Goal: Task Accomplishment & Management: Complete application form

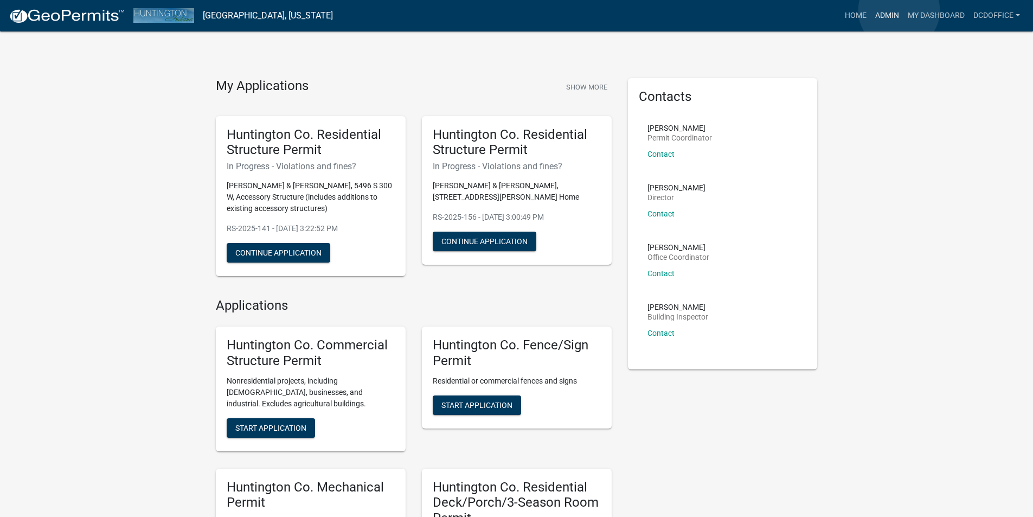
click at [899, 10] on link "Admin" at bounding box center [887, 15] width 33 height 21
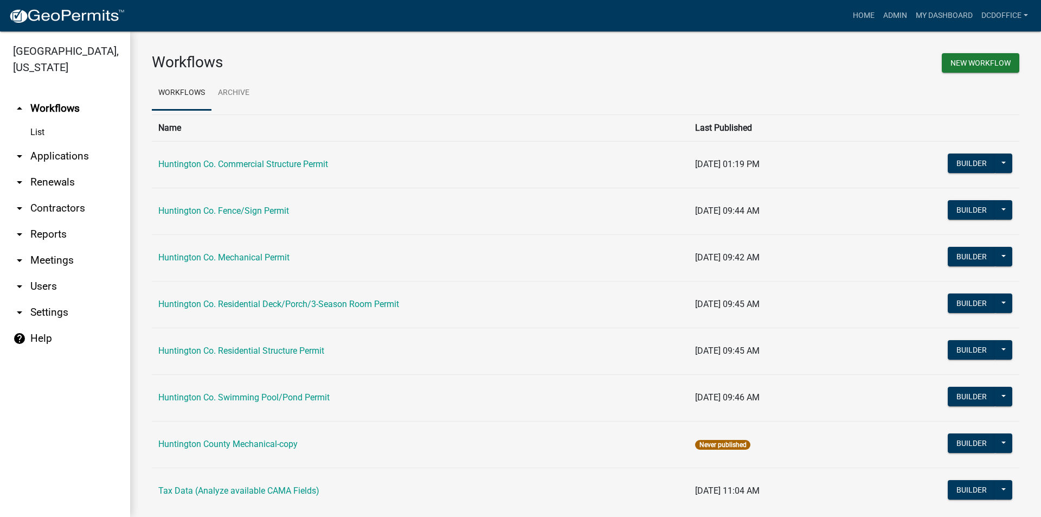
click at [33, 155] on link "arrow_drop_down Applications" at bounding box center [65, 156] width 130 height 26
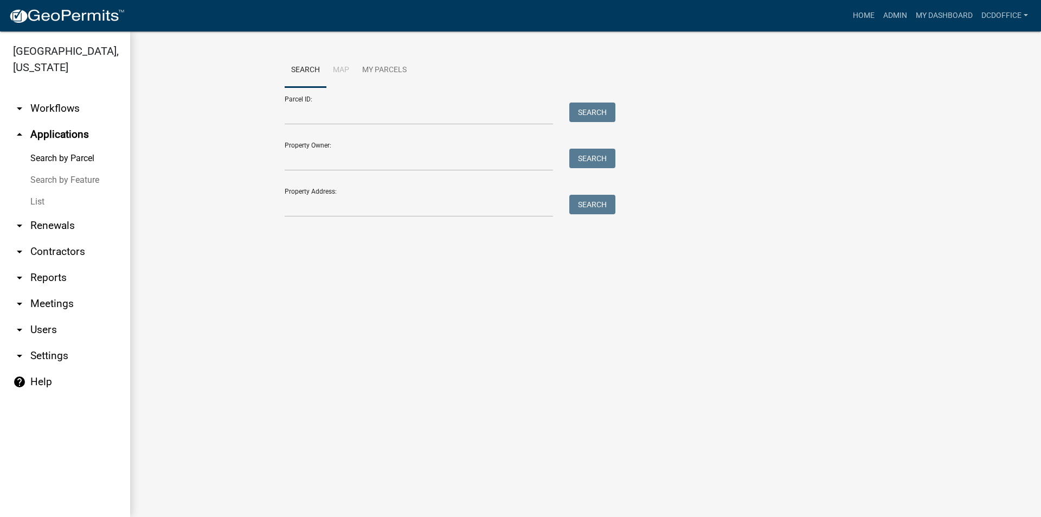
click at [42, 200] on link "List" at bounding box center [65, 202] width 130 height 22
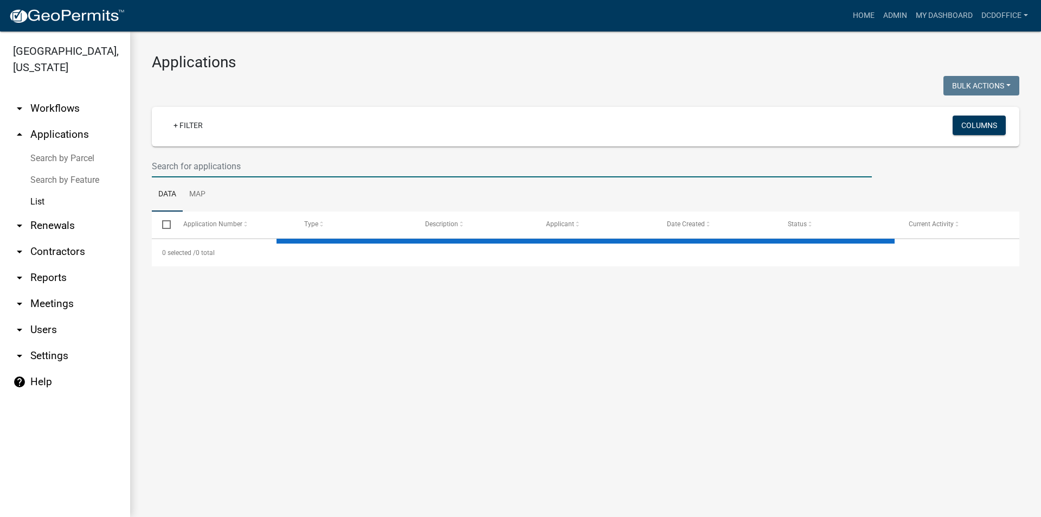
click at [278, 166] on input "text" at bounding box center [512, 166] width 720 height 22
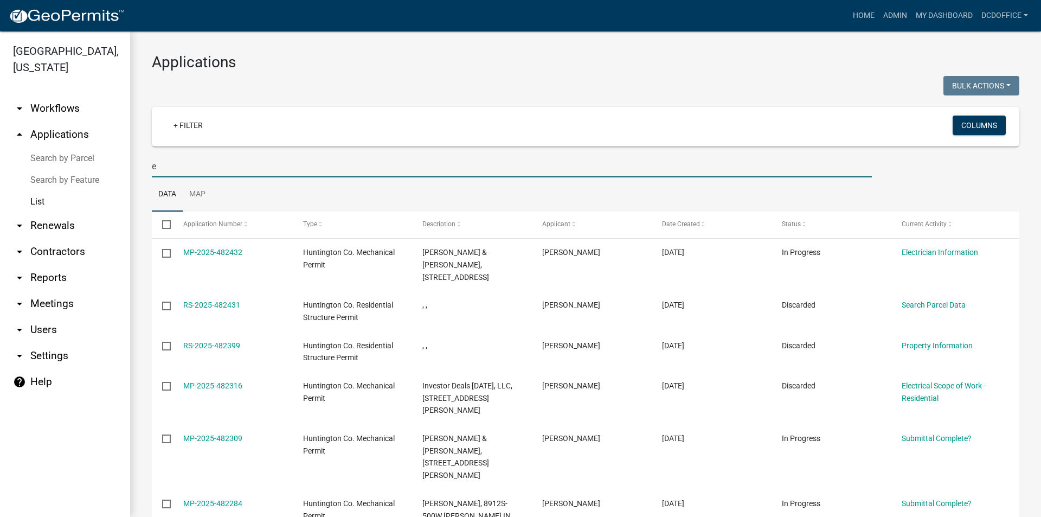
type input "e"
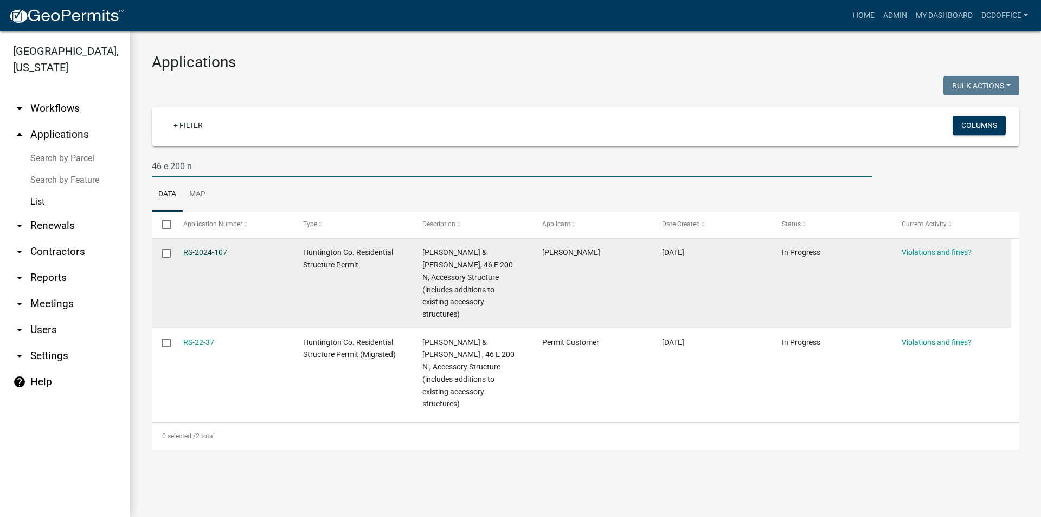
type input "46 e 200 n"
click at [200, 251] on link "RS-2024-107" at bounding box center [205, 252] width 44 height 9
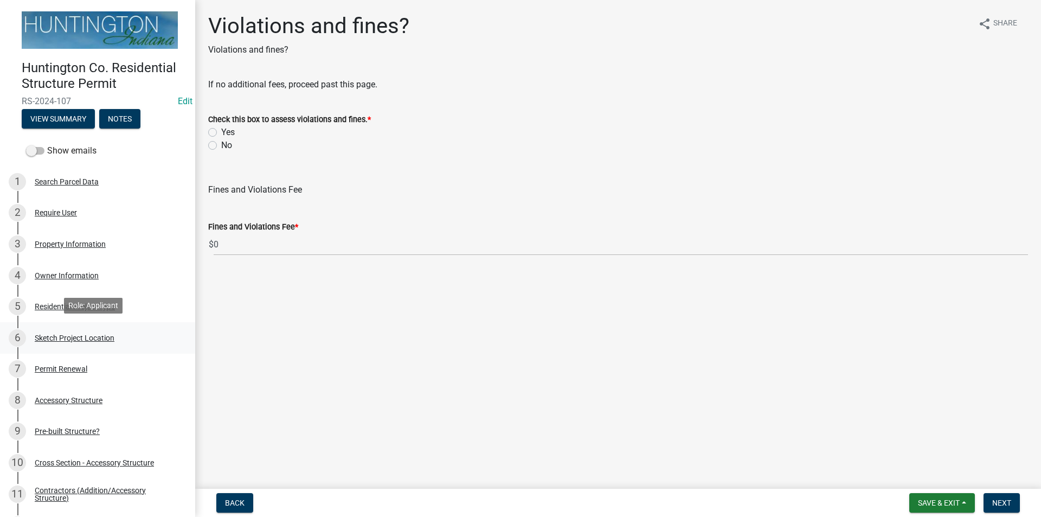
click at [51, 342] on div "6 Sketch Project Location" at bounding box center [93, 337] width 169 height 17
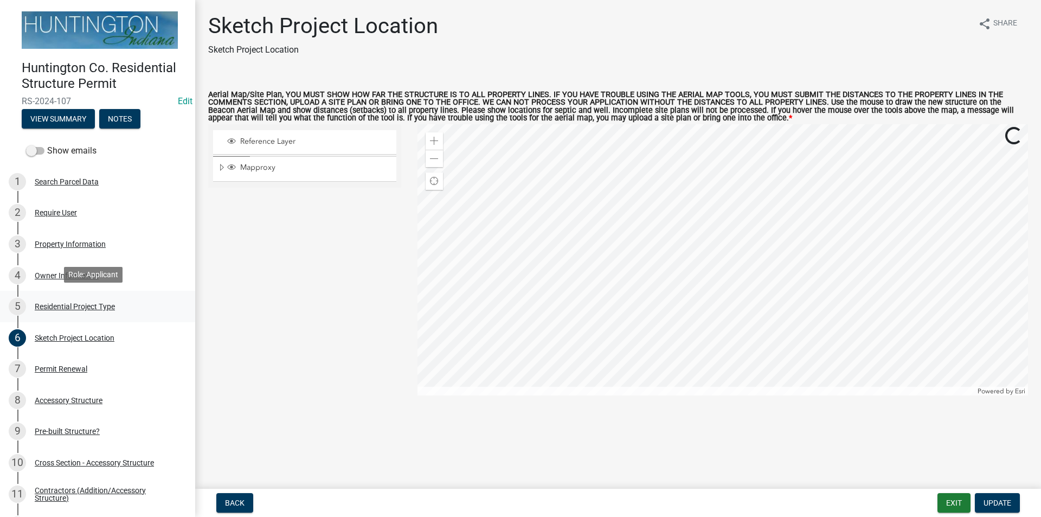
click at [66, 310] on div "5 Residential Project Type" at bounding box center [93, 306] width 169 height 17
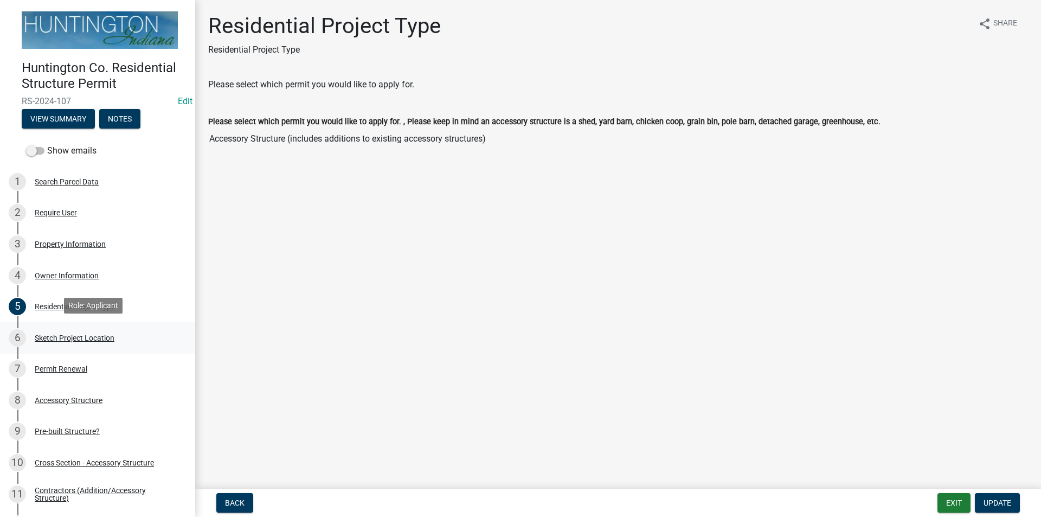
click at [77, 345] on link "6 Sketch Project Location" at bounding box center [97, 337] width 195 height 31
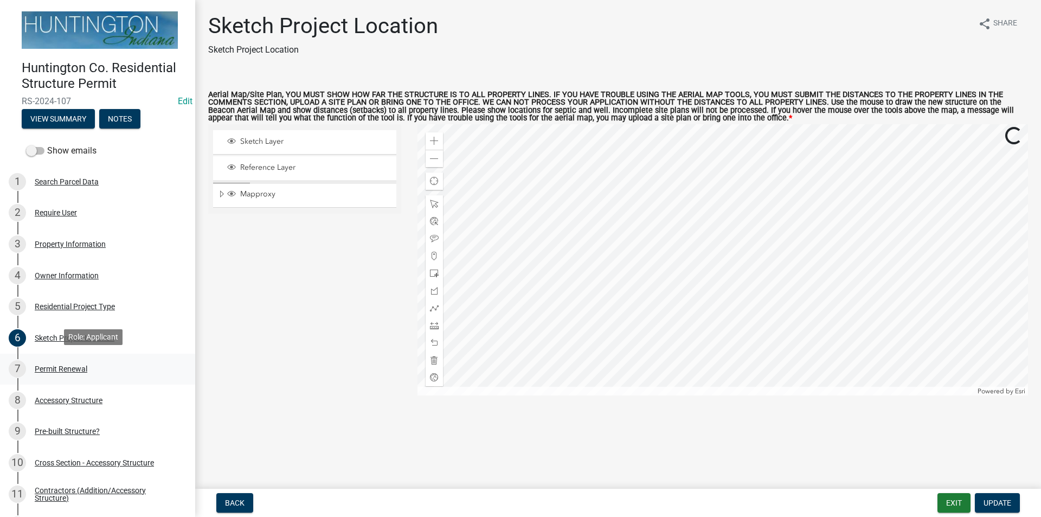
click at [74, 360] on div "7 Permit Renewal" at bounding box center [93, 368] width 169 height 17
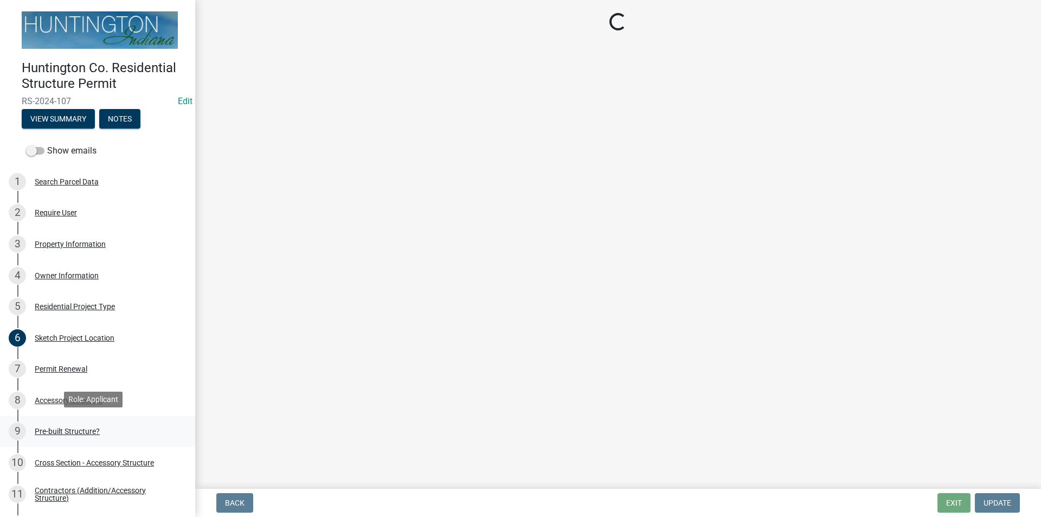
select select "7022fa2c-6c9f-4a5e-8d19-47b221a2a07d"
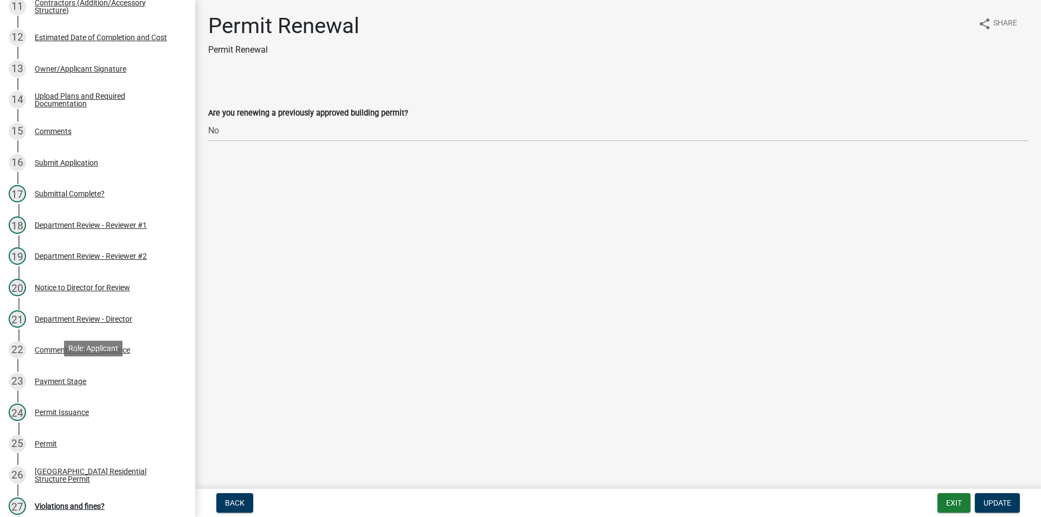
scroll to position [488, 0]
click at [949, 499] on button "Exit" at bounding box center [954, 503] width 33 height 20
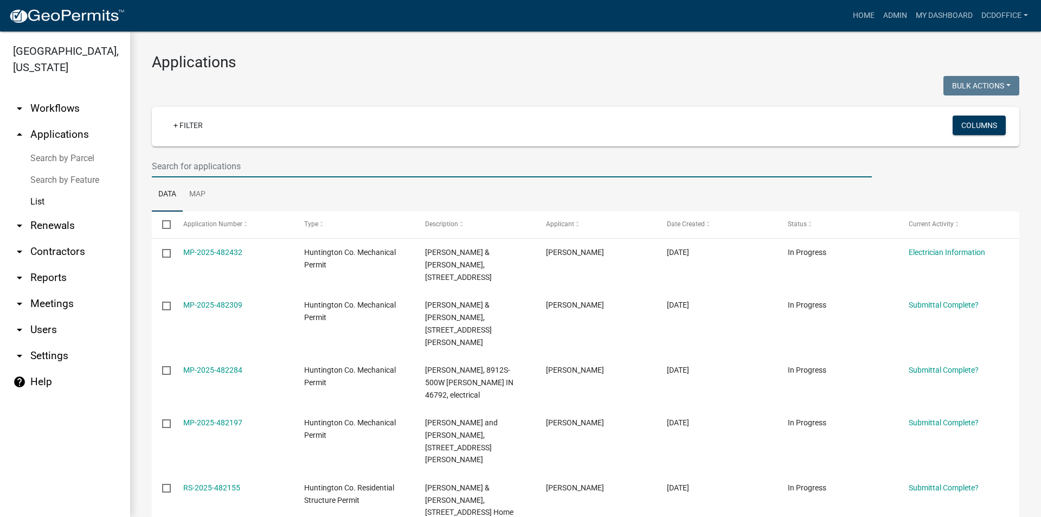
click at [234, 156] on input "text" at bounding box center [512, 166] width 720 height 22
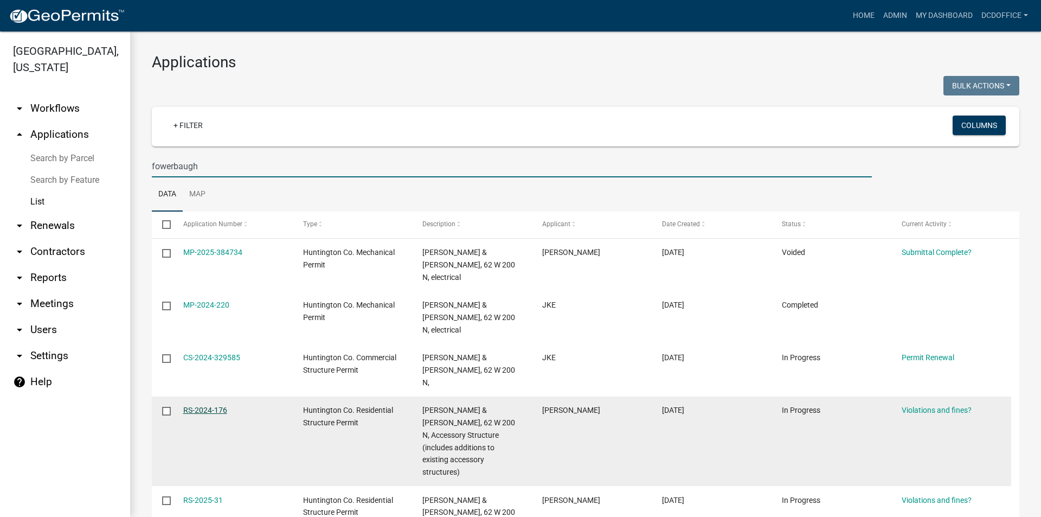
type input "fowerbaugh"
click at [196, 406] on link "RS-2024-176" at bounding box center [205, 410] width 44 height 9
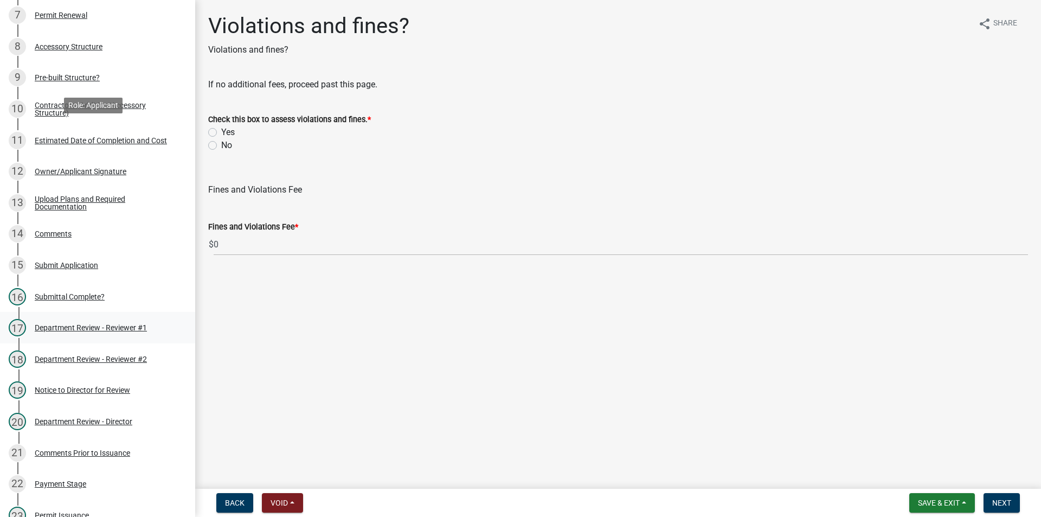
scroll to position [325, 0]
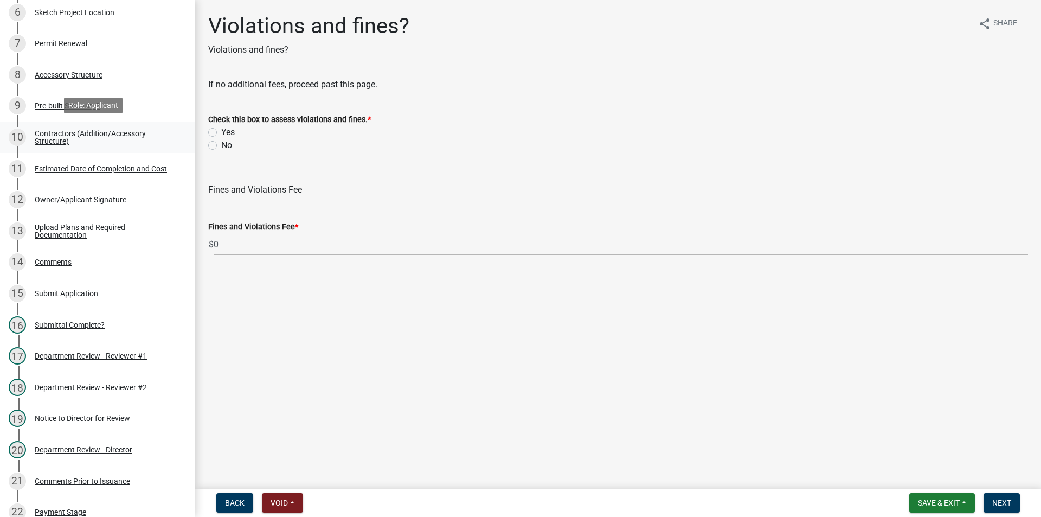
click at [59, 130] on div "Contractors (Addition/Accessory Structure)" at bounding box center [106, 137] width 143 height 15
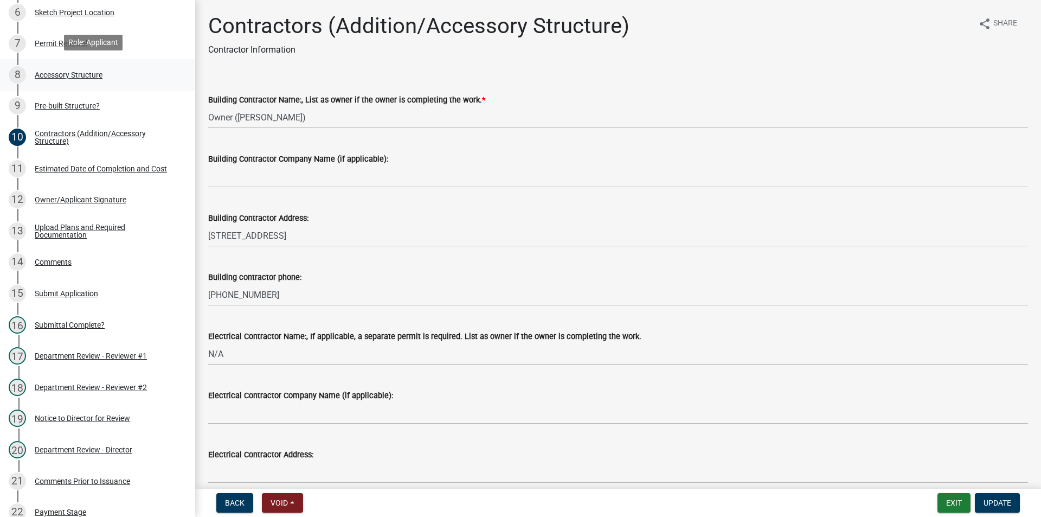
click at [53, 71] on div "Accessory Structure" at bounding box center [69, 75] width 68 height 8
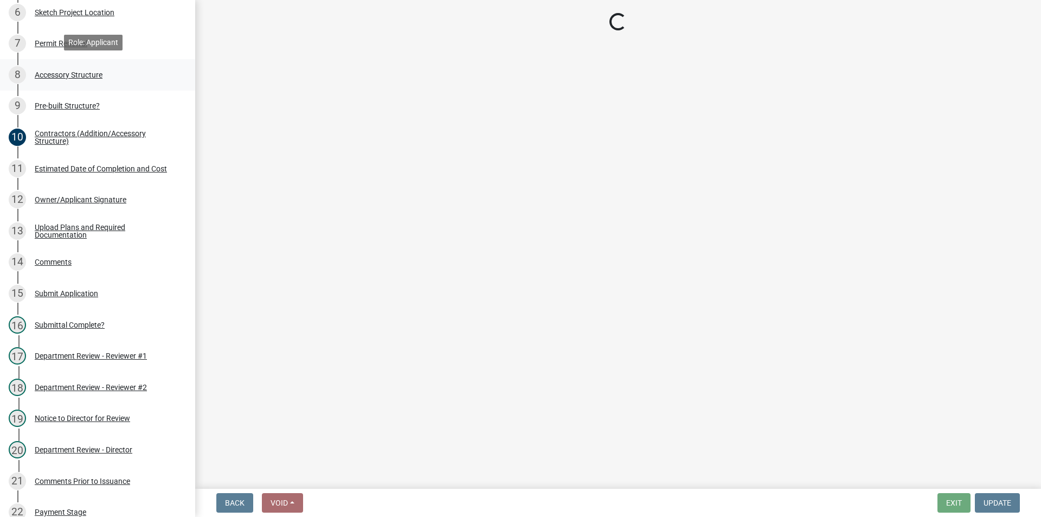
select select "6b7e6f72-1dc5-470d-8ee7-ff1db2037e0d"
select select "e88b1875-137a-4a9f-a5b6-d9cbc438664c"
select select "e290cb59-fde3-4413-9642-22cae6324ace"
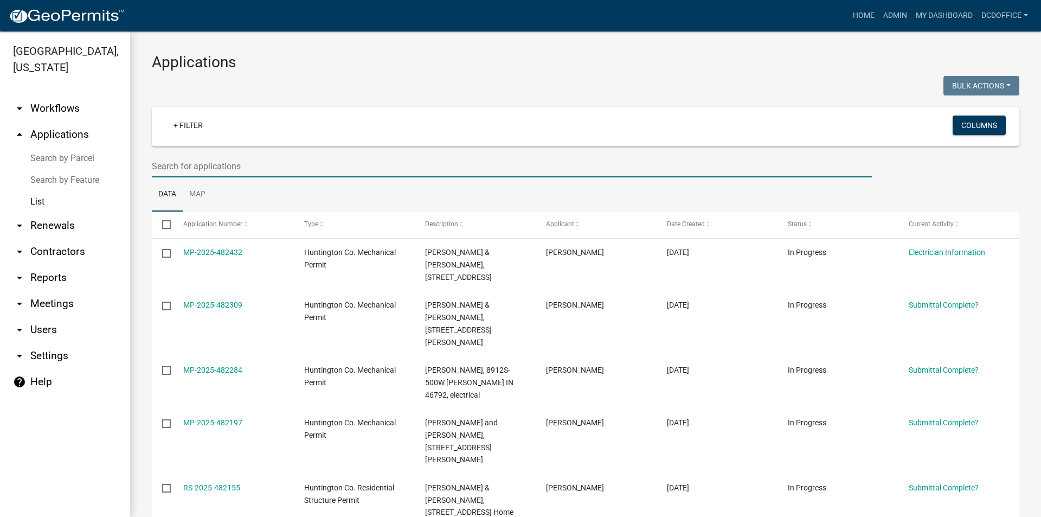
click at [171, 171] on input "text" at bounding box center [512, 166] width 720 height 22
type input "e"
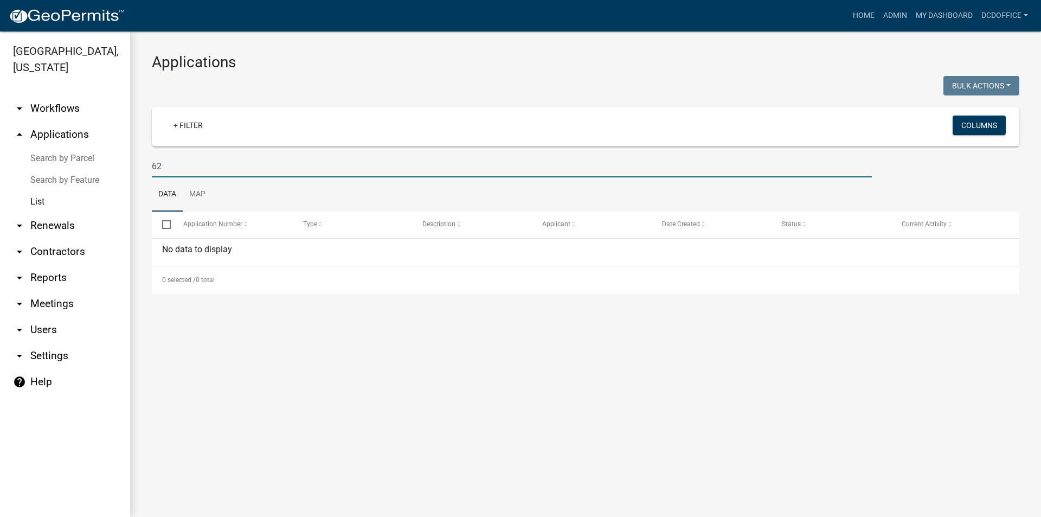
type input "6"
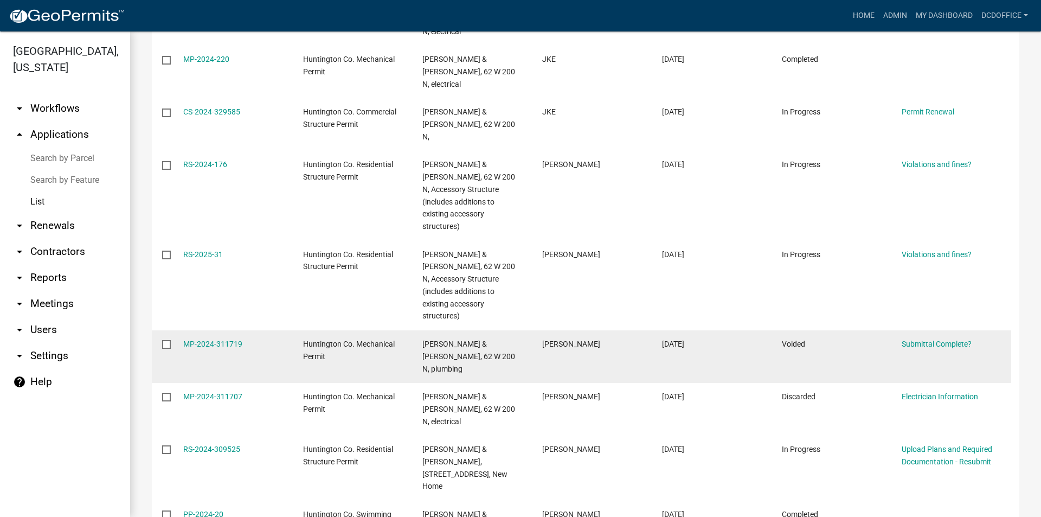
scroll to position [271, 0]
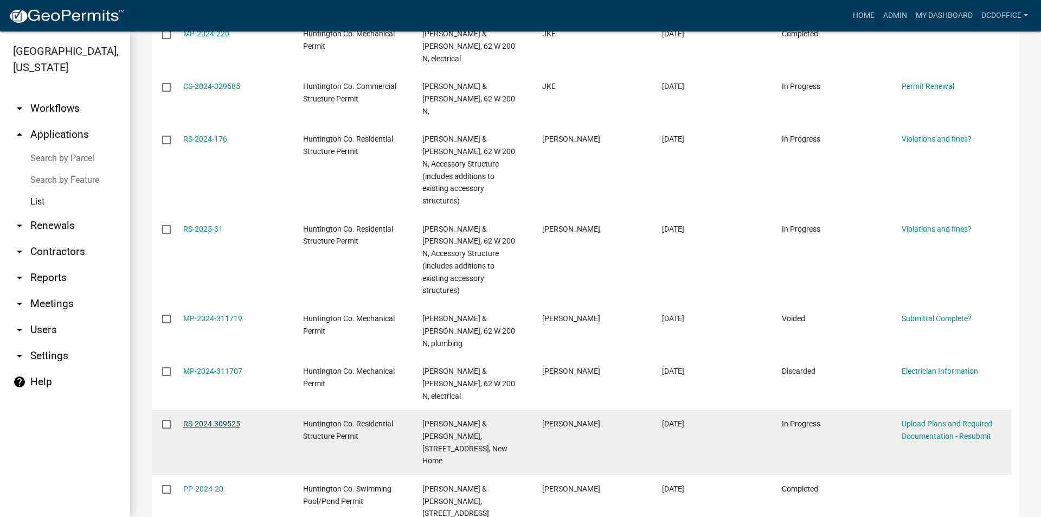
type input "fowerbaugh"
click at [192, 419] on link "RS-2024-309525" at bounding box center [211, 423] width 57 height 9
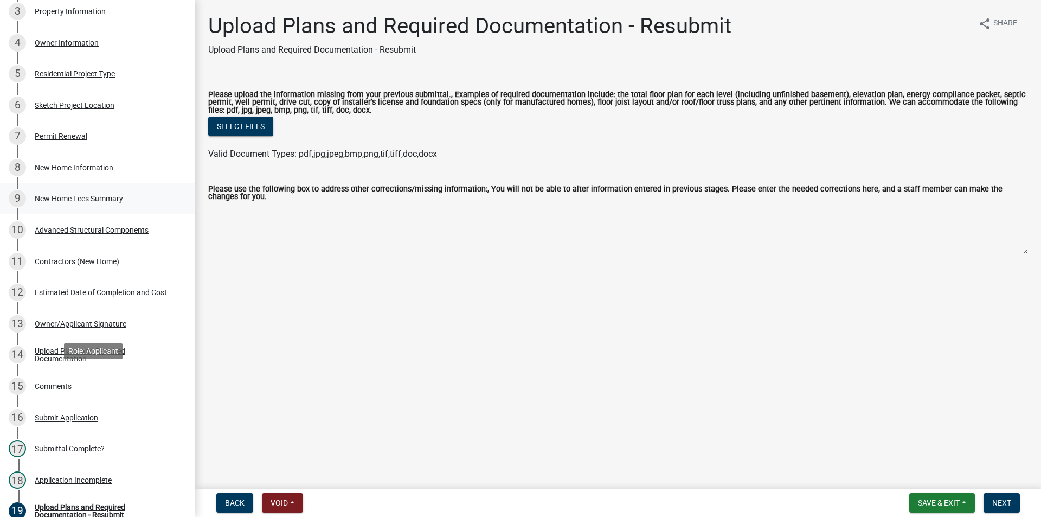
scroll to position [380, 0]
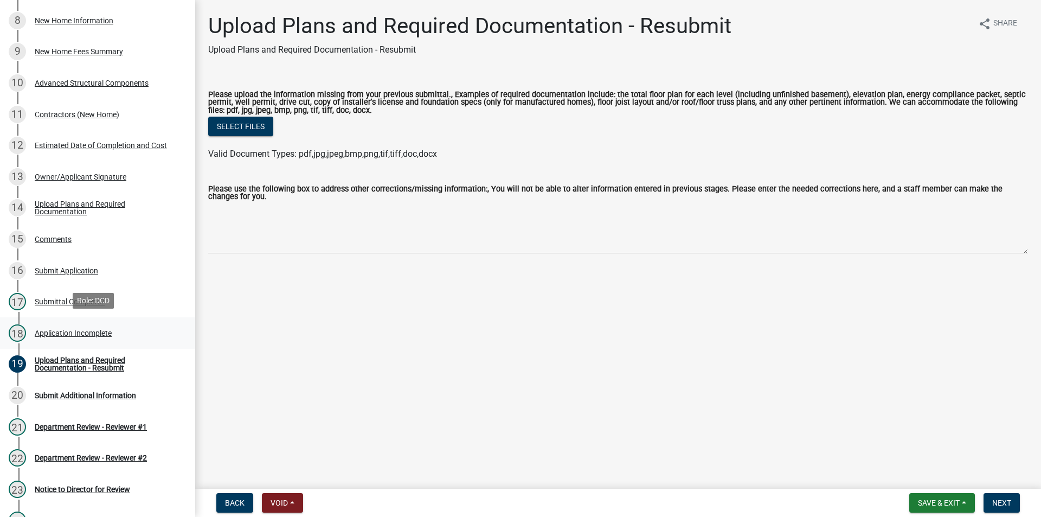
click at [44, 333] on div "Application Incomplete" at bounding box center [73, 333] width 77 height 8
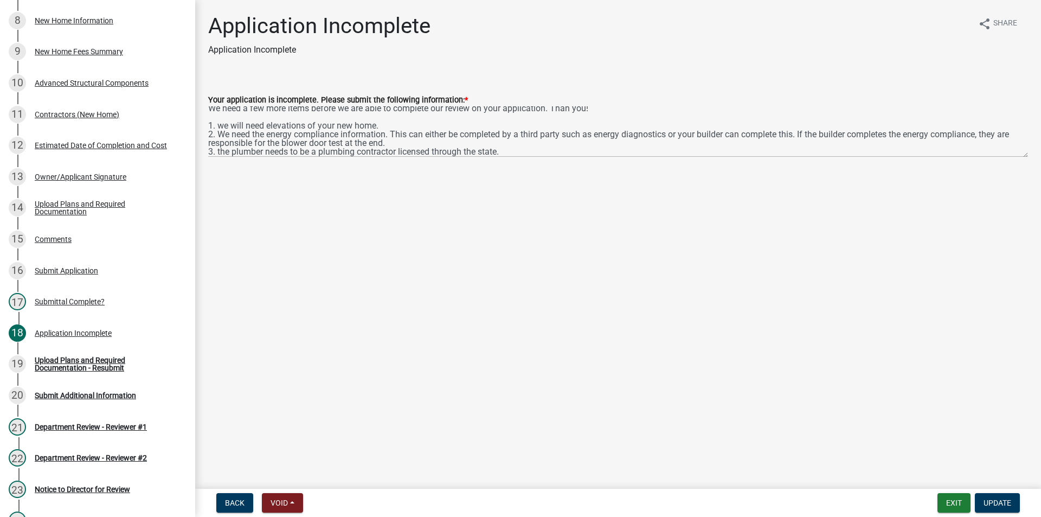
scroll to position [9, 0]
click at [956, 507] on button "Exit" at bounding box center [954, 503] width 33 height 20
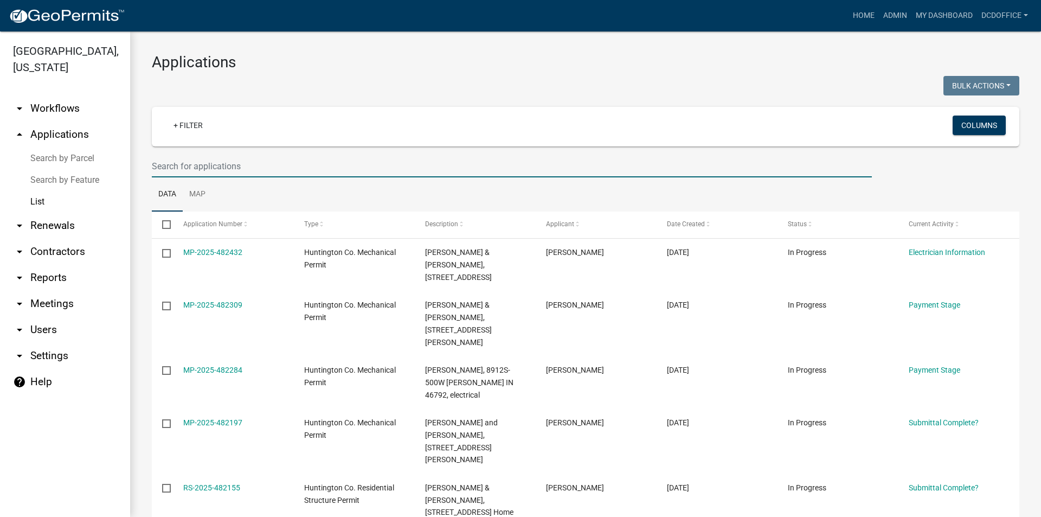
click at [211, 170] on input "text" at bounding box center [512, 166] width 720 height 22
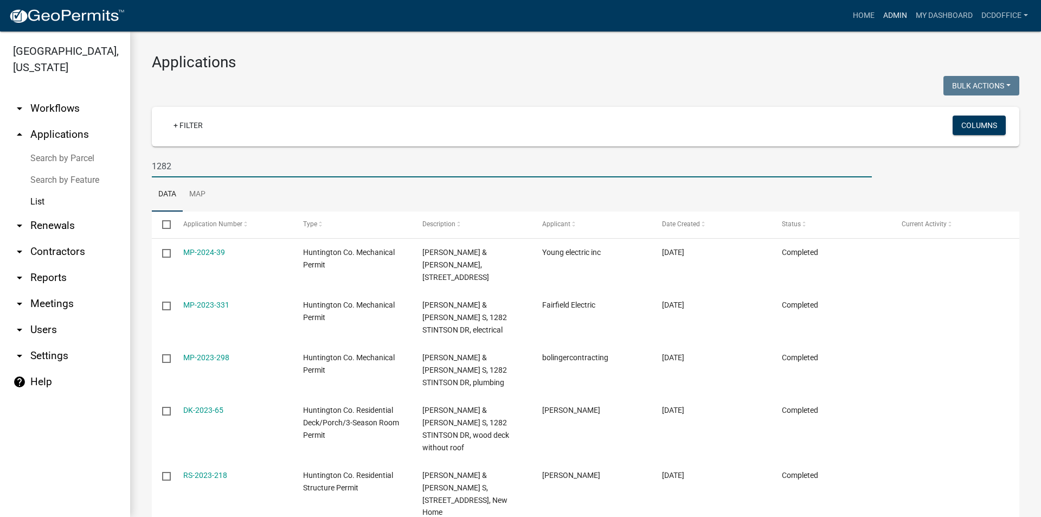
type input "1282"
click at [906, 9] on link "Admin" at bounding box center [895, 15] width 33 height 21
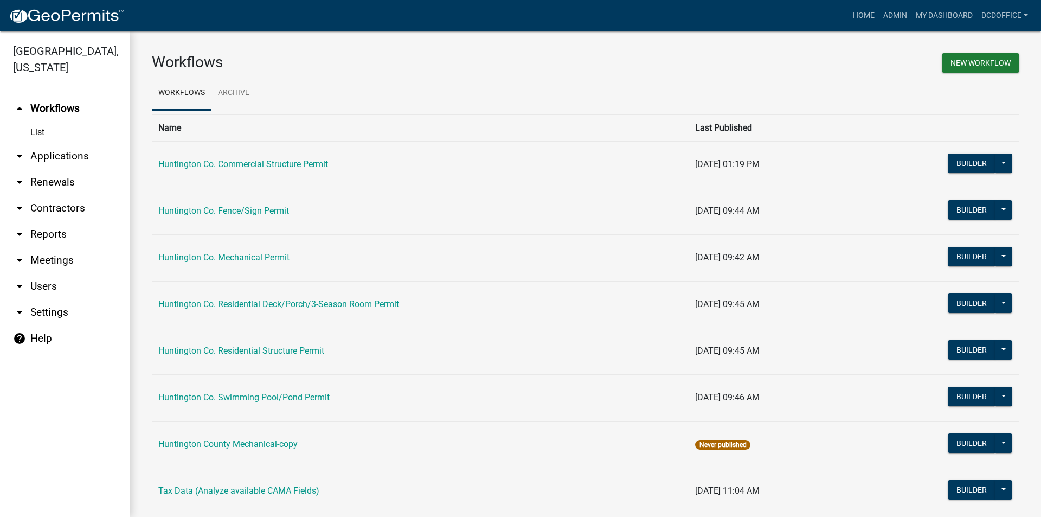
click at [40, 133] on link "List" at bounding box center [65, 132] width 130 height 22
click at [49, 155] on link "arrow_drop_down Applications" at bounding box center [65, 156] width 130 height 26
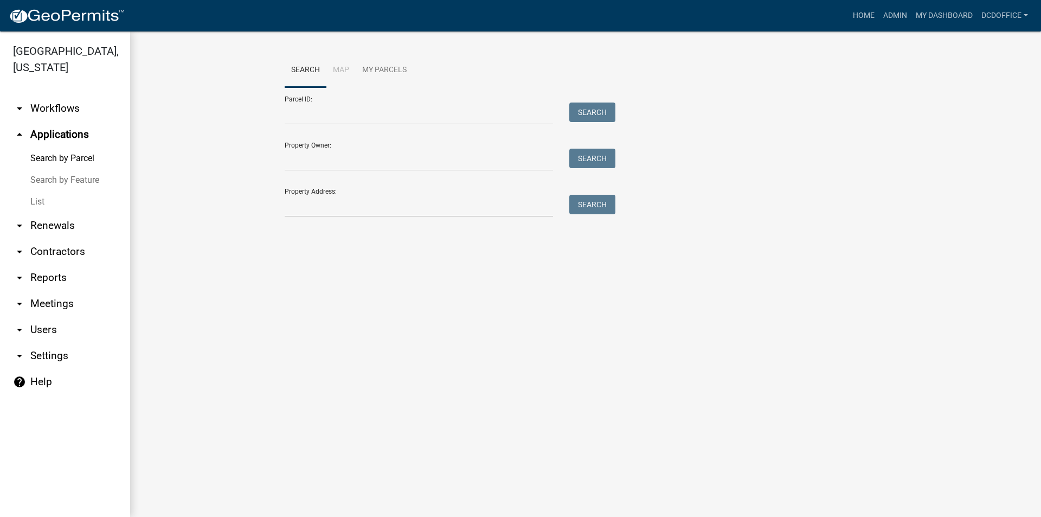
click at [38, 198] on link "List" at bounding box center [65, 202] width 130 height 22
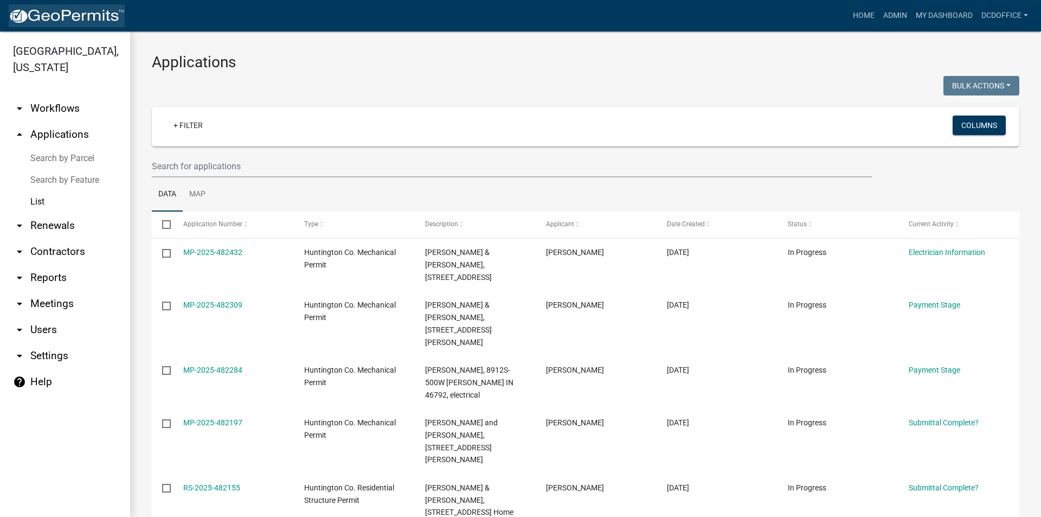
click at [53, 22] on img at bounding box center [67, 16] width 116 height 16
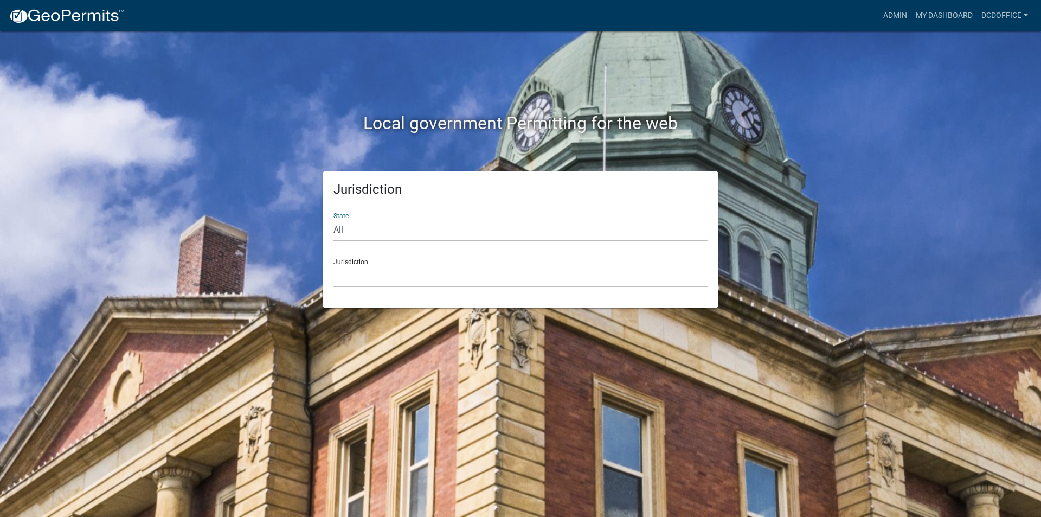
click at [341, 233] on select "All [US_STATE] [US_STATE] [US_STATE] [US_STATE] [US_STATE] [US_STATE] [US_STATE…" at bounding box center [521, 230] width 374 height 22
select select "[US_STATE]"
click at [334, 219] on select "All [US_STATE] [US_STATE] [US_STATE] [US_STATE] [US_STATE] [US_STATE] [US_STATE…" at bounding box center [521, 230] width 374 height 22
click at [347, 274] on select "City of [GEOGRAPHIC_DATA], [US_STATE] City of [GEOGRAPHIC_DATA], [US_STATE] Cit…" at bounding box center [521, 276] width 374 height 22
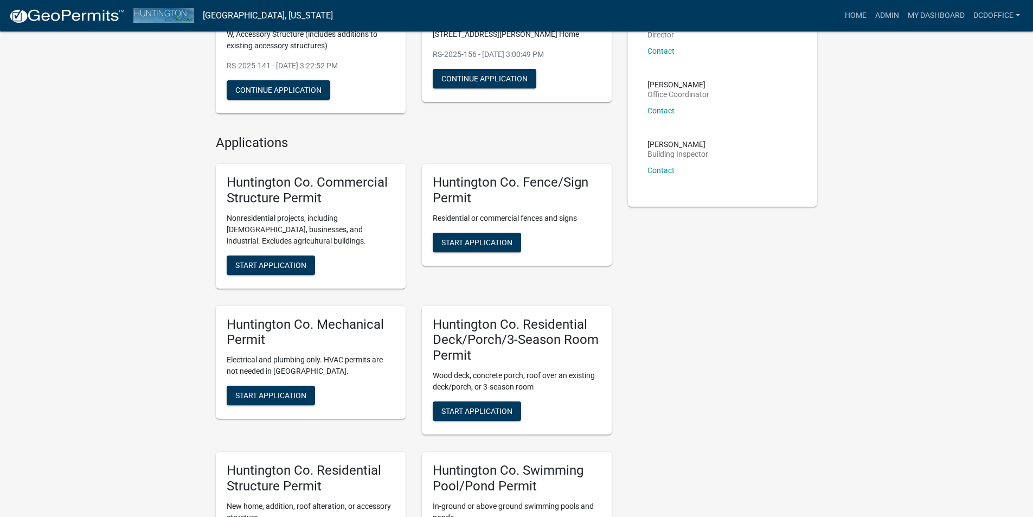
scroll to position [271, 0]
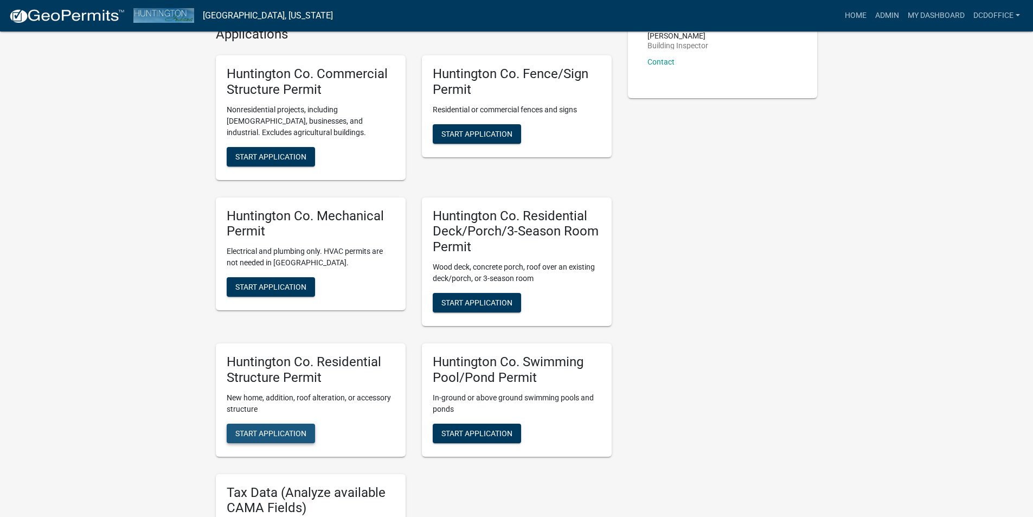
click at [285, 431] on span "Start Application" at bounding box center [270, 432] width 71 height 9
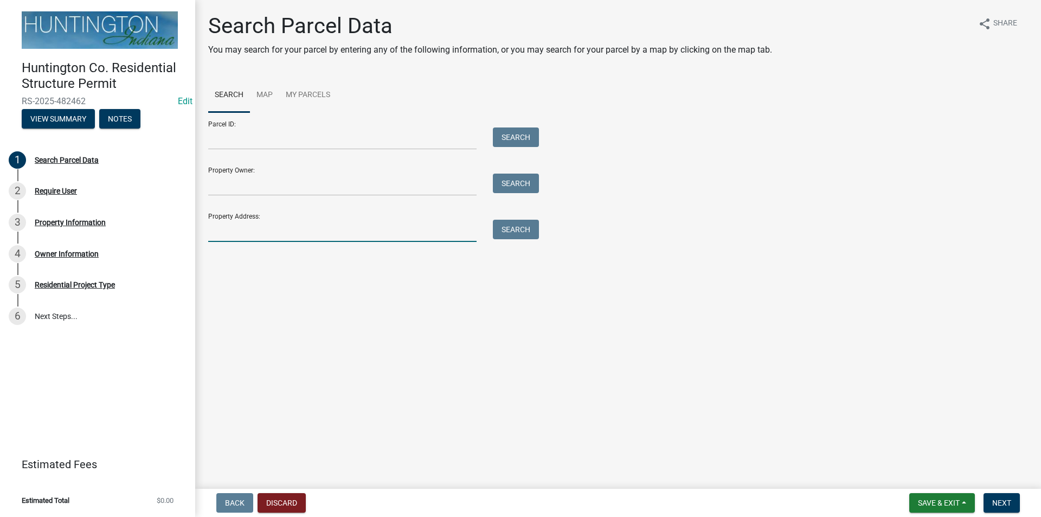
click at [248, 232] on input "Property Address:" at bounding box center [342, 231] width 268 height 22
type input "1282"
click at [508, 228] on button "Search" at bounding box center [516, 230] width 46 height 20
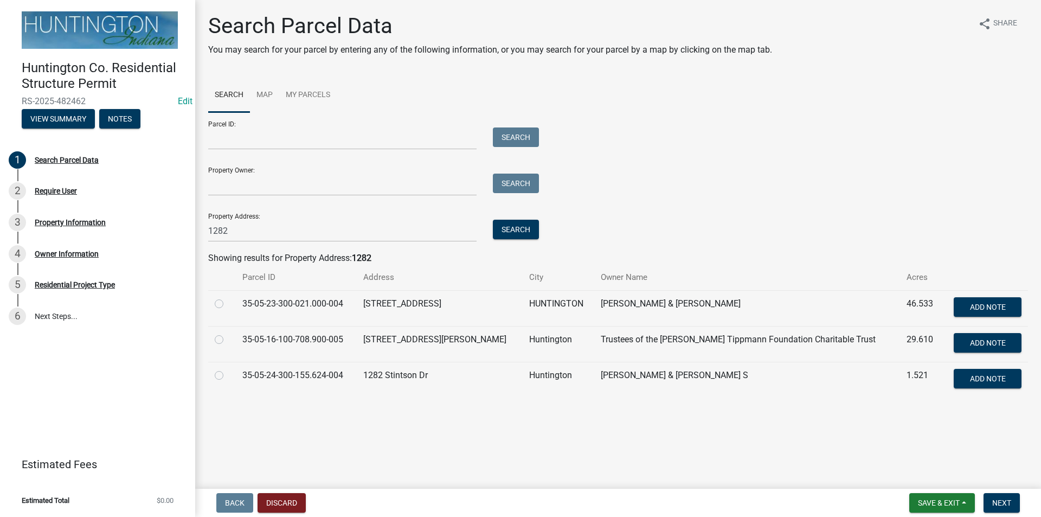
click at [228, 297] on label at bounding box center [228, 297] width 0 height 0
click at [228, 303] on input "radio" at bounding box center [231, 300] width 7 height 7
radio input "true"
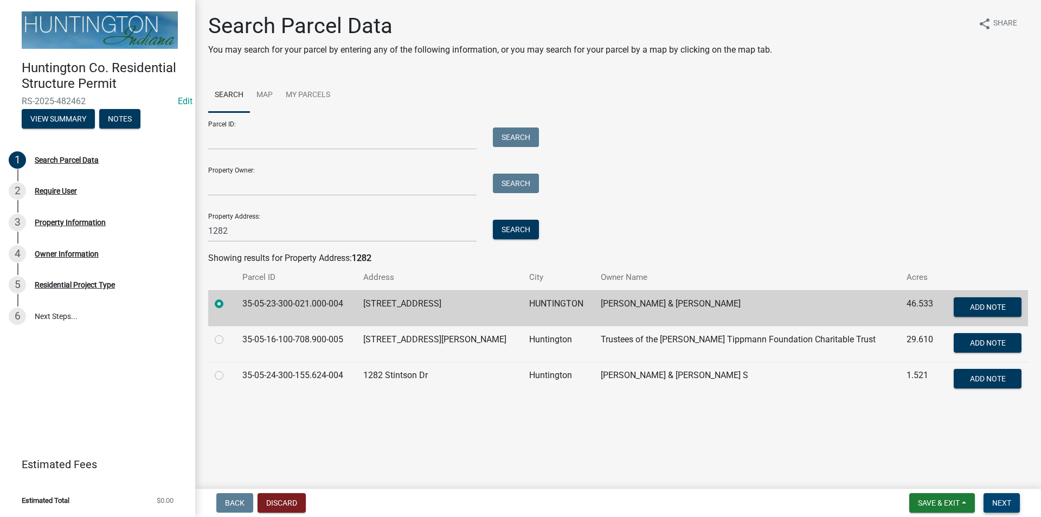
click at [1014, 506] on button "Next" at bounding box center [1002, 503] width 36 height 20
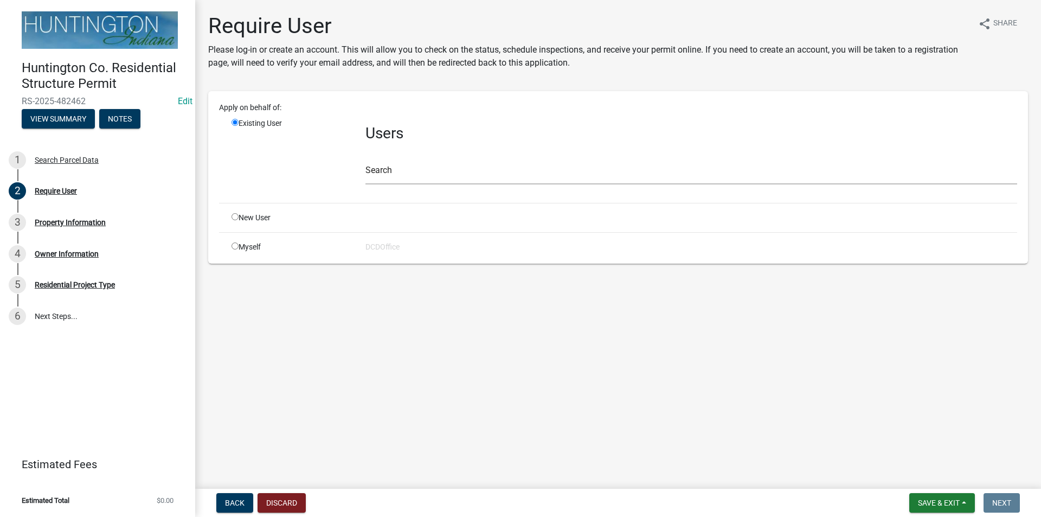
click at [235, 248] on input "radio" at bounding box center [235, 245] width 7 height 7
radio input "true"
radio input "false"
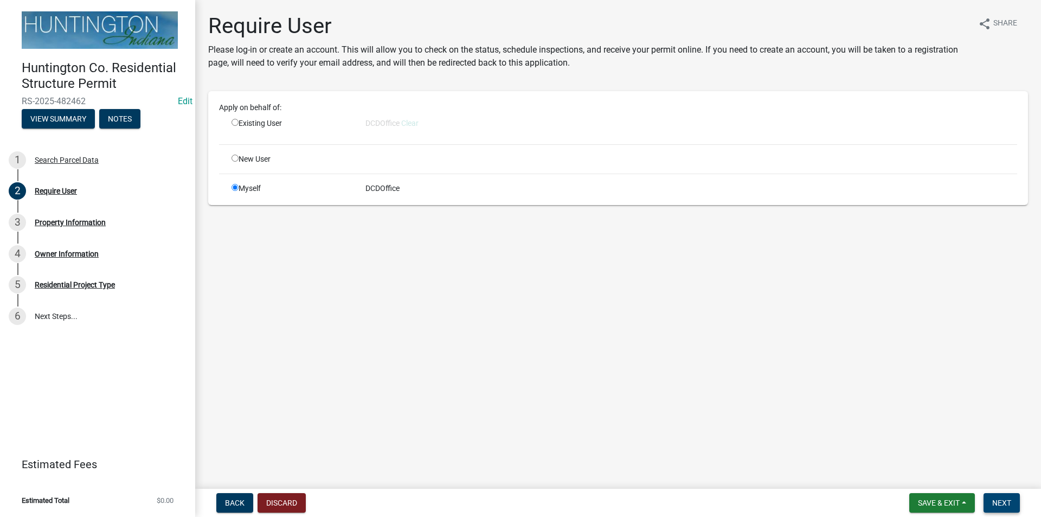
click at [993, 505] on span "Next" at bounding box center [1001, 502] width 19 height 9
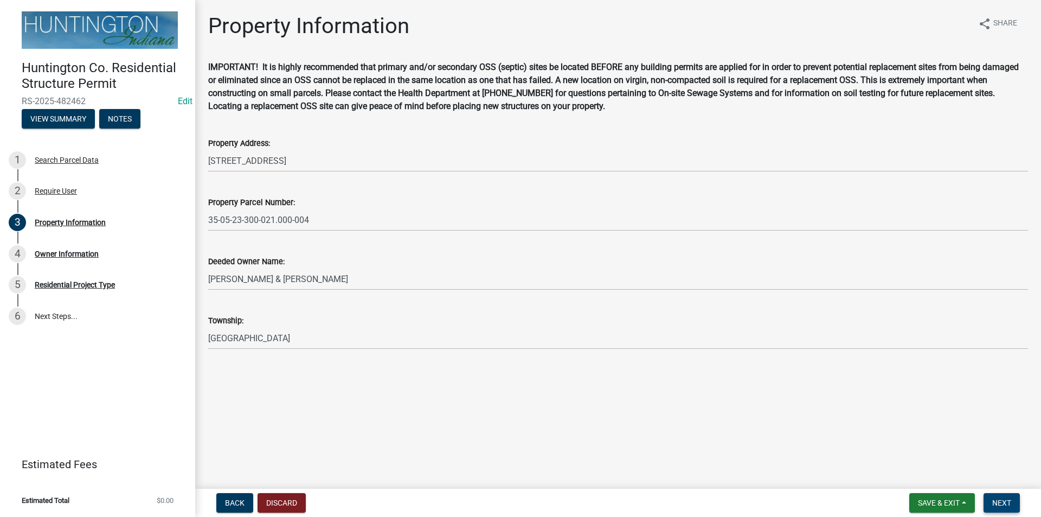
click at [993, 505] on span "Next" at bounding box center [1001, 502] width 19 height 9
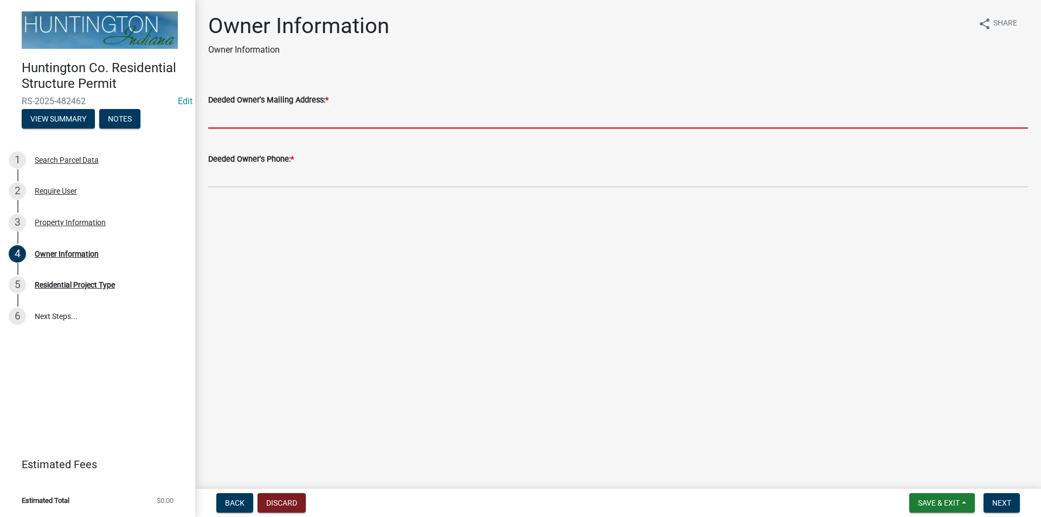
click at [290, 115] on input "Deeded Owner's Mailing Address: *" at bounding box center [618, 117] width 820 height 22
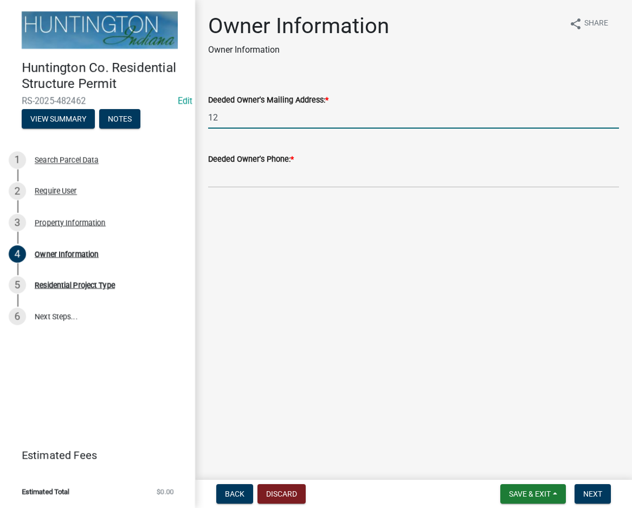
type input "1"
type input "[STREET_ADDRESS]"
click at [289, 183] on input "Deeded Owner's Phone: *" at bounding box center [413, 176] width 411 height 22
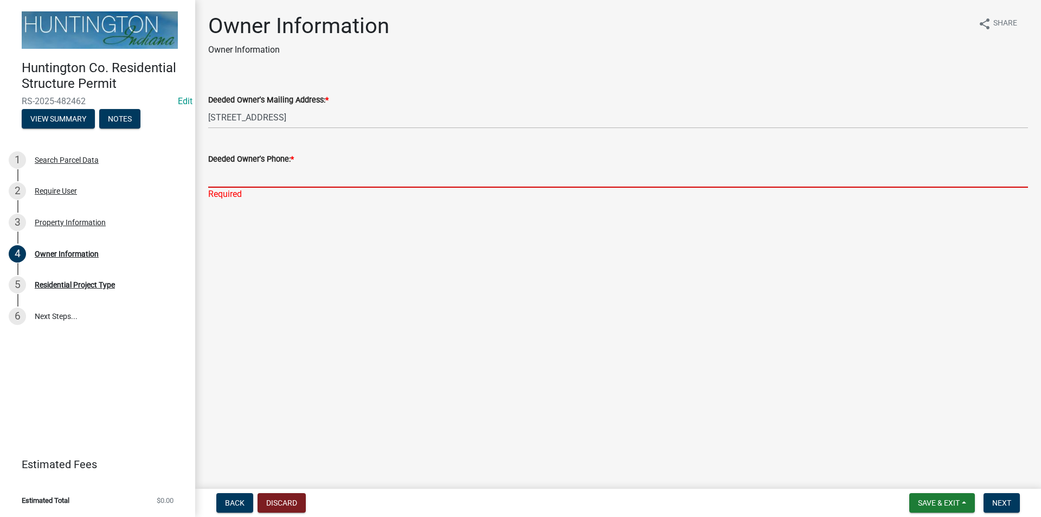
click at [238, 171] on input "Deeded Owner's Phone: *" at bounding box center [618, 176] width 820 height 22
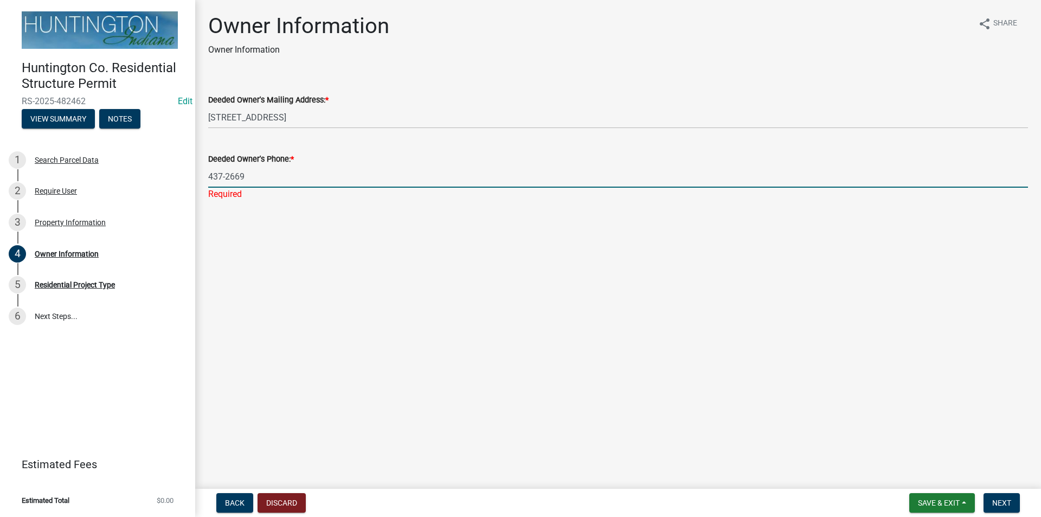
click at [206, 176] on div "Deeded Owner's Phone: * [PHONE_NUMBER] Required" at bounding box center [618, 168] width 836 height 63
click at [210, 176] on input "437-2669" at bounding box center [618, 176] width 820 height 22
type input "[PHONE_NUMBER]"
click at [1010, 506] on span "Next" at bounding box center [1001, 502] width 19 height 9
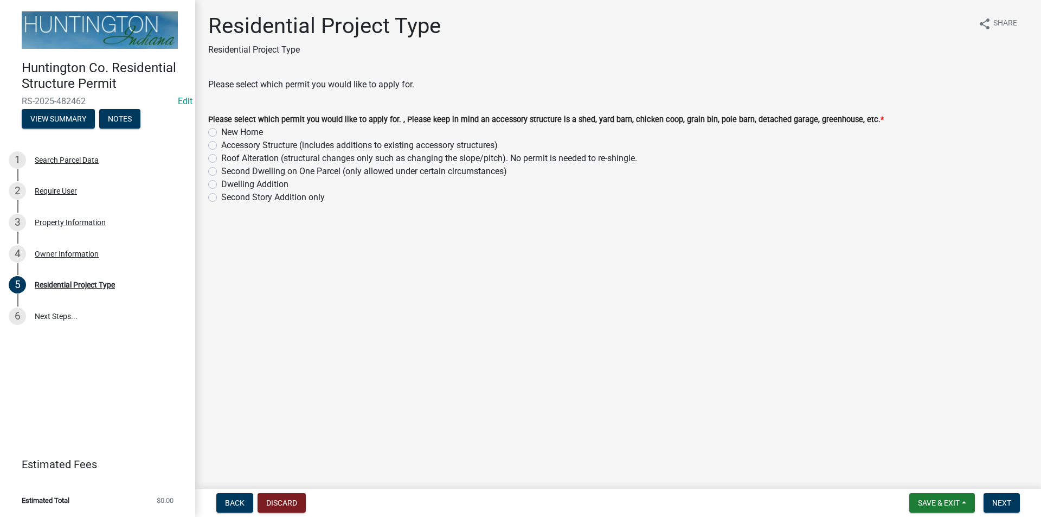
click at [221, 133] on label "New Home" at bounding box center [242, 132] width 42 height 13
click at [221, 133] on input "New Home" at bounding box center [224, 129] width 7 height 7
radio input "true"
click at [1012, 505] on button "Next" at bounding box center [1002, 503] width 36 height 20
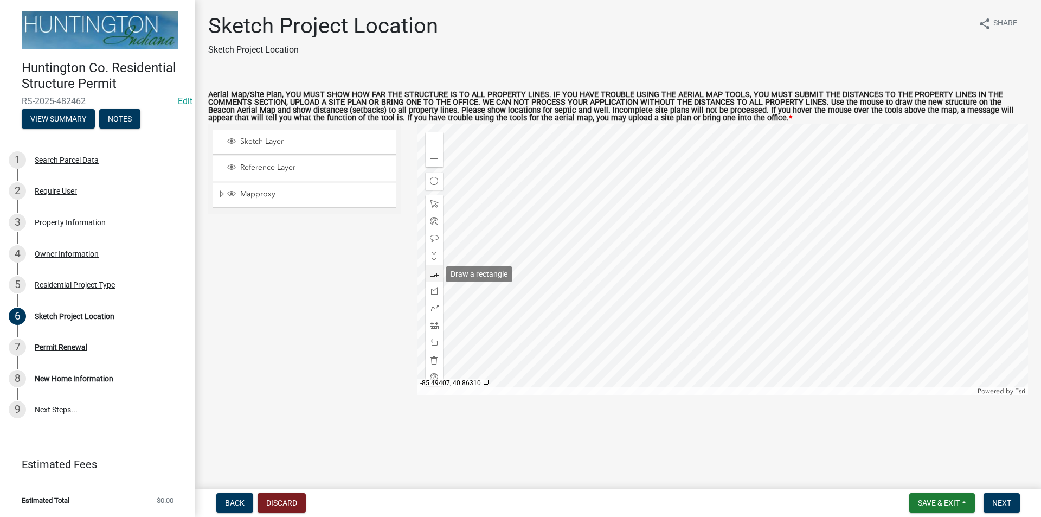
click at [431, 277] on span at bounding box center [434, 273] width 9 height 9
click at [429, 134] on div "Zoom in" at bounding box center [434, 140] width 17 height 17
click at [734, 247] on div at bounding box center [723, 259] width 611 height 271
click at [431, 356] on span at bounding box center [434, 360] width 9 height 9
click at [425, 273] on div at bounding box center [723, 259] width 611 height 271
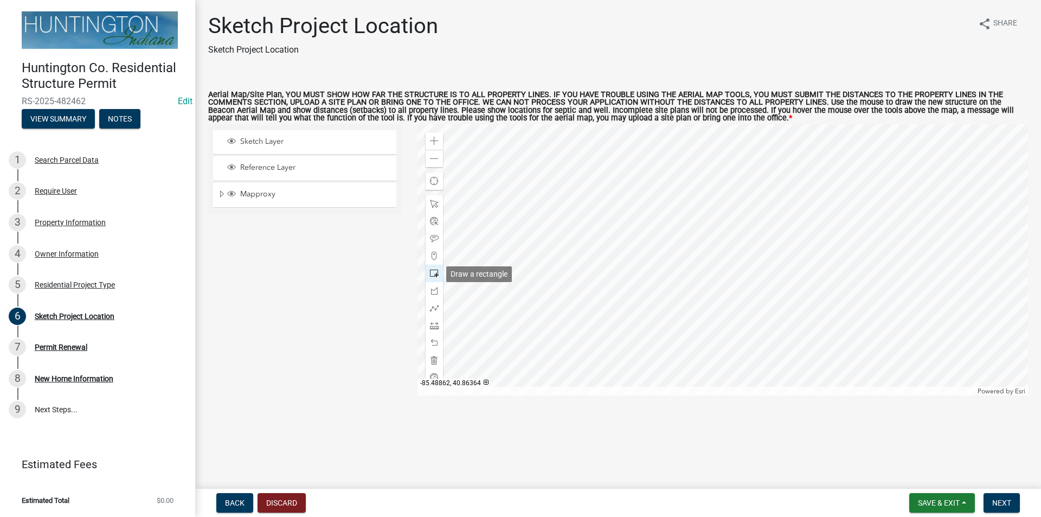
click at [432, 274] on span at bounding box center [434, 273] width 9 height 9
click at [741, 256] on div at bounding box center [723, 259] width 611 height 271
click at [990, 505] on button "Next" at bounding box center [1002, 503] width 36 height 20
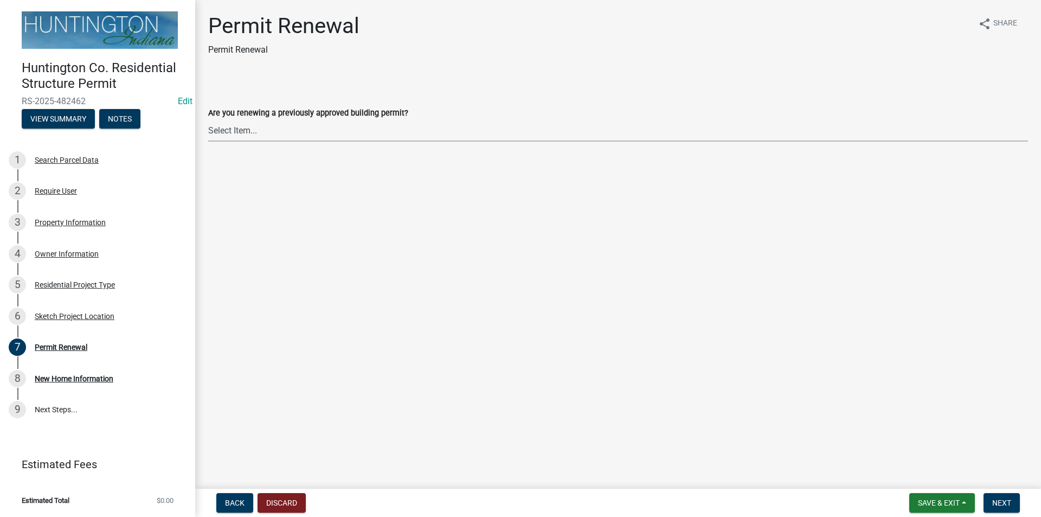
click at [244, 134] on select "Select Item... Yes No" at bounding box center [618, 130] width 820 height 22
click at [208, 119] on select "Select Item... Yes No" at bounding box center [618, 130] width 820 height 22
select select "7022fa2c-6c9f-4a5e-8d19-47b221a2a07d"
click at [1007, 503] on span "Next" at bounding box center [1001, 502] width 19 height 9
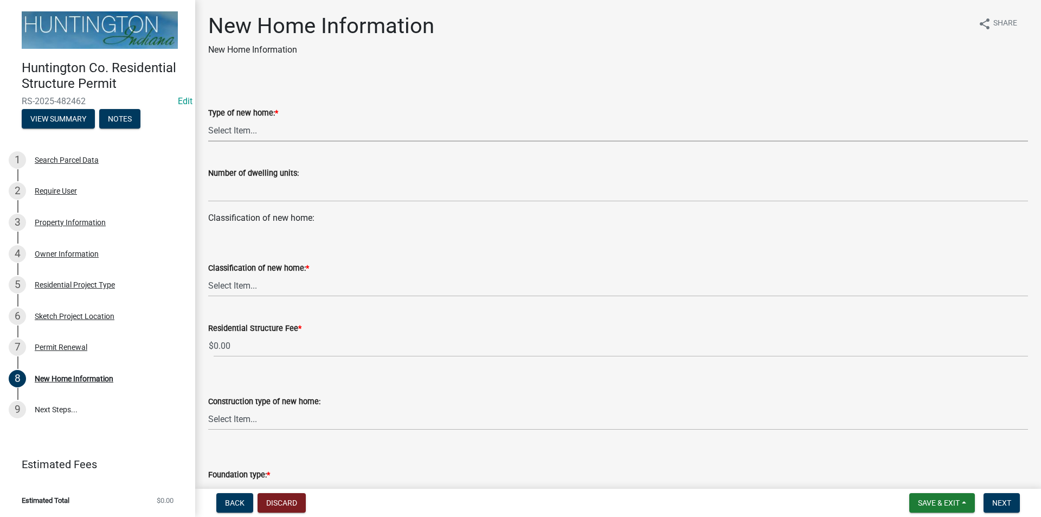
click at [234, 130] on select "Select Item... single-family dwelling two-family dwelling multi-family dwelling" at bounding box center [618, 130] width 820 height 22
click at [208, 119] on select "Select Item... single-family dwelling two-family dwelling multi-family dwelling" at bounding box center [618, 130] width 820 height 22
select select "a50e9ddb-1b16-496f-b25c-a9ac2ddf3e7c"
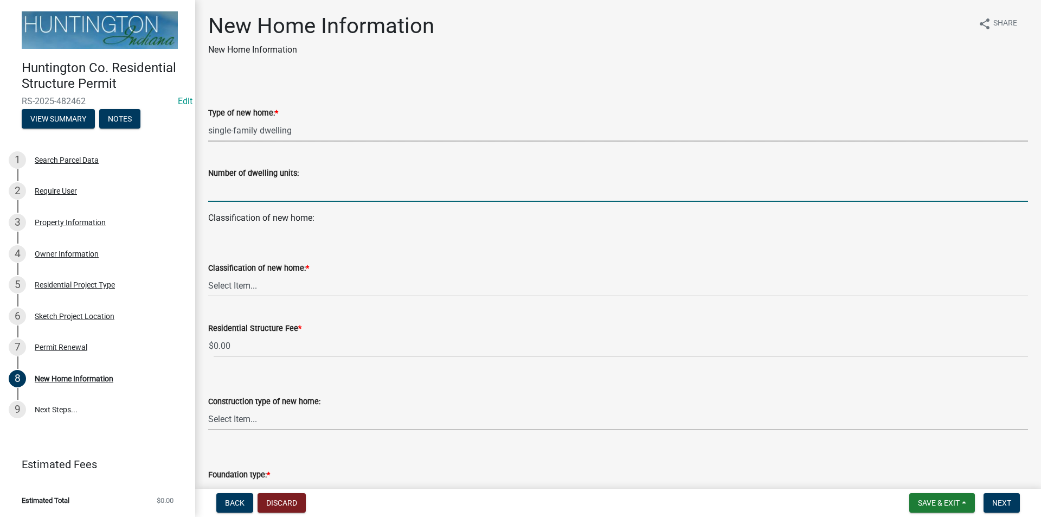
click at [225, 200] on input "text" at bounding box center [618, 191] width 820 height 22
type input "1"
click at [224, 286] on select "Select Item... stick-built modular manufactured" at bounding box center [618, 285] width 820 height 22
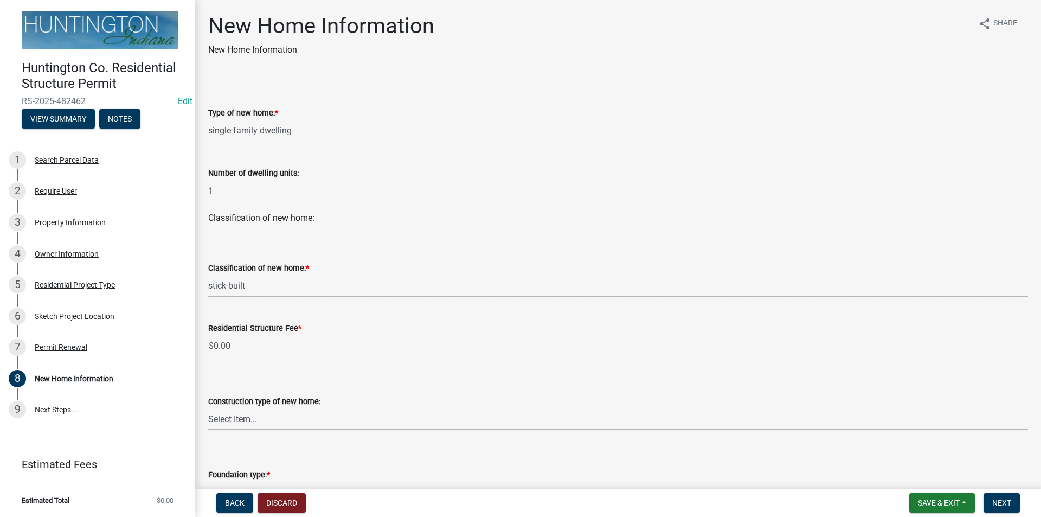
click at [208, 274] on select "Select Item... stick-built modular manufactured" at bounding box center [618, 285] width 820 height 22
select select "534643a5-49eb-4eef-b055-3574304c1da7"
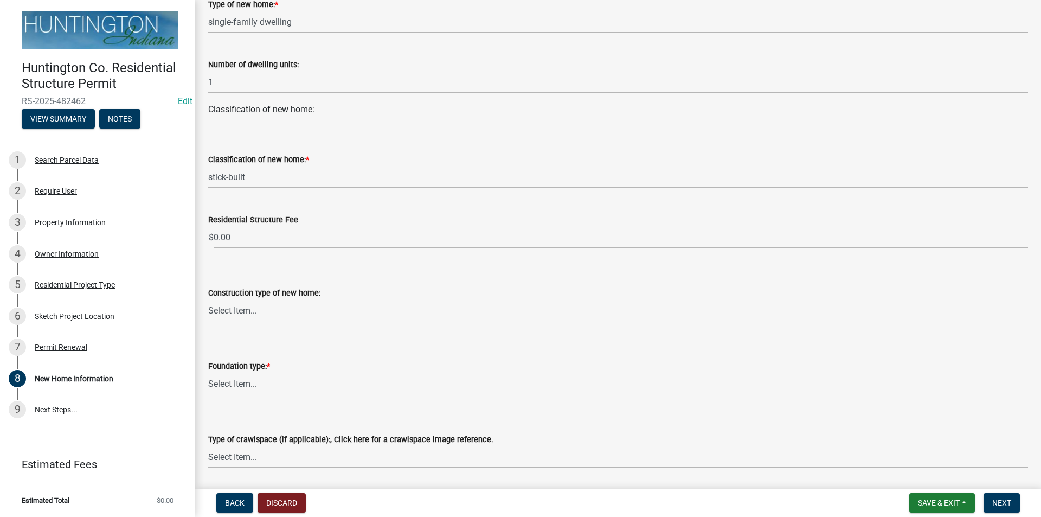
scroll to position [163, 0]
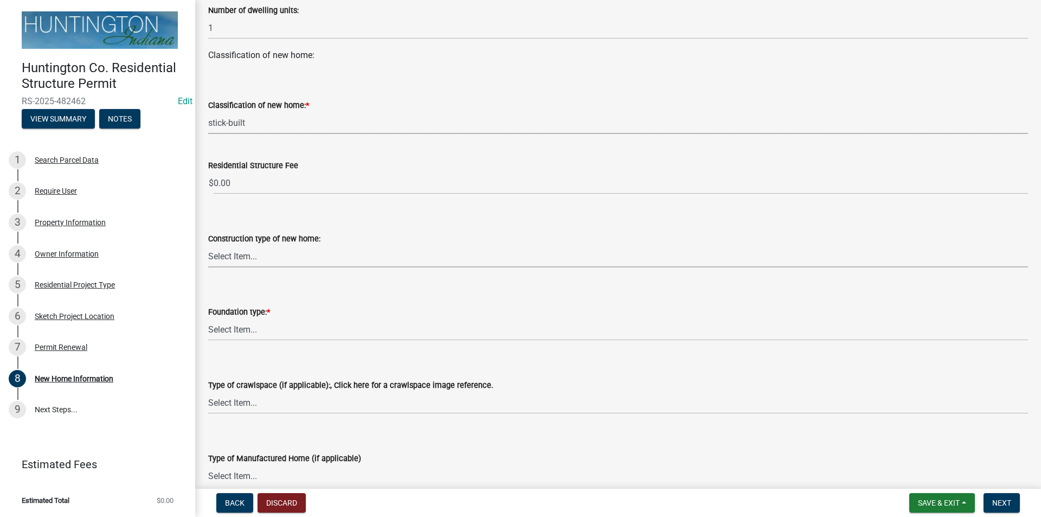
click at [249, 260] on select "Select Item... Wood frame Steel Masonry Pole" at bounding box center [618, 256] width 820 height 22
click at [208, 245] on select "Select Item... Wood frame Steel Masonry Pole" at bounding box center [618, 256] width 820 height 22
select select "7ac50c75-bd19-4200-a472-7ff7759bf044"
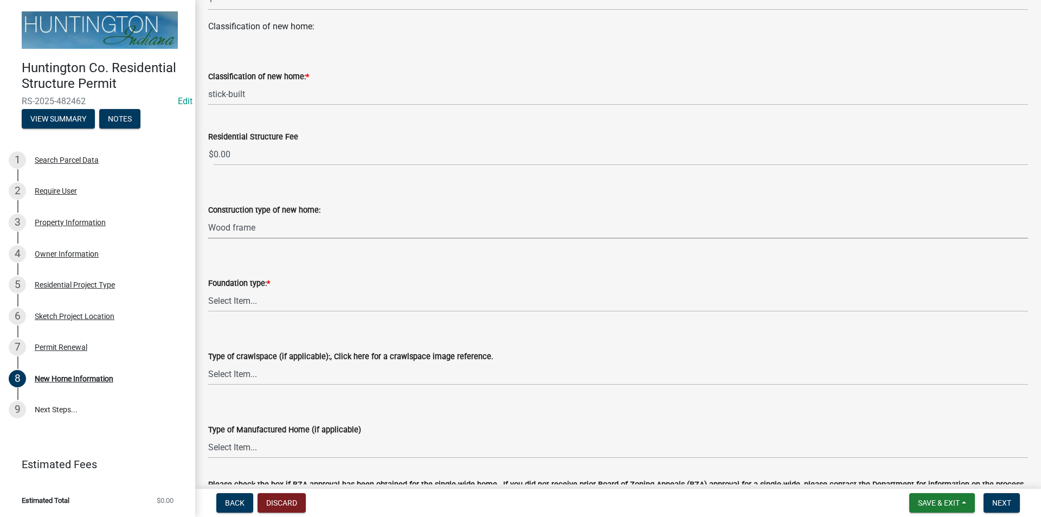
scroll to position [217, 0]
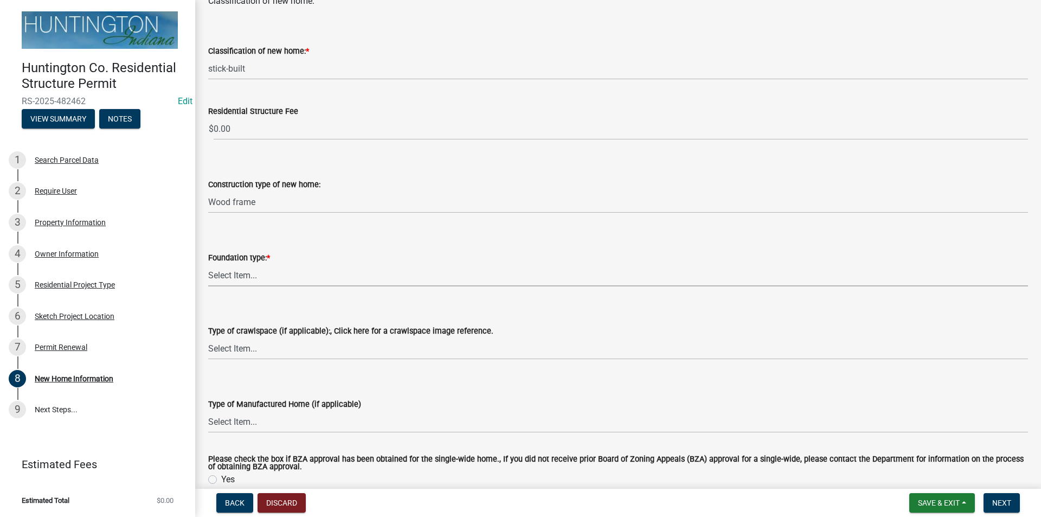
click at [229, 283] on select "Select Item... Slab on grade: The minimum requirement is a 3.5" thick slab with…" at bounding box center [618, 275] width 820 height 22
click at [208, 264] on select "Select Item... Slab on grade: The minimum requirement is a 3.5" thick slab with…" at bounding box center [618, 275] width 820 height 22
select select "41a20be5-04ab-4379-9276-11703055c681"
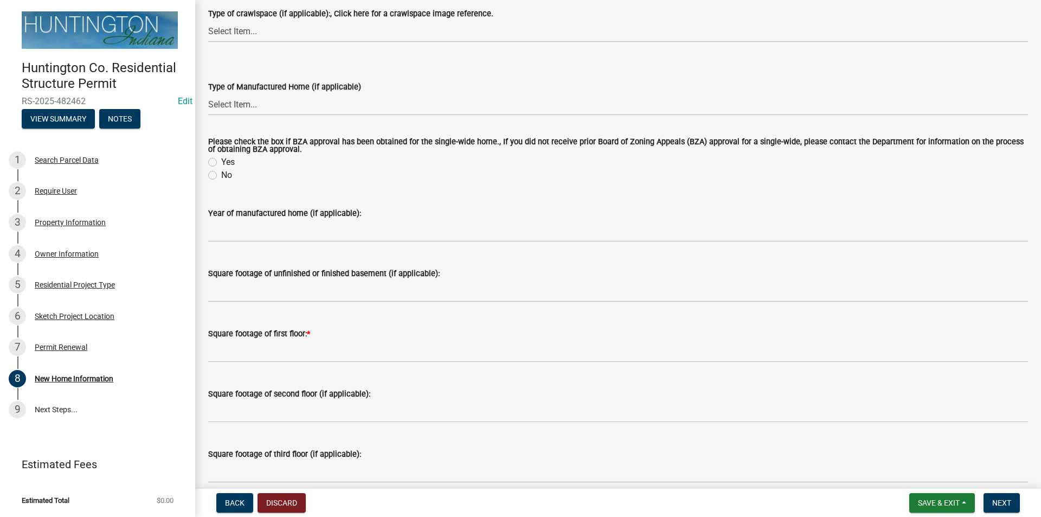
scroll to position [542, 0]
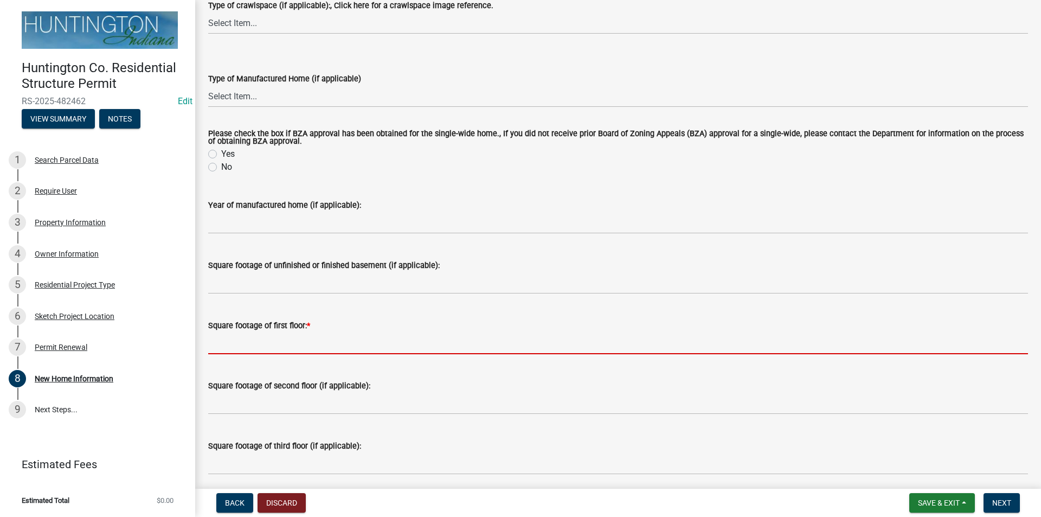
click at [227, 342] on input "text" at bounding box center [618, 343] width 820 height 22
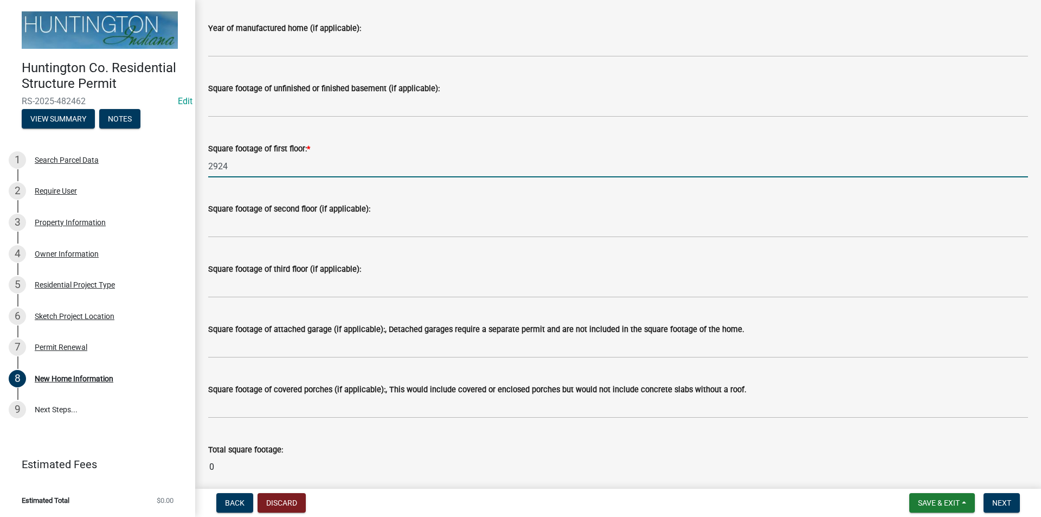
scroll to position [759, 0]
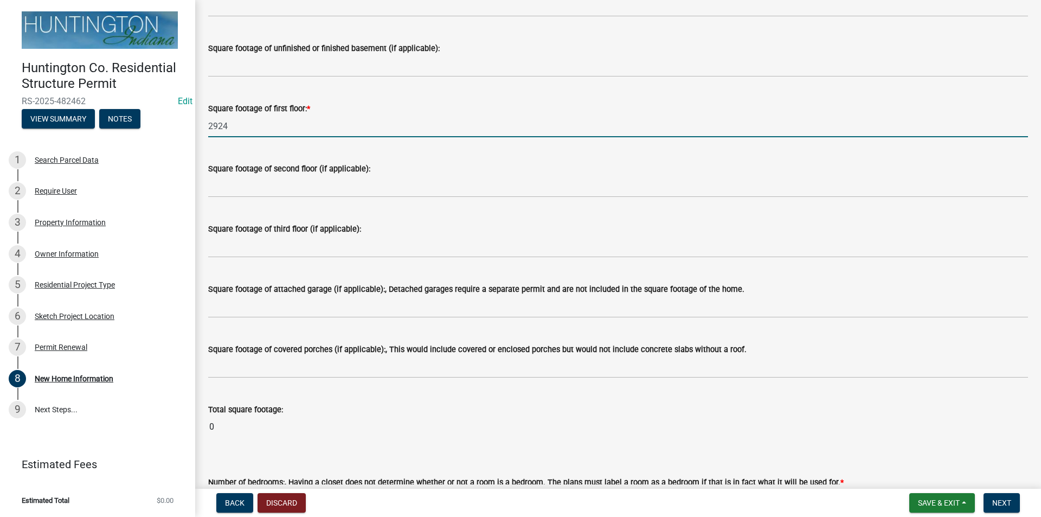
type input "2924"
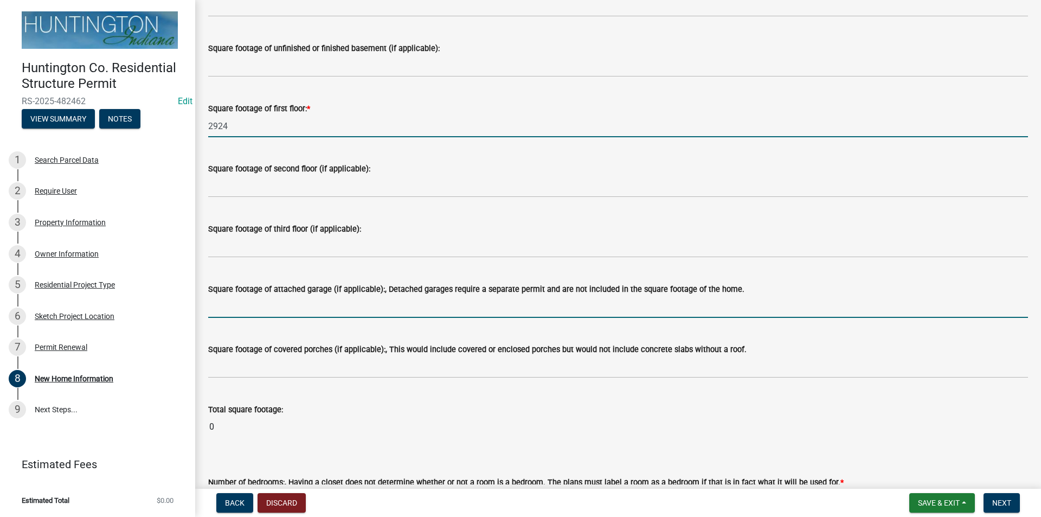
click at [243, 315] on input "text" at bounding box center [618, 307] width 820 height 22
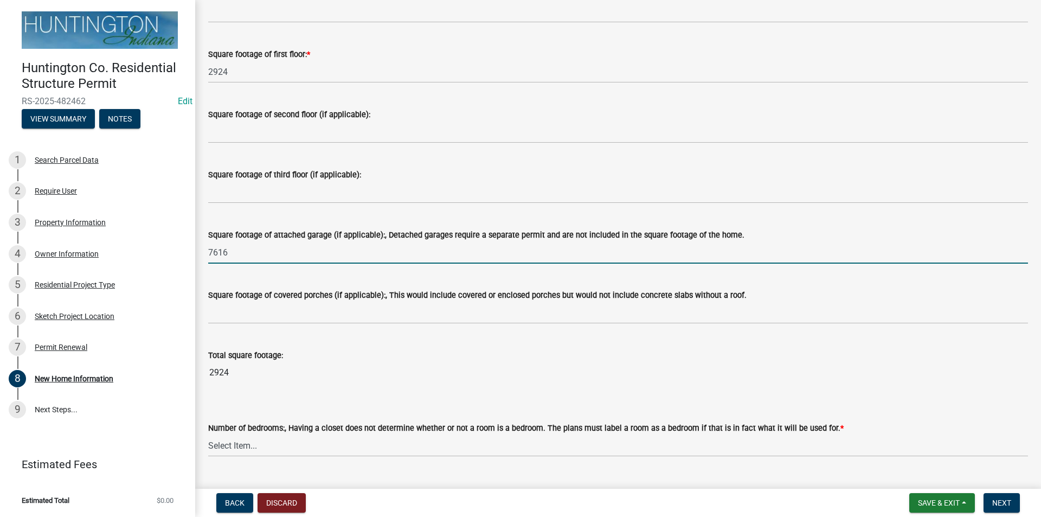
scroll to position [868, 0]
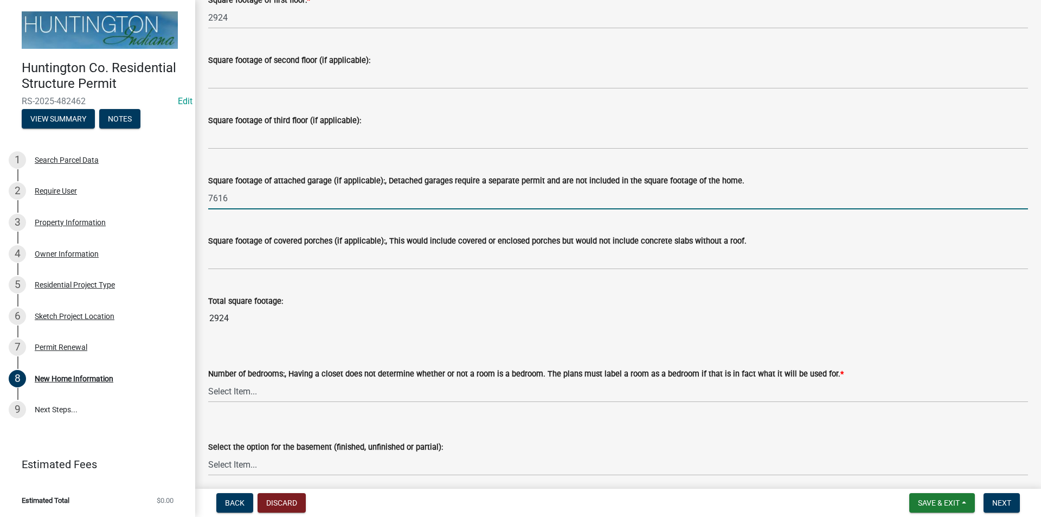
type input "7616"
click at [253, 388] on wm-data-entity-input-list "Type of new home: * Select Item... single-family dwelling two-family dwelling m…" at bounding box center [618, 23] width 820 height 1627
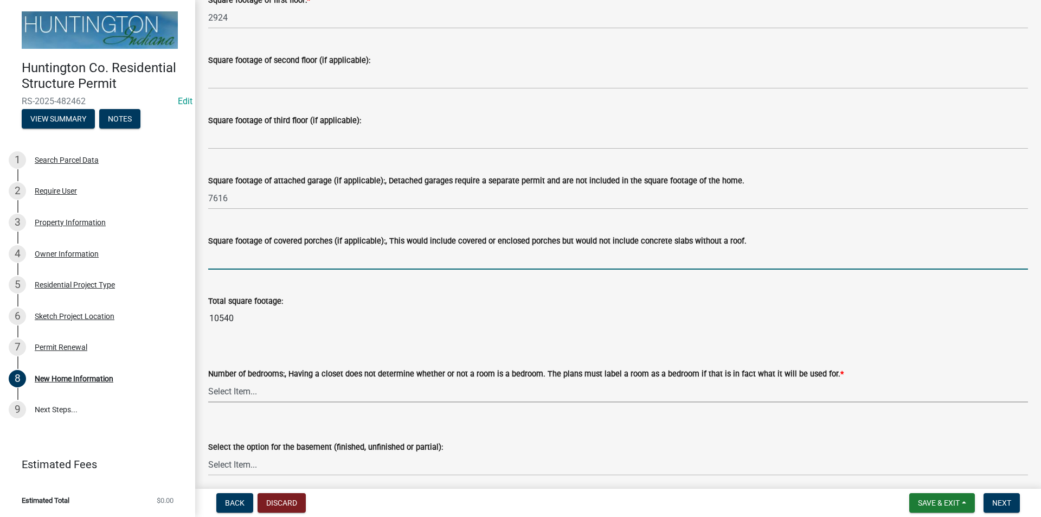
click at [222, 261] on input "text" at bounding box center [618, 258] width 820 height 22
type input "224"
click at [233, 396] on wm-data-entity-input-list "Type of new home: * Select Item... single-family dwelling two-family dwelling m…" at bounding box center [618, 34] width 820 height 1649
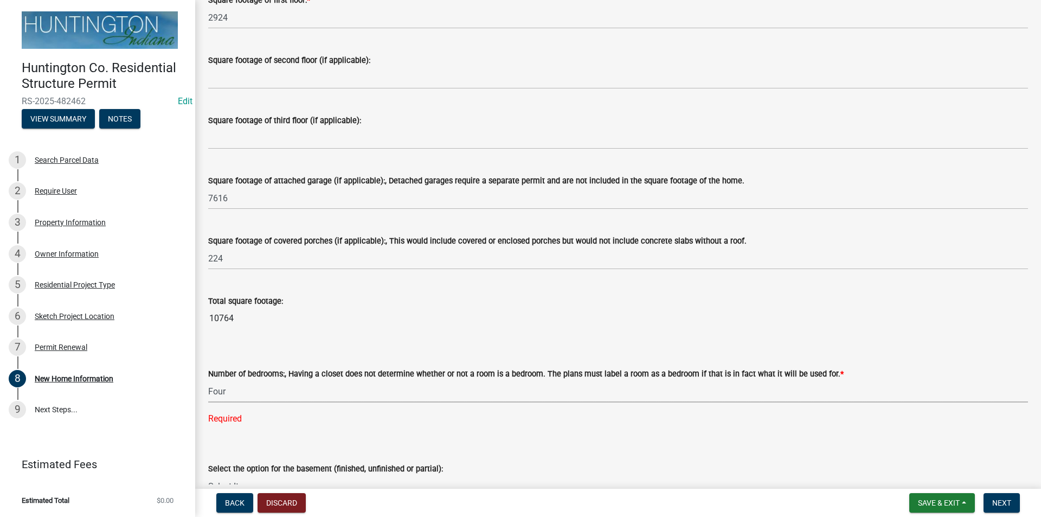
click at [208, 381] on select "Select Item... One Two Three Four Five Six or more" at bounding box center [618, 391] width 820 height 22
select select "1a03a090-62e5-4356-9173-0798f8675804"
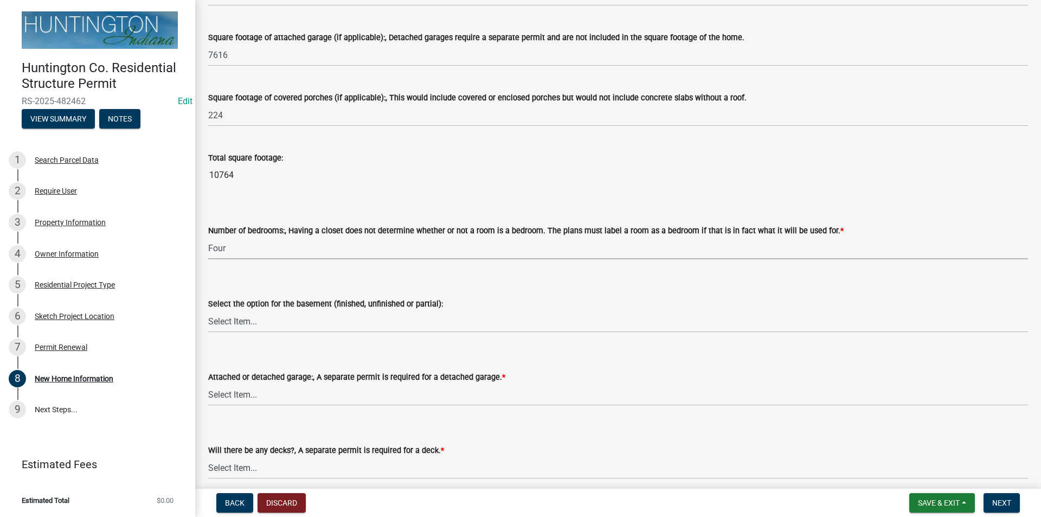
scroll to position [1030, 0]
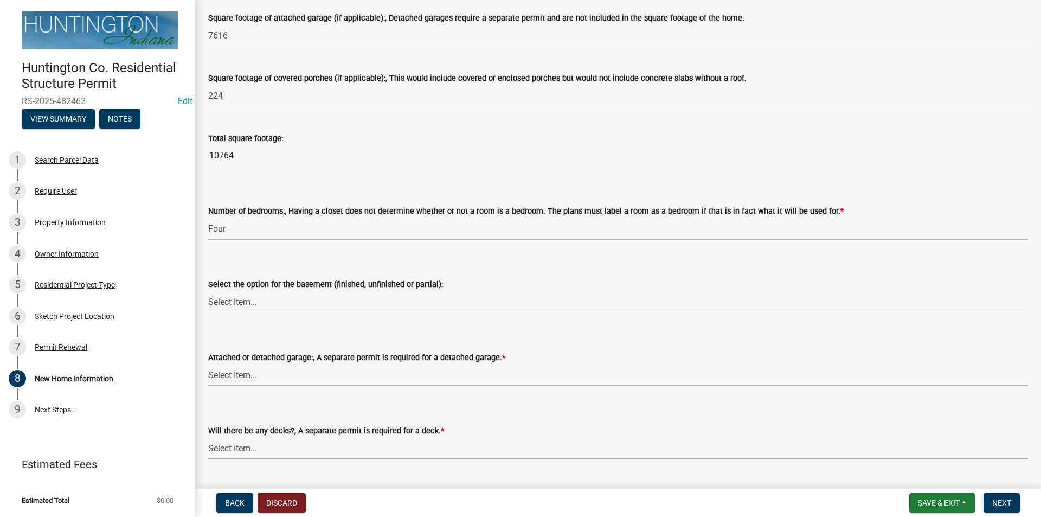
click at [216, 377] on select "Select Item... Attached garage Detached garage No garage" at bounding box center [618, 375] width 820 height 22
click at [208, 364] on select "Select Item... Attached garage Detached garage No garage" at bounding box center [618, 375] width 820 height 22
select select "d2a8bd4c-a097-4bce-9a5a-ff12fb5849af"
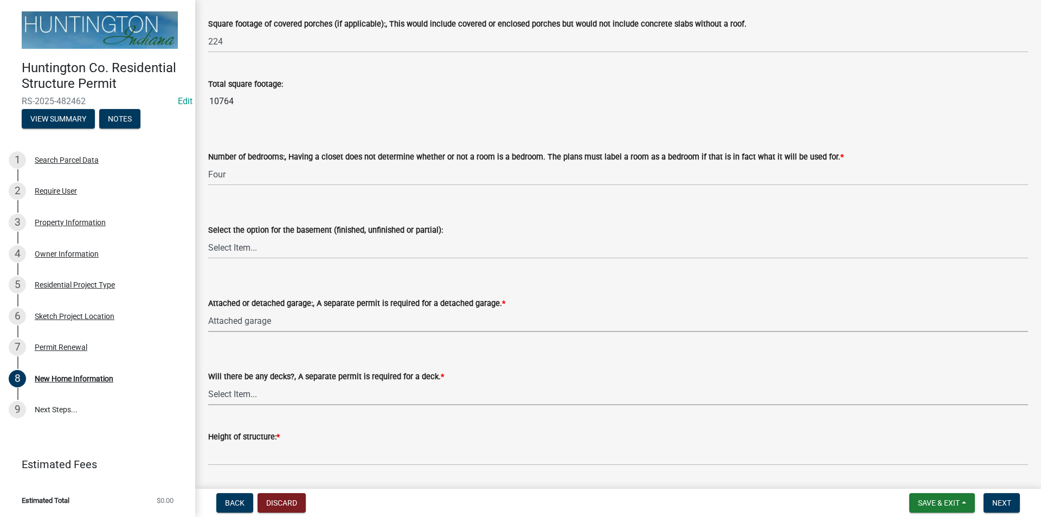
click at [227, 402] on select "Select Item... Yes No" at bounding box center [618, 394] width 820 height 22
click at [208, 383] on select "Select Item... Yes No" at bounding box center [618, 394] width 820 height 22
click at [217, 397] on select "Select Item... Yes No" at bounding box center [618, 394] width 820 height 22
click at [208, 383] on select "Select Item... Yes No" at bounding box center [618, 394] width 820 height 22
select select "0af2c62b-a54b-41df-9440-7e06c81f5ee1"
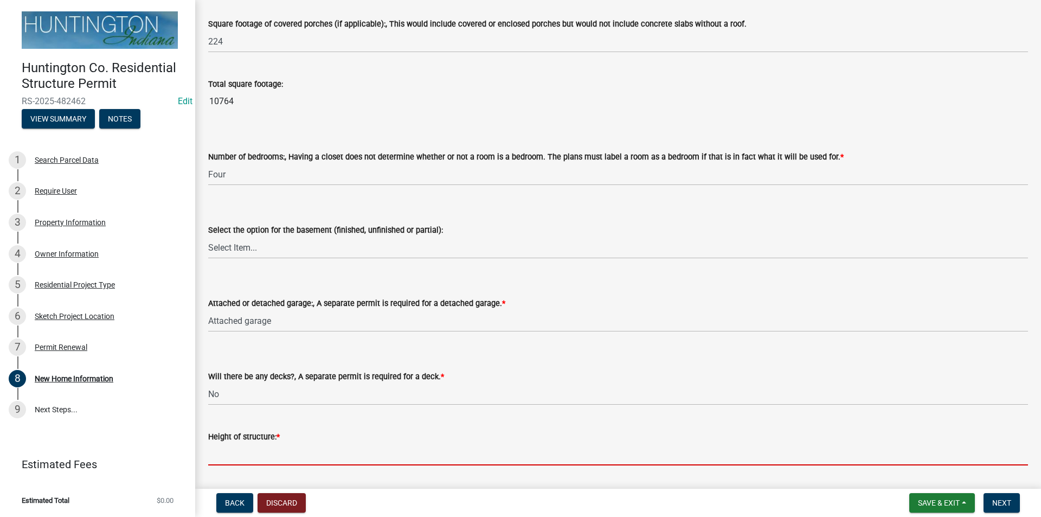
click at [229, 448] on input "Height of structure: *" at bounding box center [618, 454] width 820 height 22
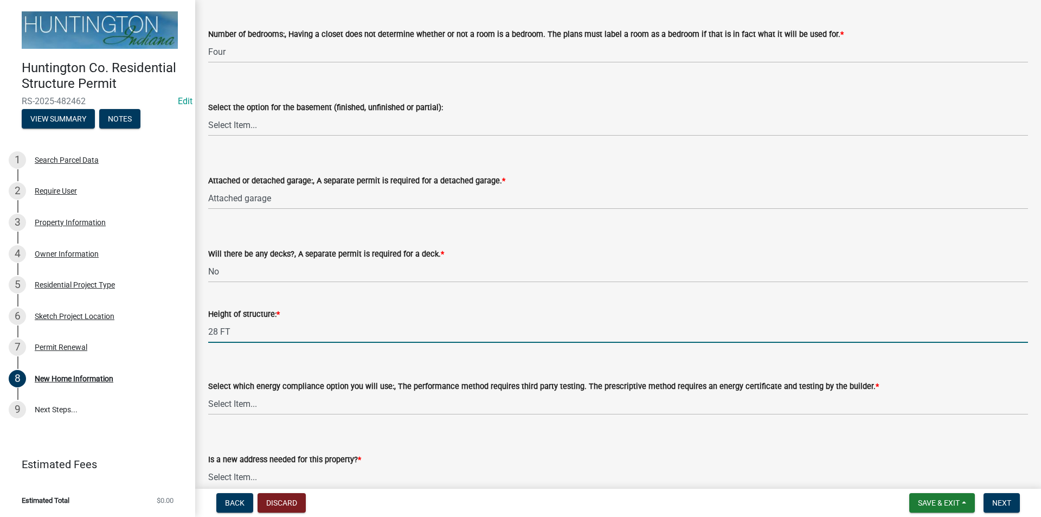
scroll to position [1247, 0]
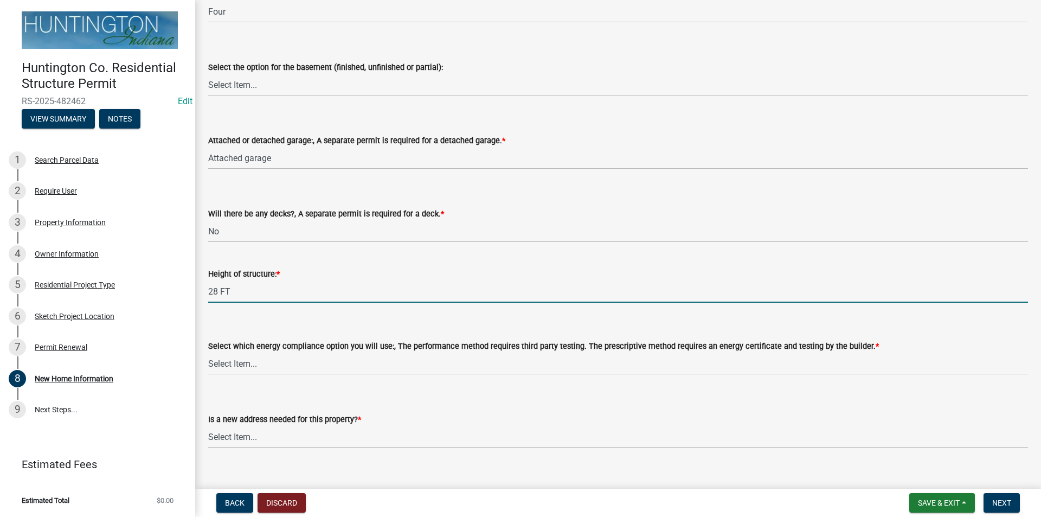
type input "28 FT"
click at [225, 371] on select "Select Item... Performance method Prescriptive method Manufactured Home, not re…" at bounding box center [618, 363] width 820 height 22
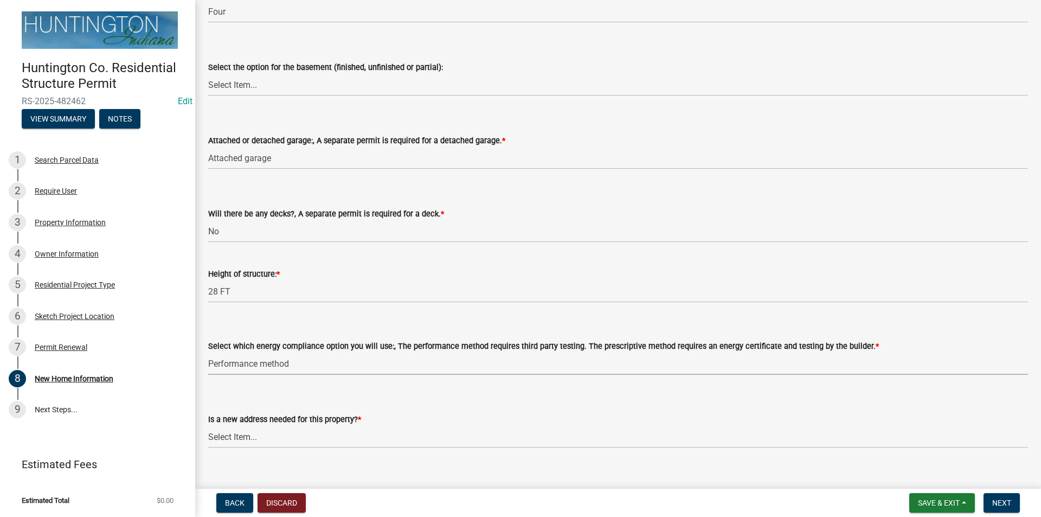
click at [208, 353] on select "Select Item... Performance method Prescriptive method Manufactured Home, not re…" at bounding box center [618, 363] width 820 height 22
select select "646e68f8-cb8e-4a5e-b6dd-3f1cf63f7a97"
click at [233, 437] on select "Select Item... Yes No" at bounding box center [618, 437] width 820 height 22
click at [208, 426] on select "Select Item... Yes No" at bounding box center [618, 437] width 820 height 22
select select "d638f1d7-1d1f-46dd-bcea-eee6395e296b"
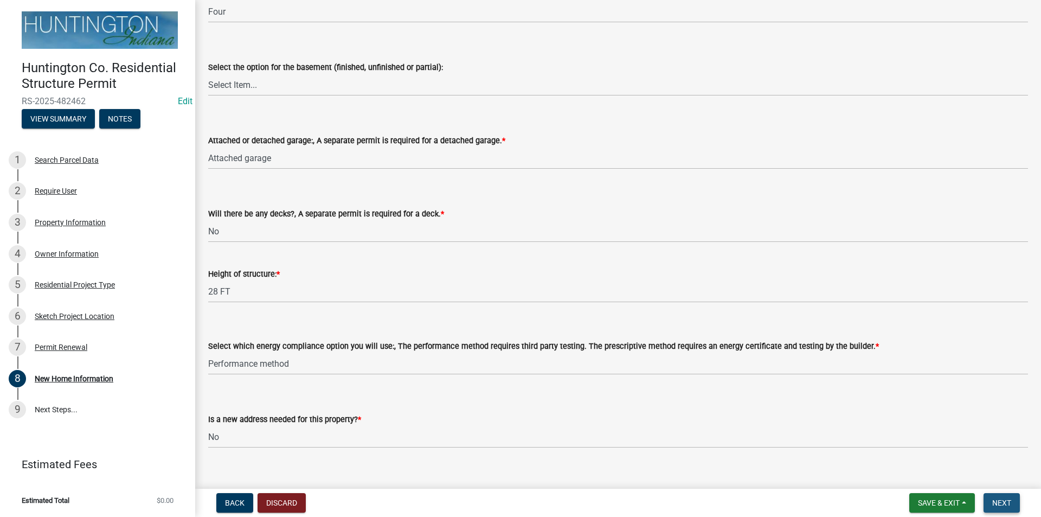
click at [1001, 498] on span "Next" at bounding box center [1001, 502] width 19 height 9
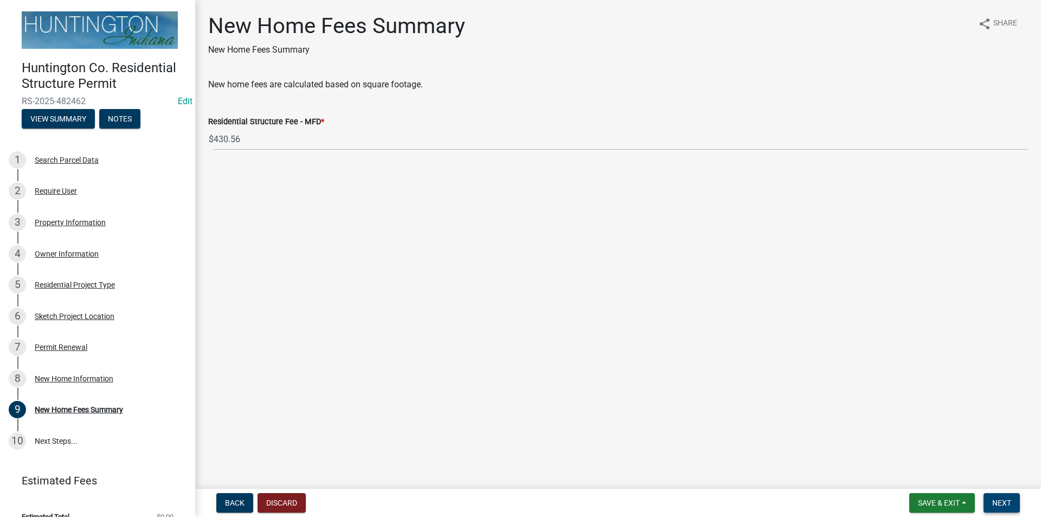
click at [1018, 502] on button "Next" at bounding box center [1002, 503] width 36 height 20
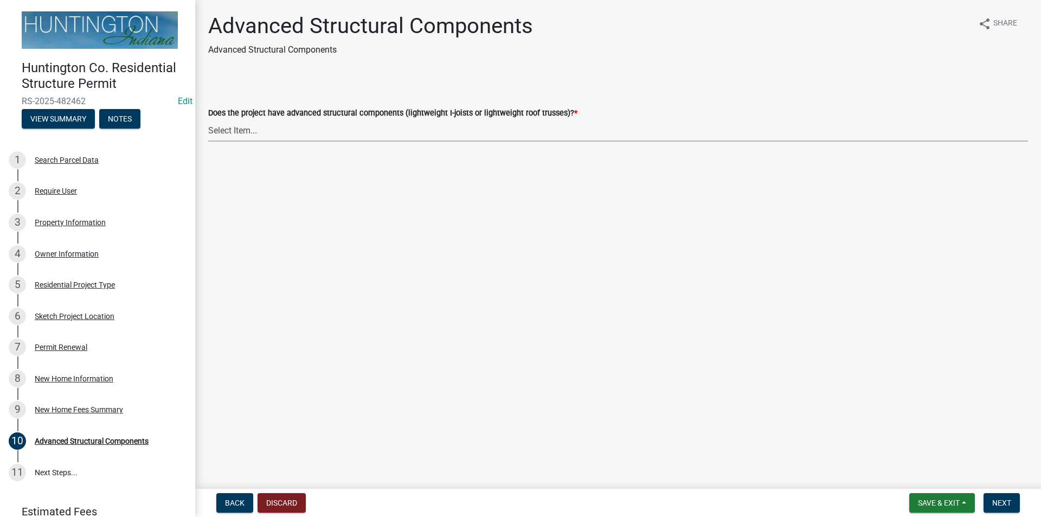
click at [239, 140] on select "Select Item... Yes No" at bounding box center [618, 130] width 820 height 22
click at [208, 119] on select "Select Item... Yes No" at bounding box center [618, 130] width 820 height 22
select select "fae8fb42-3835-4822-bdeb-baf422068d54"
click at [996, 498] on span "Next" at bounding box center [1001, 502] width 19 height 9
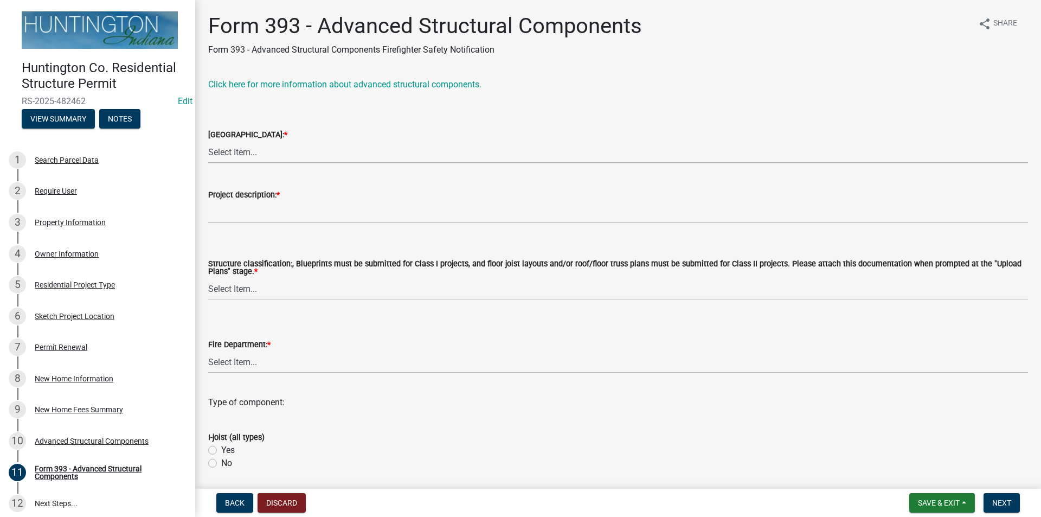
click at [235, 157] on select "Select Item... Clear Creek [GEOGRAPHIC_DATA] [GEOGRAPHIC_DATA] [GEOGRAPHIC_DATA…" at bounding box center [618, 152] width 820 height 22
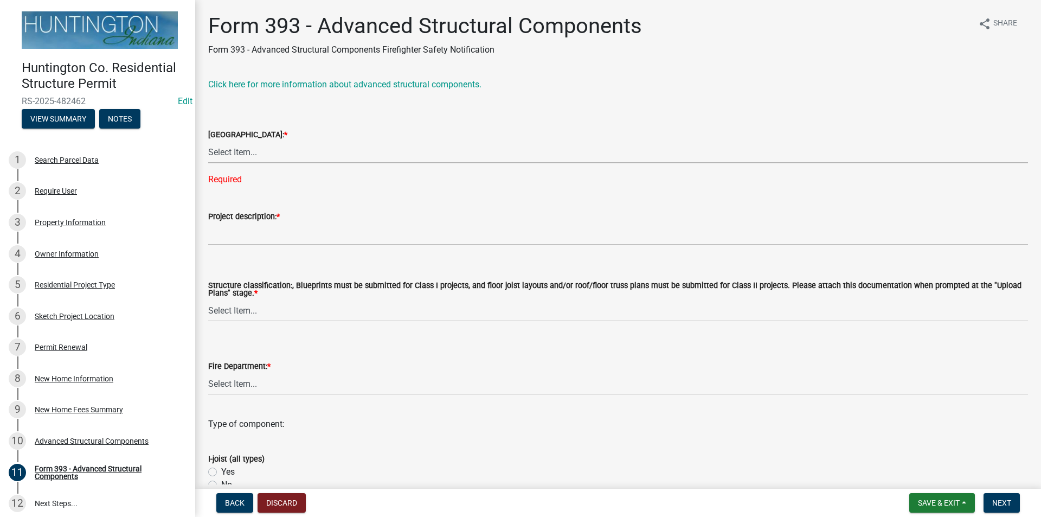
click at [255, 148] on select "Select Item... Clear Creek [GEOGRAPHIC_DATA] [GEOGRAPHIC_DATA] [GEOGRAPHIC_DATA…" at bounding box center [618, 152] width 820 height 22
click at [208, 141] on select "Select Item... Clear Creek [GEOGRAPHIC_DATA] [GEOGRAPHIC_DATA] [GEOGRAPHIC_DATA…" at bounding box center [618, 152] width 820 height 22
select select "a7fdba43-a1c3-4224-a2bd-f9d8e7267f32"
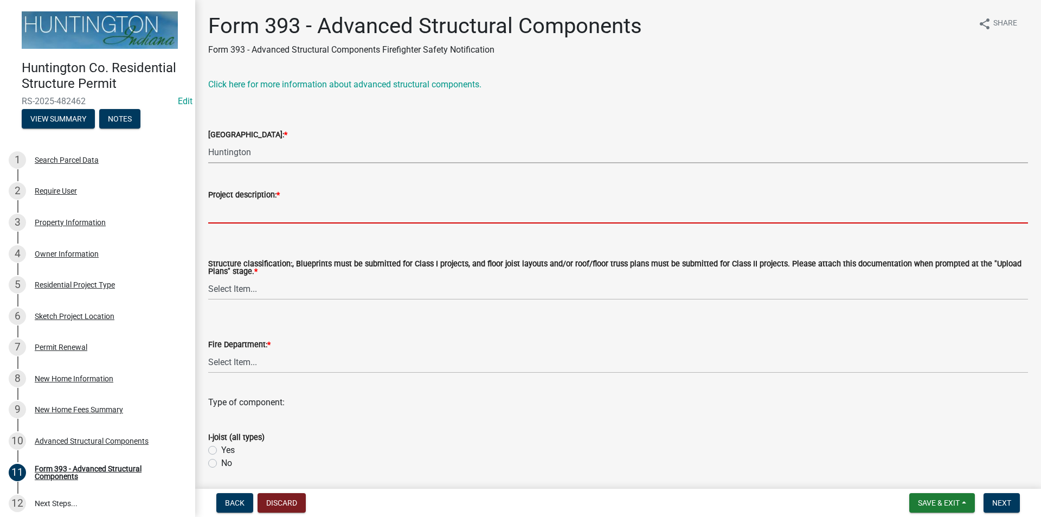
click at [238, 214] on input "Project description: *" at bounding box center [618, 212] width 820 height 22
type input "New Home"
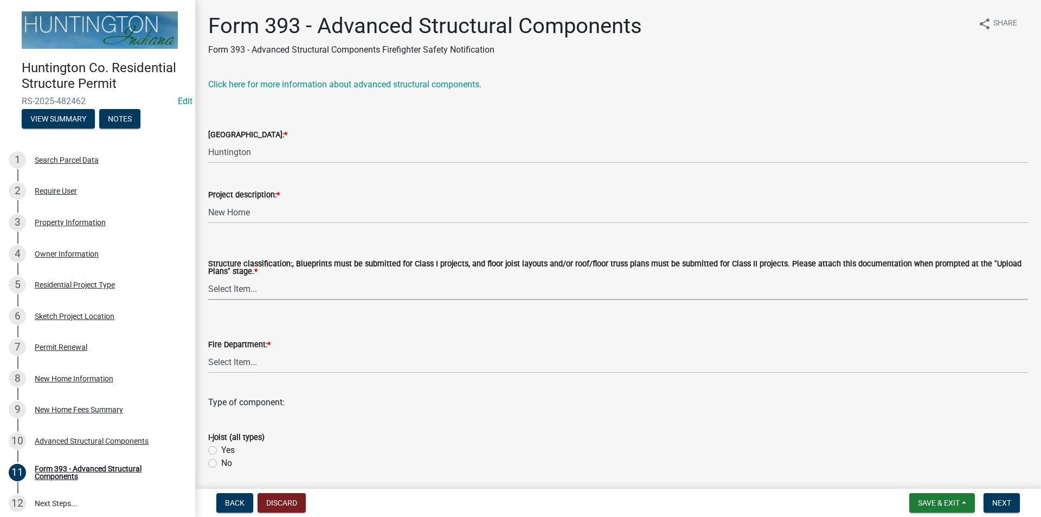
click at [244, 290] on select "Select Item... Class I structure (commercial) Class II structure (residential)" at bounding box center [618, 289] width 820 height 22
click at [208, 278] on select "Select Item... Class I structure (commercial) Class II structure (residential)" at bounding box center [618, 289] width 820 height 22
select select "e1fb1a9e-62ba-46b6-80e1-ba71a6ca05ff"
click at [235, 365] on select "Select Item... [PERSON_NAME] [PERSON_NAME] City of [GEOGRAPHIC_DATA] [GEOGRAPHI…" at bounding box center [618, 362] width 820 height 22
click at [208, 351] on select "Select Item... [PERSON_NAME] [PERSON_NAME] City of [GEOGRAPHIC_DATA] [GEOGRAPHI…" at bounding box center [618, 362] width 820 height 22
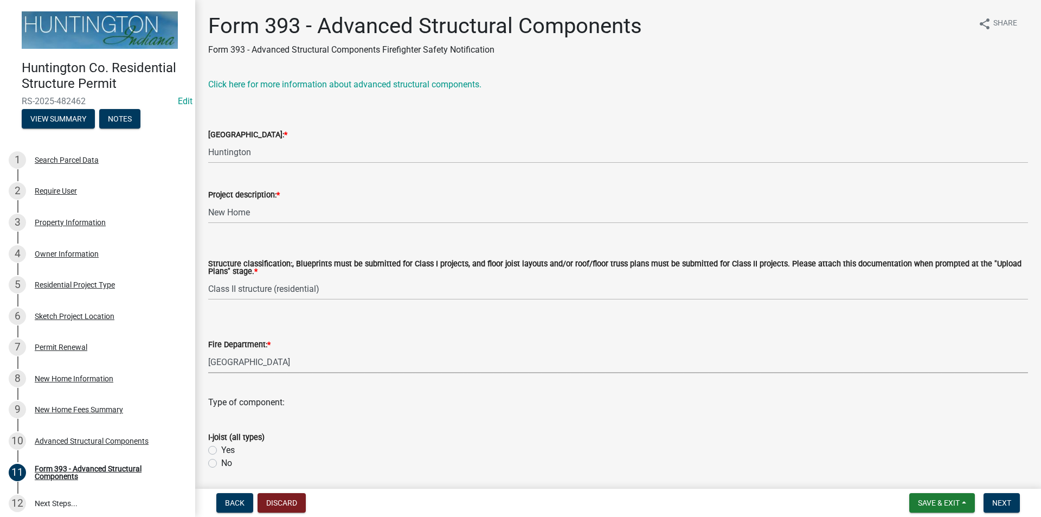
select select "e0daa89e-b10c-4b65-9bb3-92c122034d49"
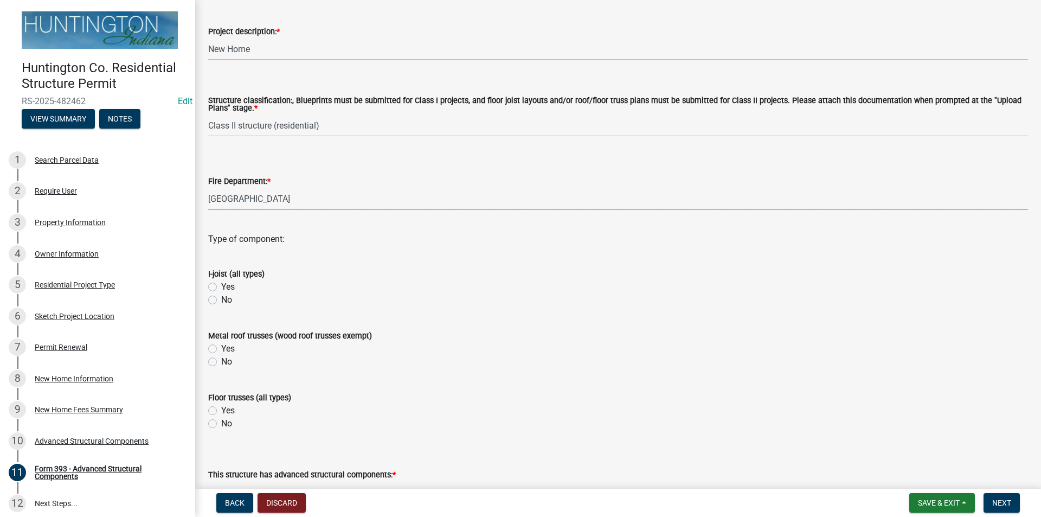
scroll to position [217, 0]
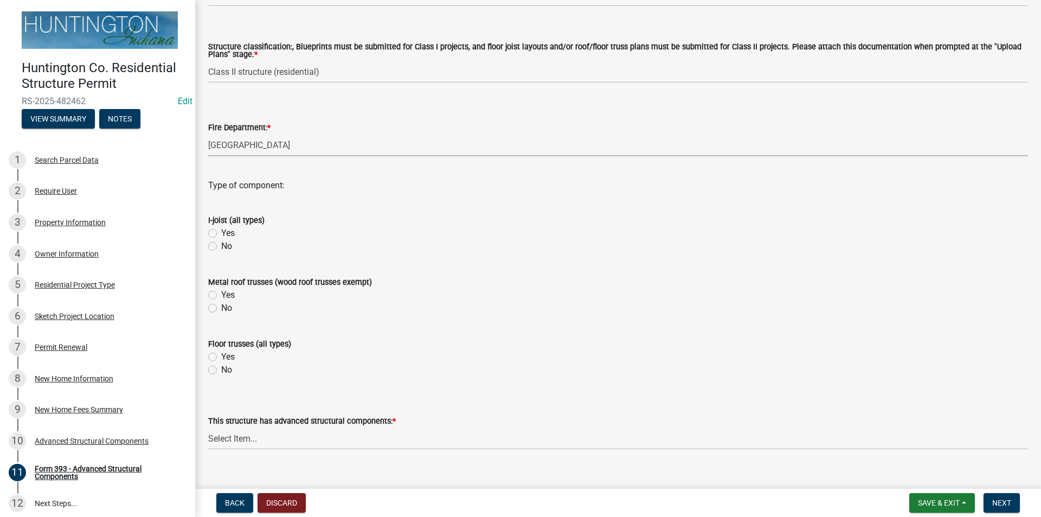
click at [221, 247] on label "No" at bounding box center [226, 246] width 11 height 13
click at [221, 247] on input "No" at bounding box center [224, 243] width 7 height 7
radio input "true"
click at [221, 309] on label "No" at bounding box center [226, 308] width 11 height 13
click at [221, 309] on input "No" at bounding box center [224, 305] width 7 height 7
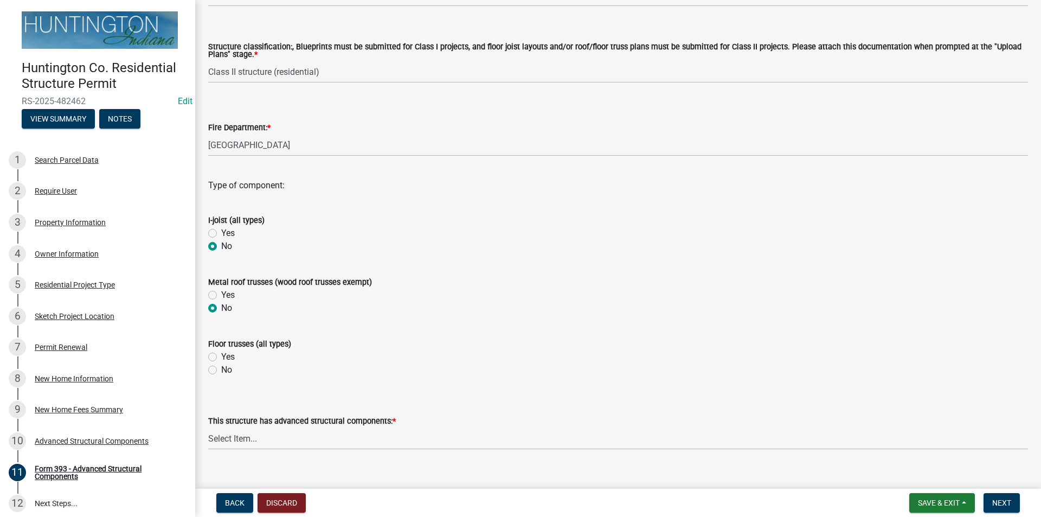
radio input "true"
click at [221, 372] on label "No" at bounding box center [226, 369] width 11 height 13
click at [221, 370] on input "No" at bounding box center [224, 366] width 7 height 7
radio input "true"
click at [230, 441] on select "Select Item... in the floor in the roof in both the floor and roof" at bounding box center [618, 438] width 820 height 22
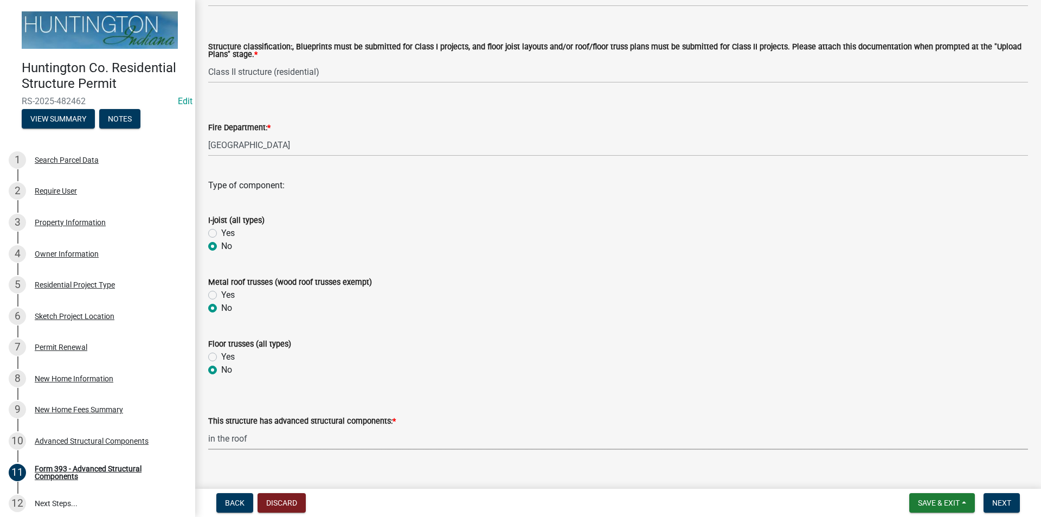
click at [208, 428] on select "Select Item... in the floor in the roof in both the floor and roof" at bounding box center [618, 438] width 820 height 22
select select "0d15054f-6014-4e2b-8e4e-b9b16f032adf"
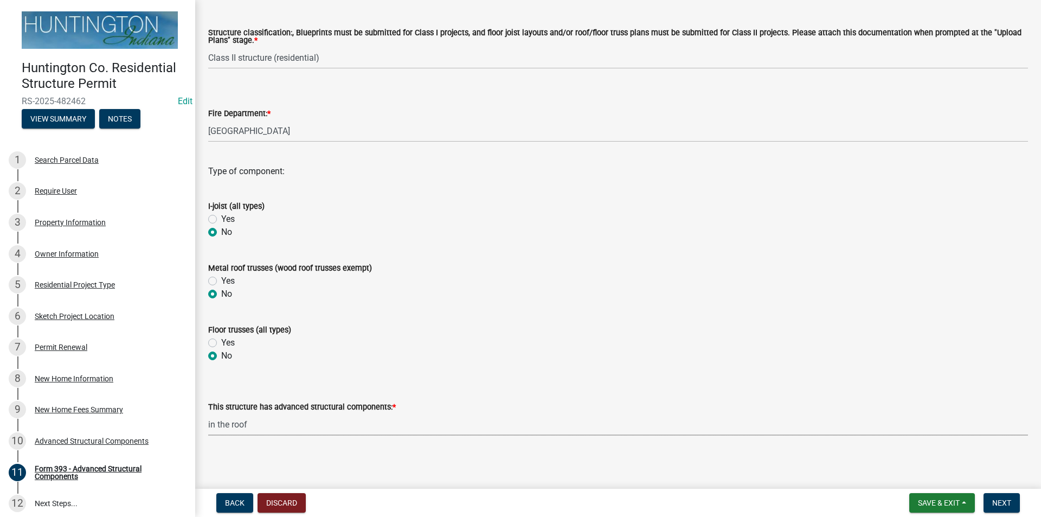
scroll to position [235, 0]
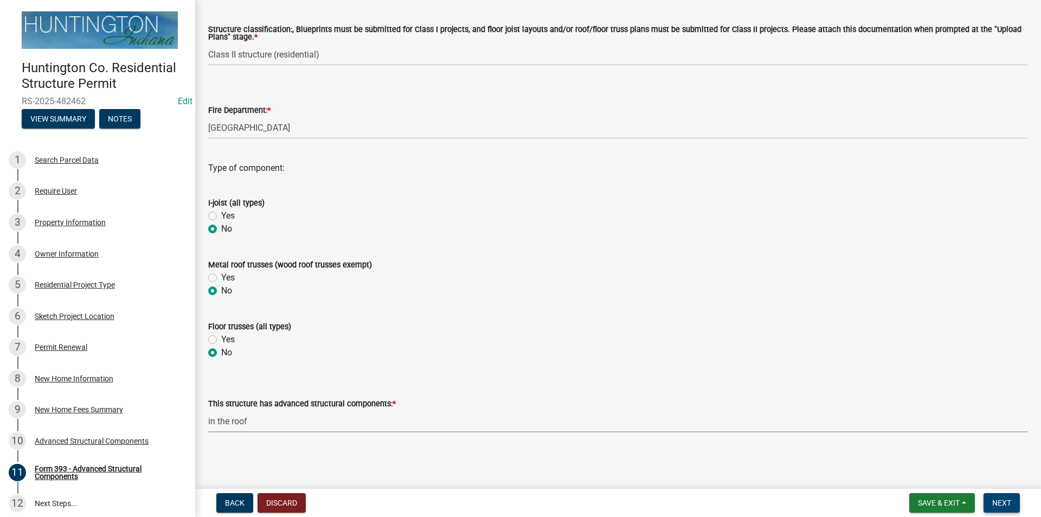
click at [997, 502] on span "Next" at bounding box center [1001, 502] width 19 height 9
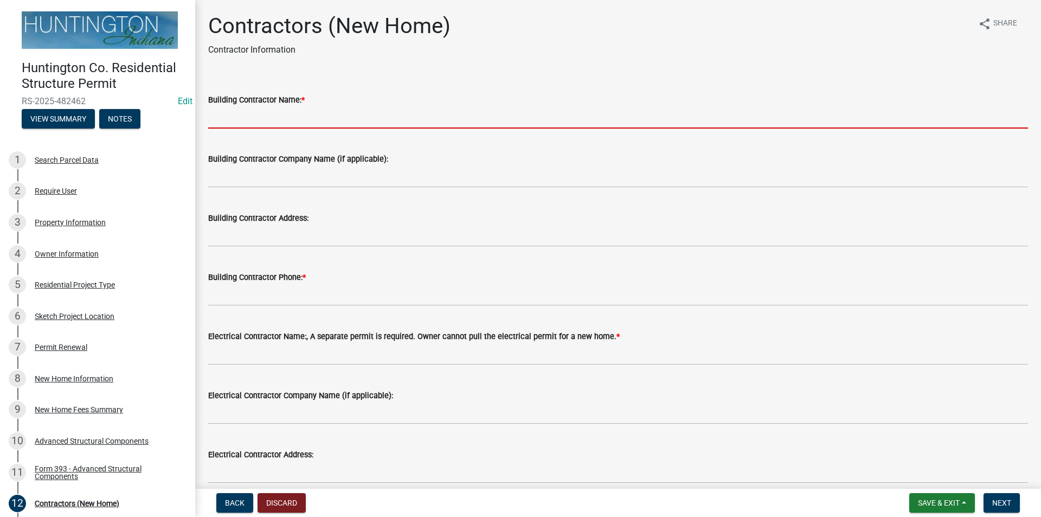
click at [234, 122] on input "Building Contractor Name: *" at bounding box center [618, 117] width 820 height 22
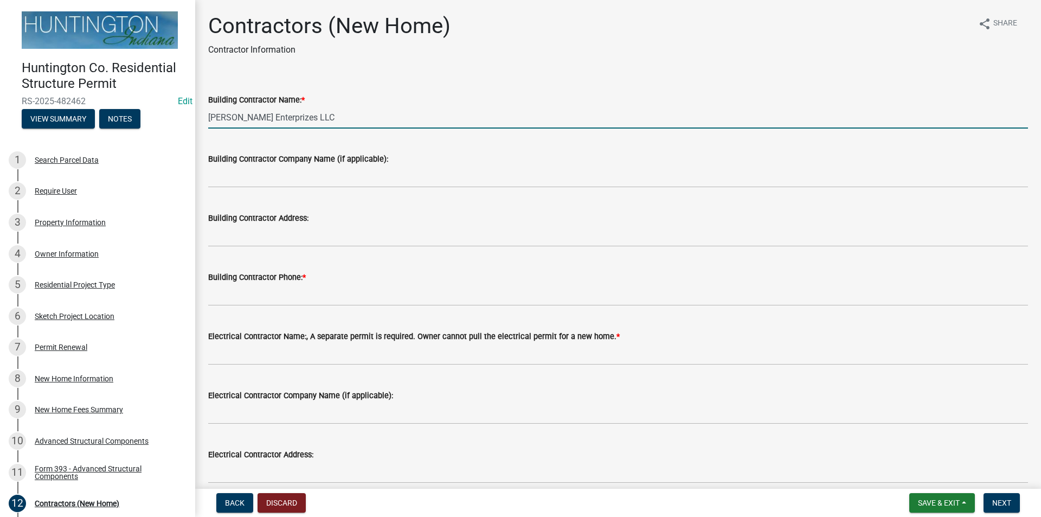
drag, startPoint x: 311, startPoint y: 117, endPoint x: 207, endPoint y: 120, distance: 104.7
click at [207, 120] on div "Building Contractor Name: * [PERSON_NAME] Enterprizes LLC" at bounding box center [618, 103] width 836 height 50
type input "[PERSON_NAME] Enterprizes LLC"
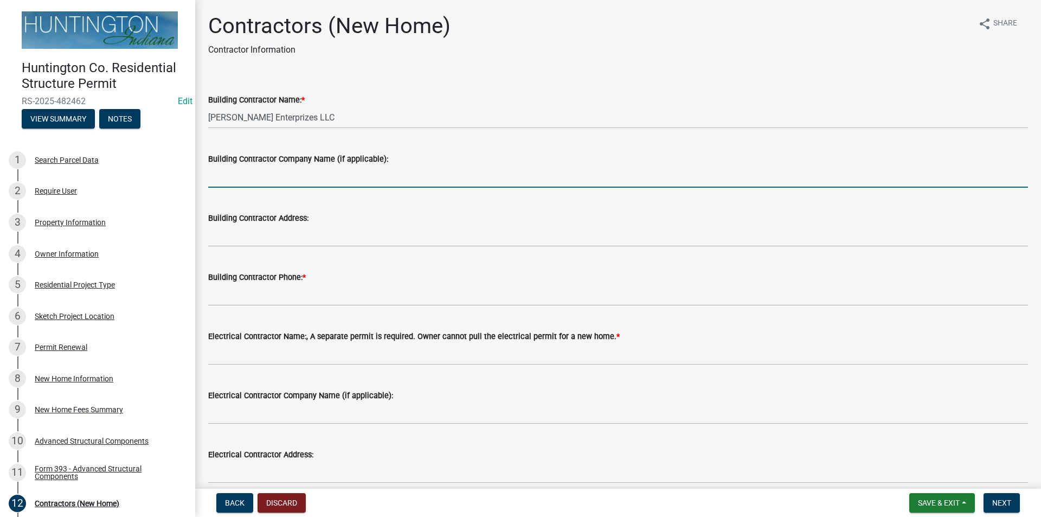
paste input "[PERSON_NAME] Enterprizes LLC"
type input "[PERSON_NAME] Enterprizes LLC"
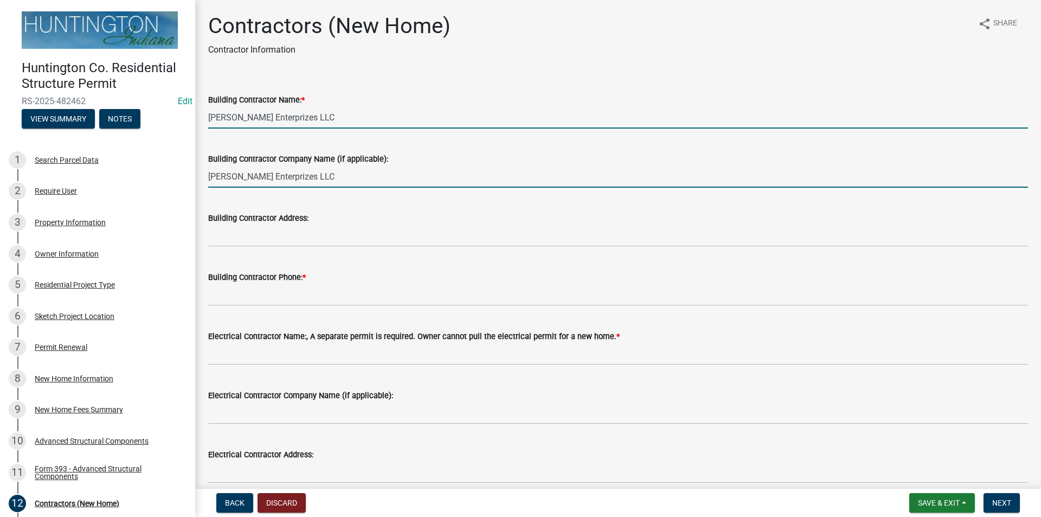
click at [321, 119] on input "[PERSON_NAME] Enterprizes LLC" at bounding box center [618, 117] width 820 height 22
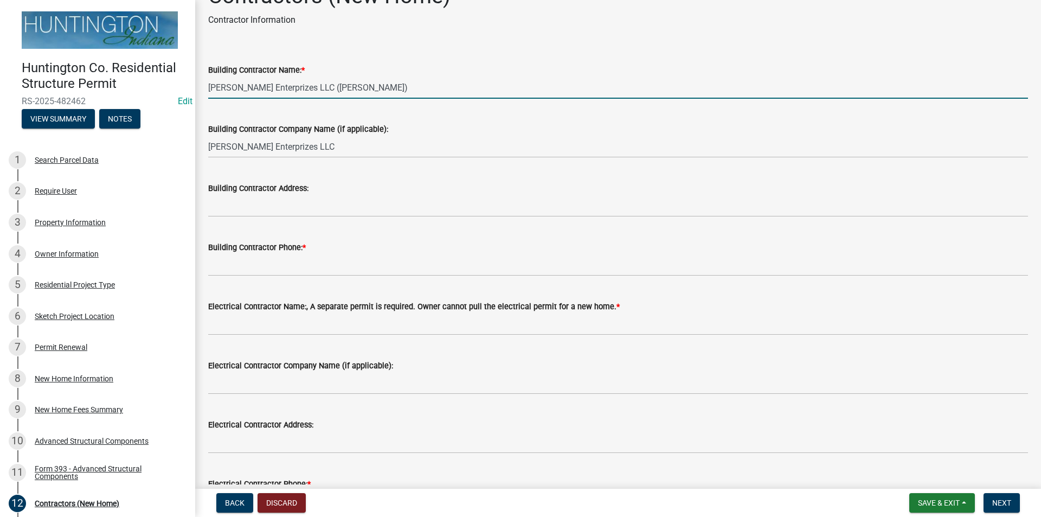
scroll to position [54, 0]
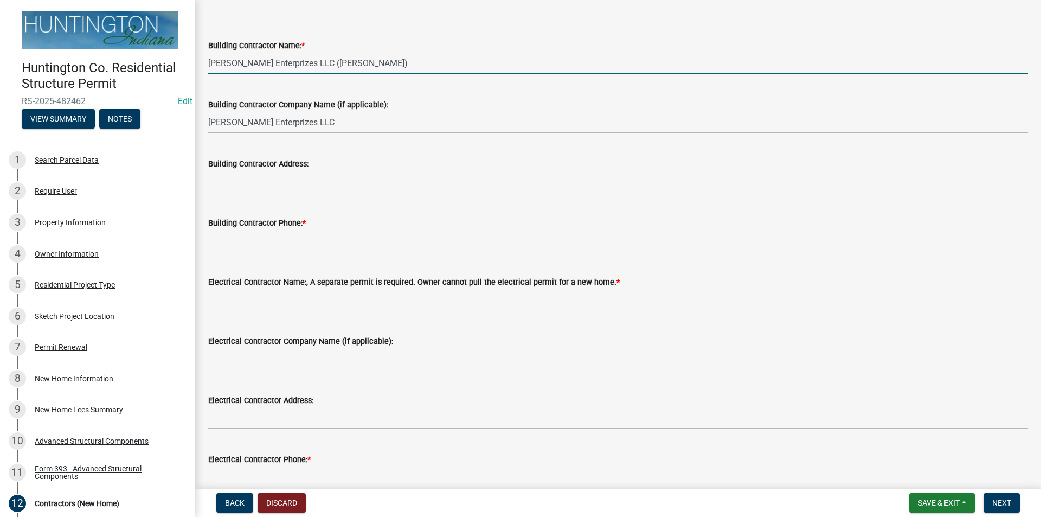
type input "[PERSON_NAME] Enterprizes LLC ([PERSON_NAME])"
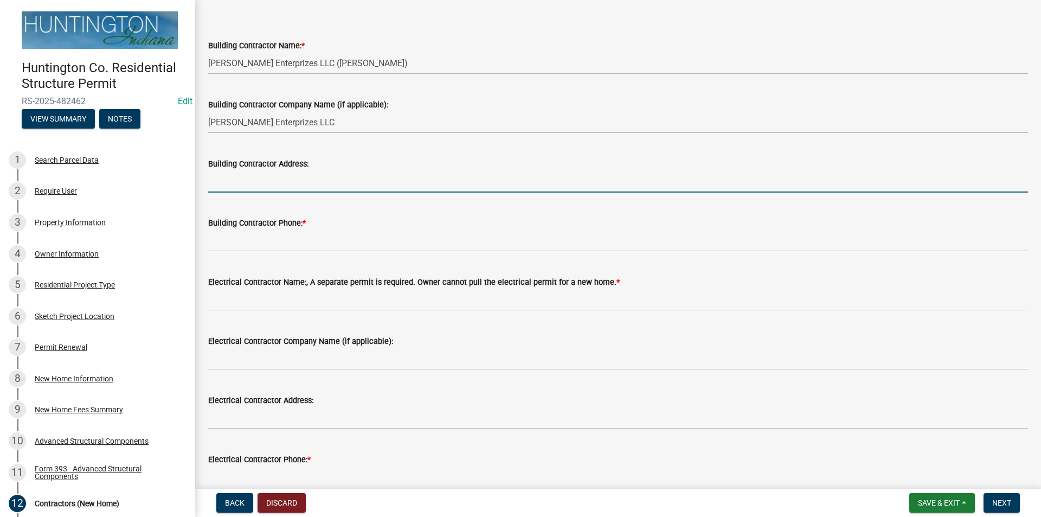
click at [278, 189] on input "Building Contractor Address:" at bounding box center [618, 181] width 820 height 22
type input "[STREET_ADDRESS]"
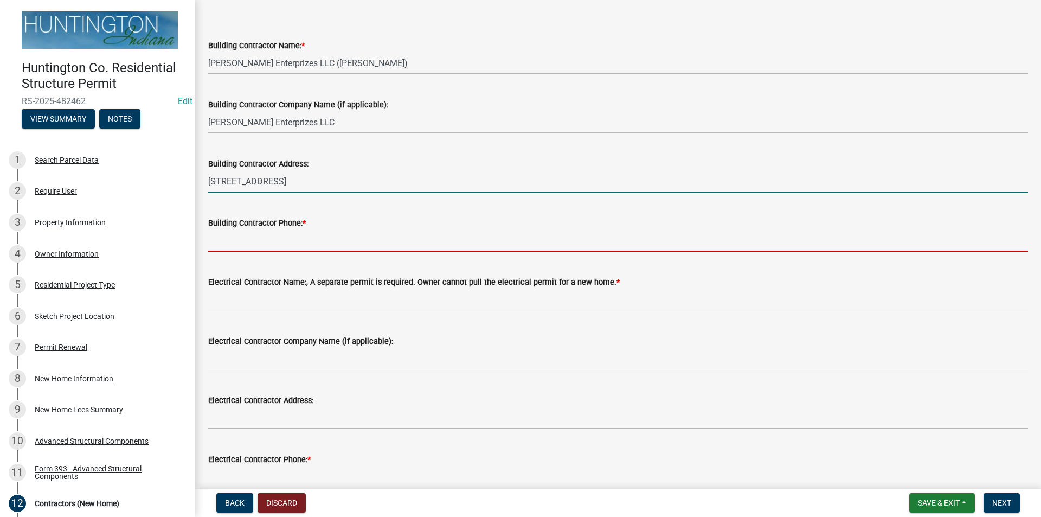
click at [269, 241] on input "Building Contractor Phone: *" at bounding box center [618, 240] width 820 height 22
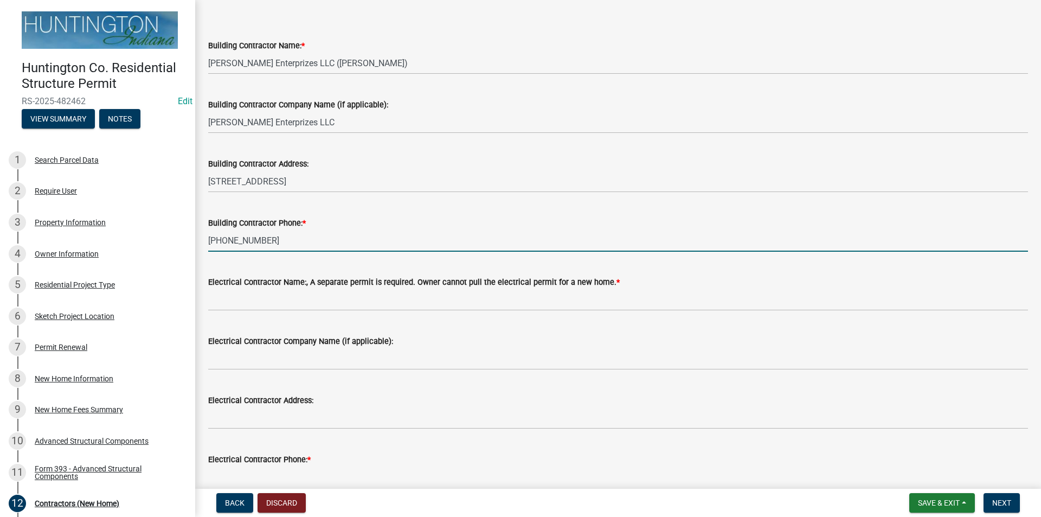
type input "[PHONE_NUMBER]"
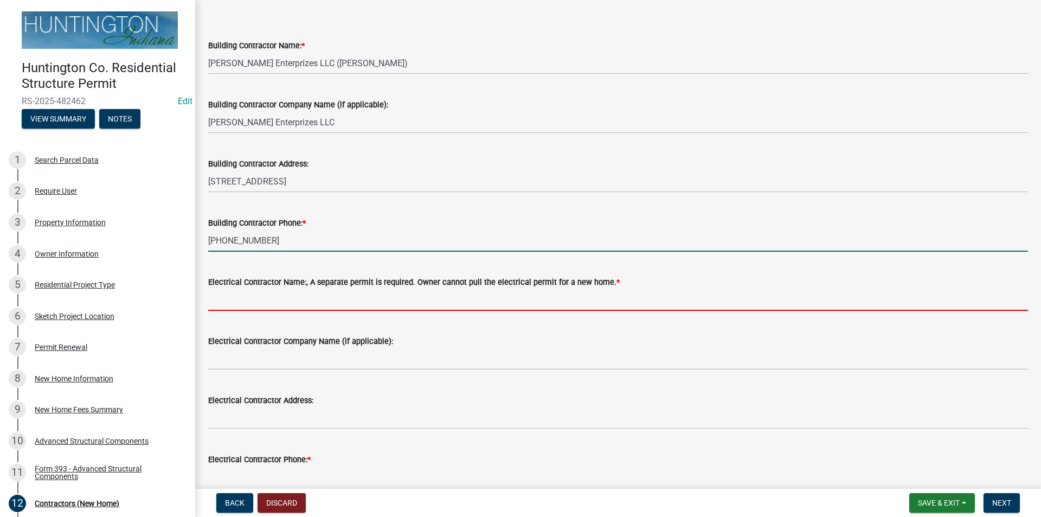
click at [235, 306] on input "Electrical Contractor Name:, A separate permit is required. Owner cannot pull t…" at bounding box center [618, 300] width 820 height 22
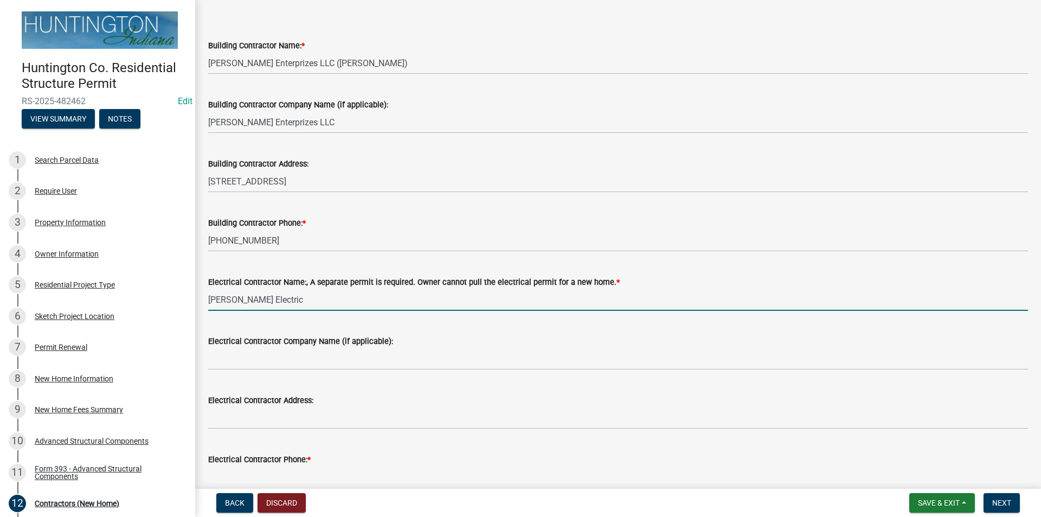
drag, startPoint x: 262, startPoint y: 301, endPoint x: 206, endPoint y: 301, distance: 56.4
click at [206, 301] on div "Electrical Contractor Name:, A separate permit is required. Owner cannot pull t…" at bounding box center [618, 285] width 836 height 50
type input "[PERSON_NAME] Electric"
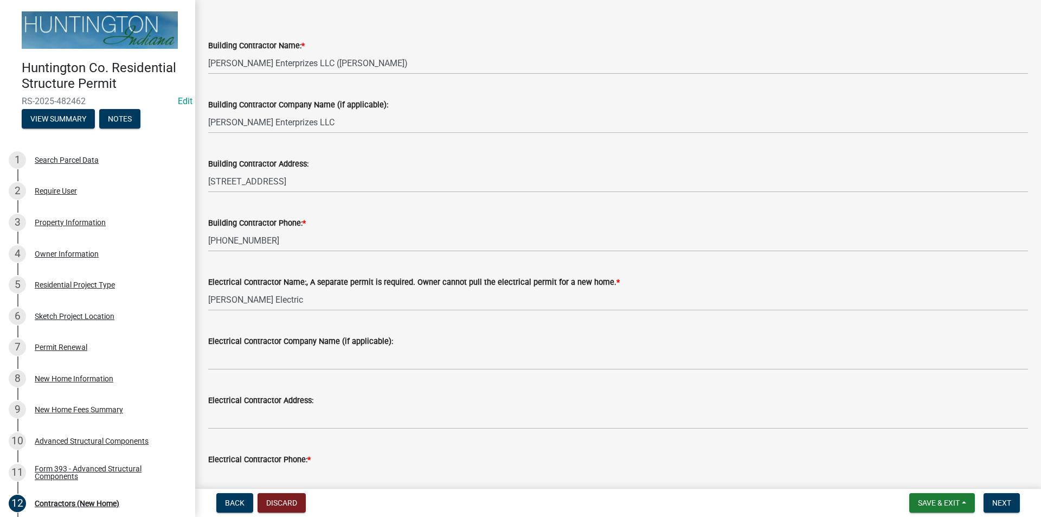
drag, startPoint x: 206, startPoint y: 301, endPoint x: 357, endPoint y: 321, distance: 152.6
click at [367, 321] on div "Electrical Contractor Company Name (if applicable):" at bounding box center [618, 344] width 820 height 50
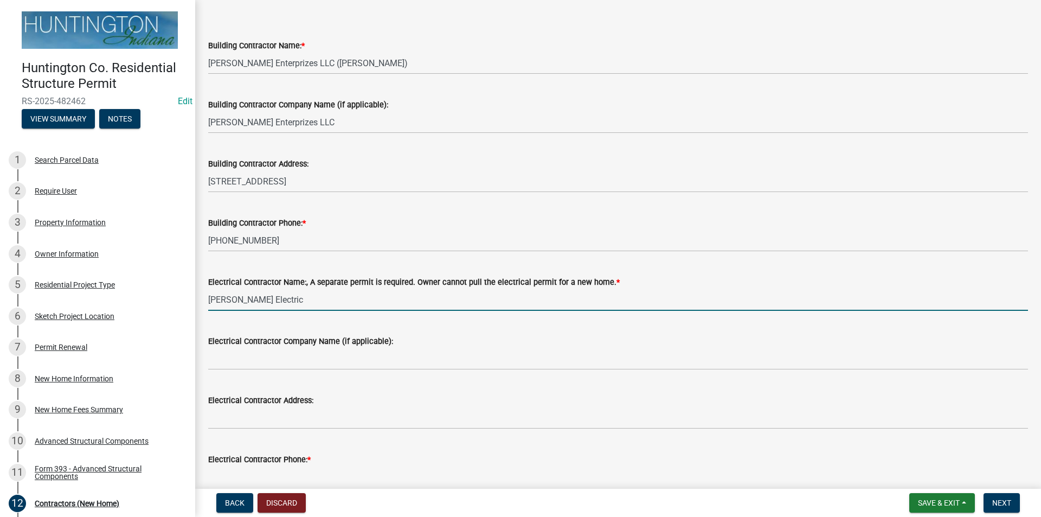
drag, startPoint x: 262, startPoint y: 301, endPoint x: 187, endPoint y: 302, distance: 74.8
click at [187, 302] on div "Huntington Co. Residential Structure Permit RS-2025-482462 Edit View Summary No…" at bounding box center [520, 258] width 1041 height 517
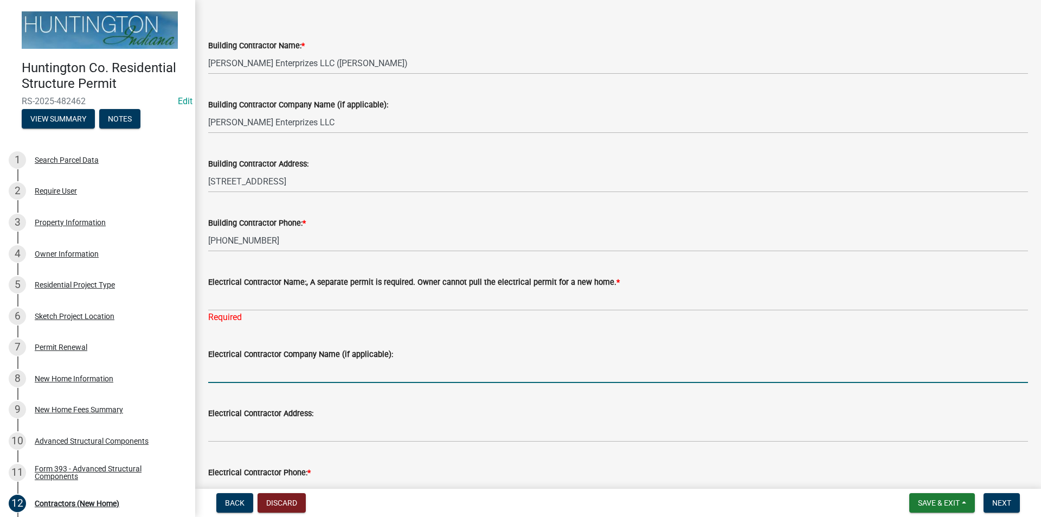
drag, startPoint x: 234, startPoint y: 359, endPoint x: 221, endPoint y: 373, distance: 18.4
paste input "[PERSON_NAME] Electric"
type input "[PERSON_NAME] Electric"
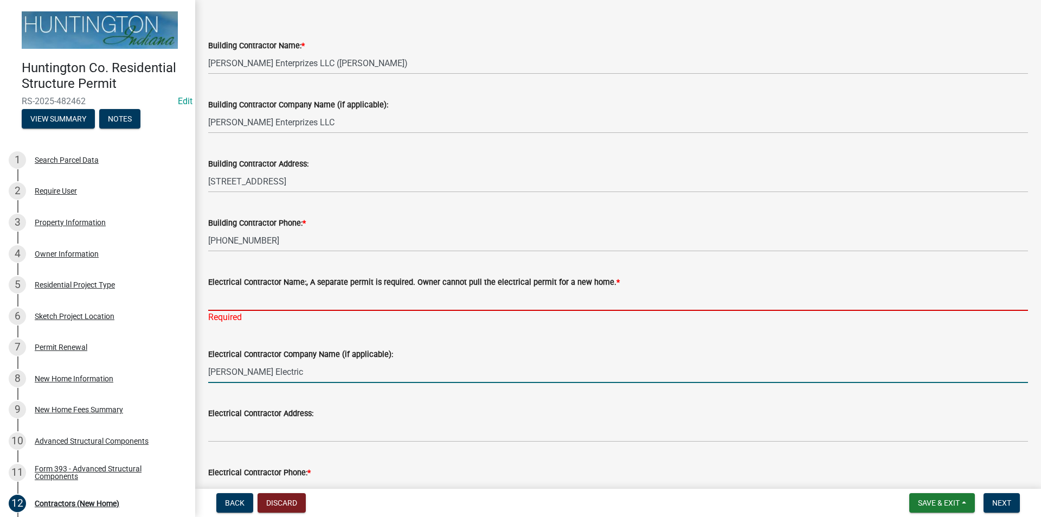
click at [234, 303] on input "Electrical Contractor Name:, A separate permit is required. Owner cannot pull t…" at bounding box center [618, 300] width 820 height 22
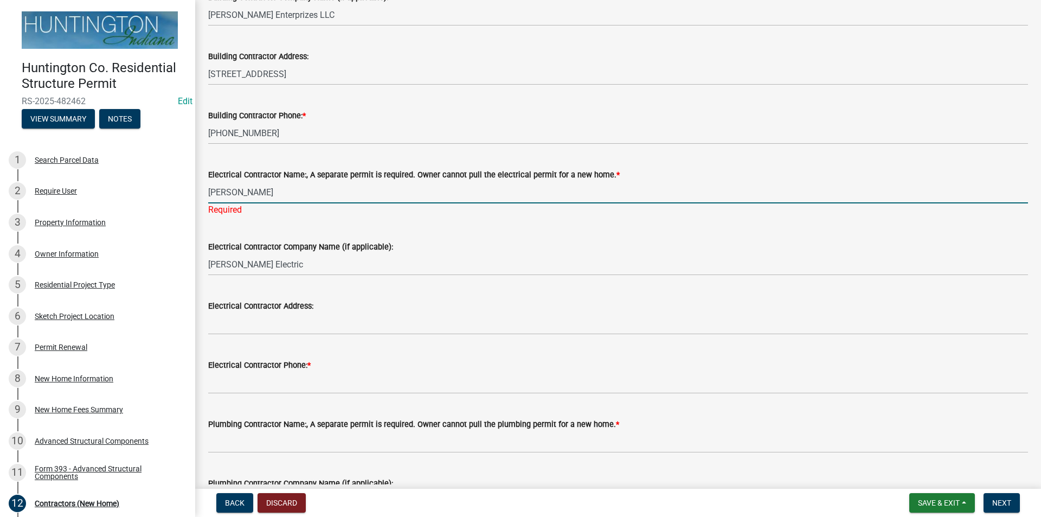
scroll to position [163, 0]
type input "[PERSON_NAME]"
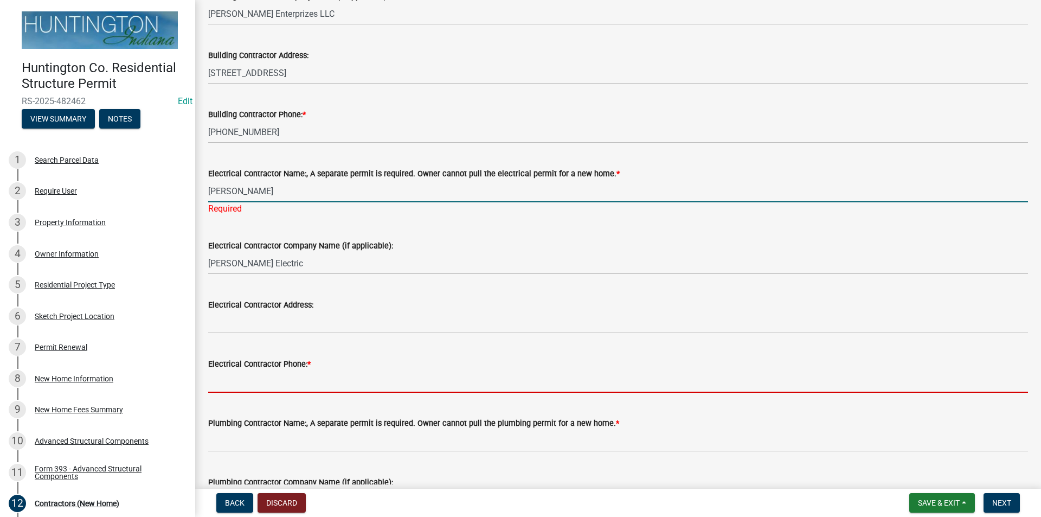
click at [248, 376] on input "Electrical Contractor Phone: *" at bounding box center [618, 381] width 820 height 22
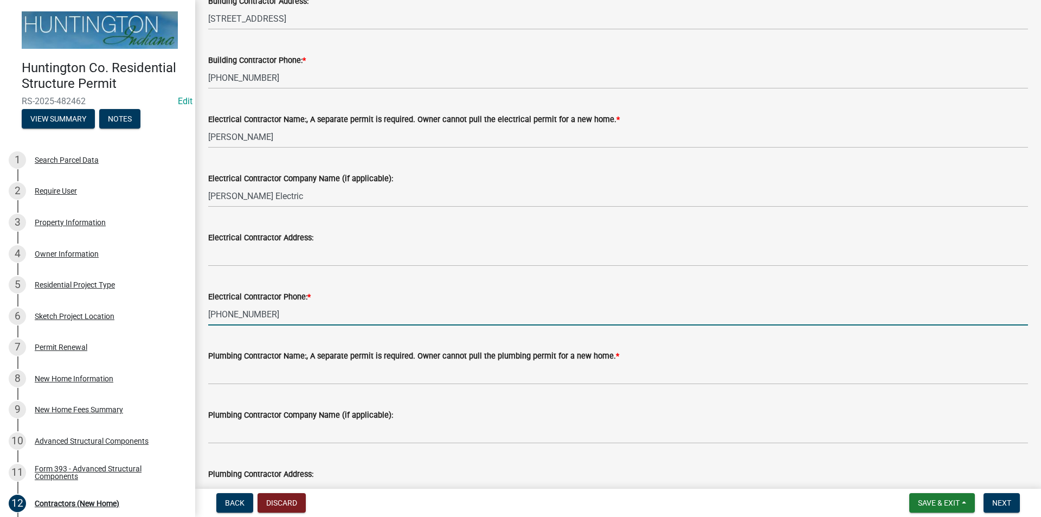
scroll to position [271, 0]
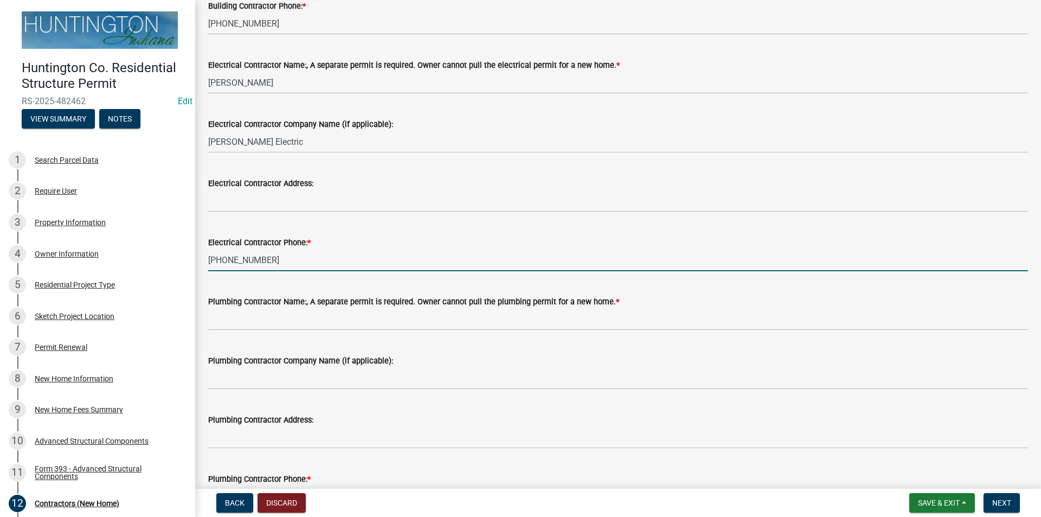
type input "[PHONE_NUMBER]"
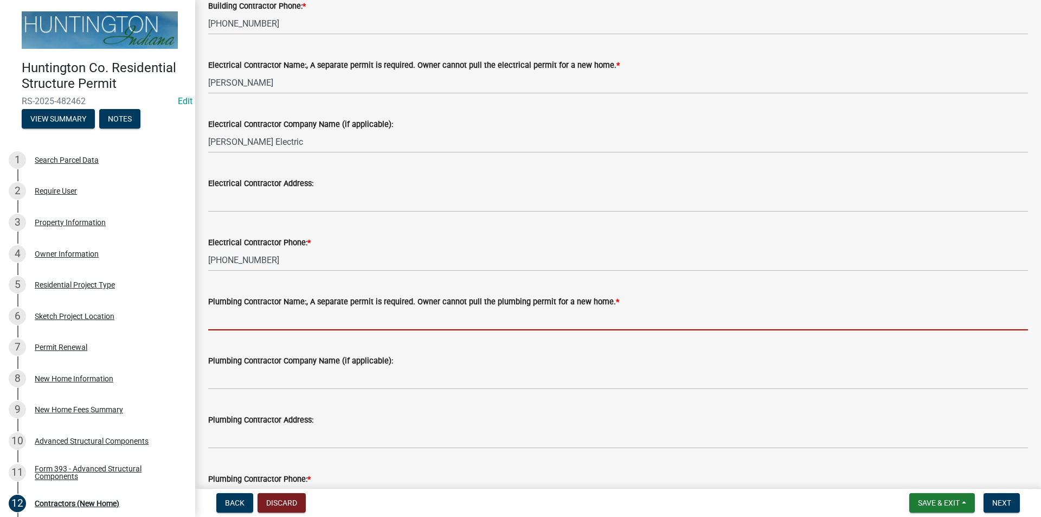
click at [215, 316] on input "Plumbing Contractor Name:, A separate permit is required. Owner cannot pull the…" at bounding box center [618, 319] width 820 height 22
type input "TBD"
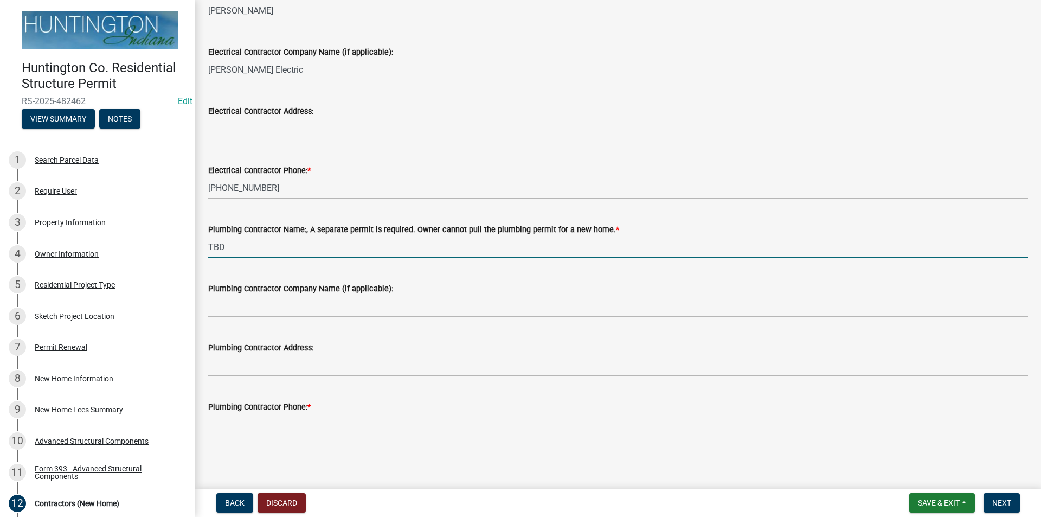
scroll to position [345, 0]
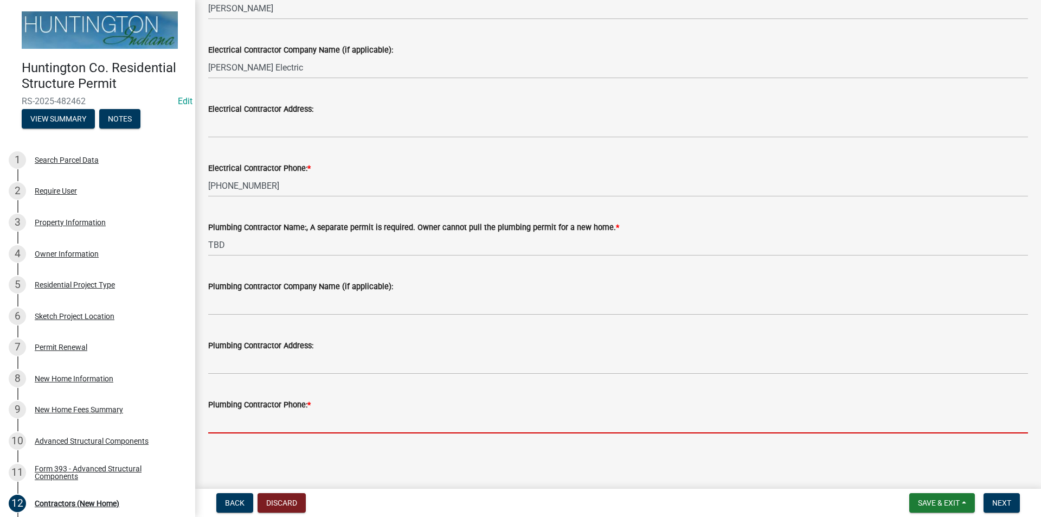
click at [251, 421] on input "Plumbing Contractor Phone: *" at bounding box center [618, 422] width 820 height 22
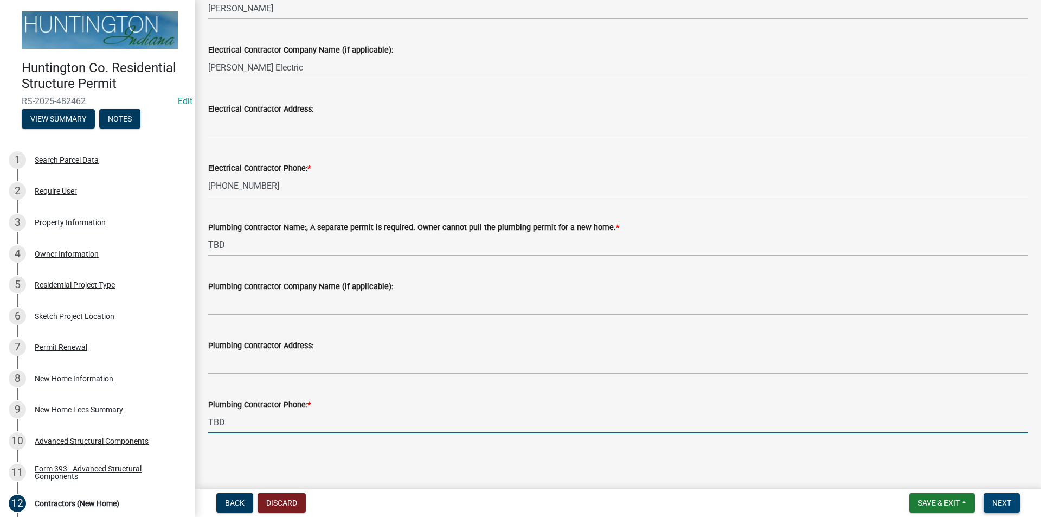
type input "TBD"
click at [1001, 501] on span "Next" at bounding box center [1001, 502] width 19 height 9
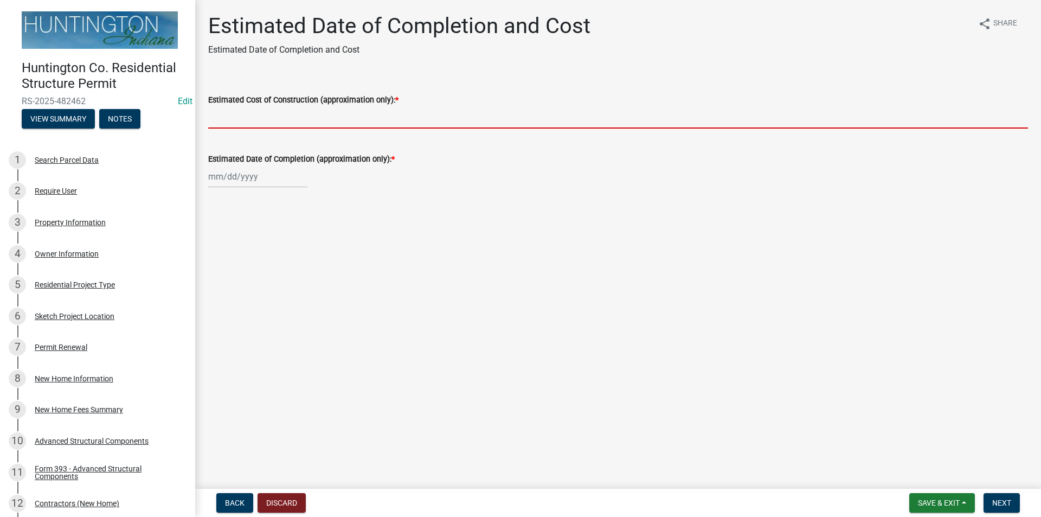
click at [350, 119] on input "Estimated Cost of Construction (approximation only): *" at bounding box center [618, 117] width 820 height 22
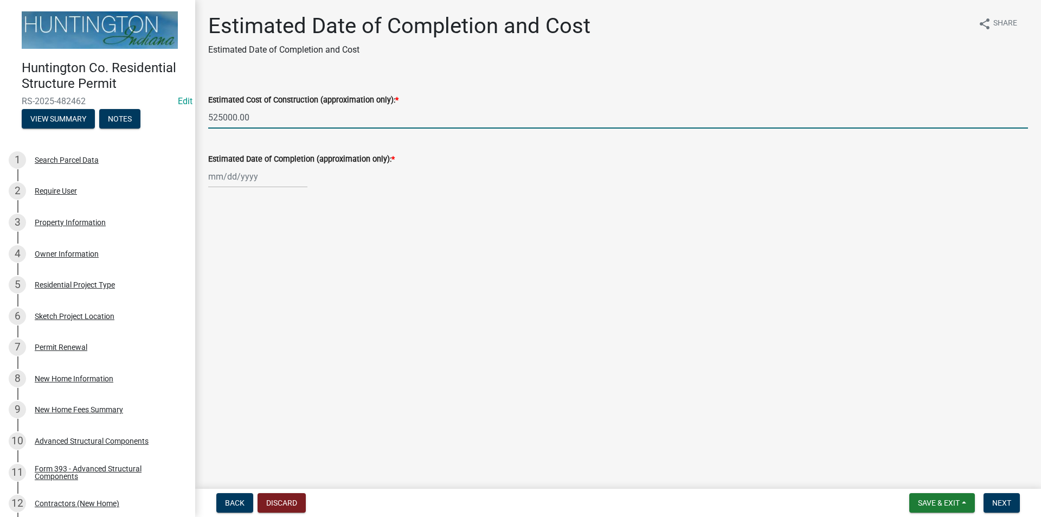
type input "525000.00"
click at [278, 183] on div at bounding box center [257, 176] width 99 height 22
select select "9"
select select "2025"
click at [221, 119] on input "525000.00" at bounding box center [618, 117] width 820 height 22
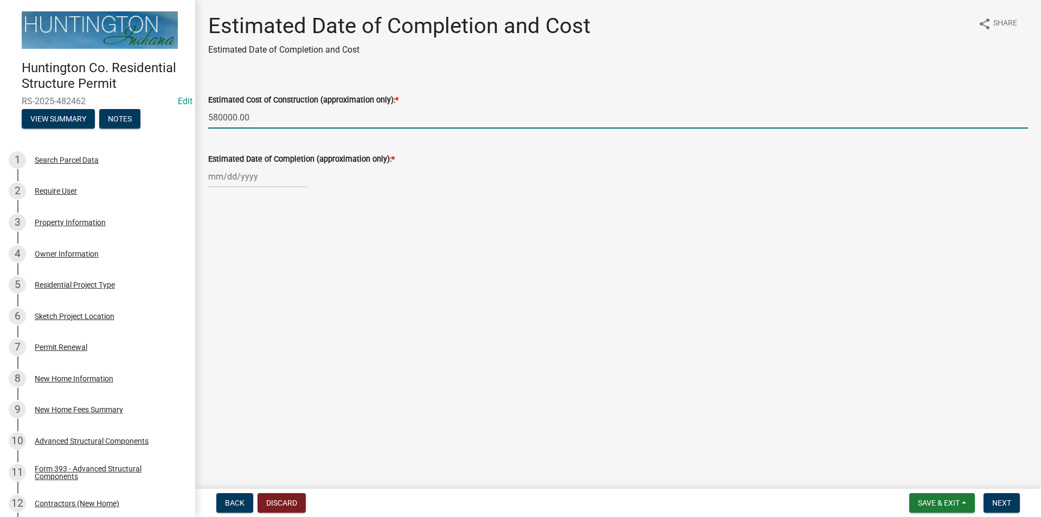
type input "580000.00"
select select "9"
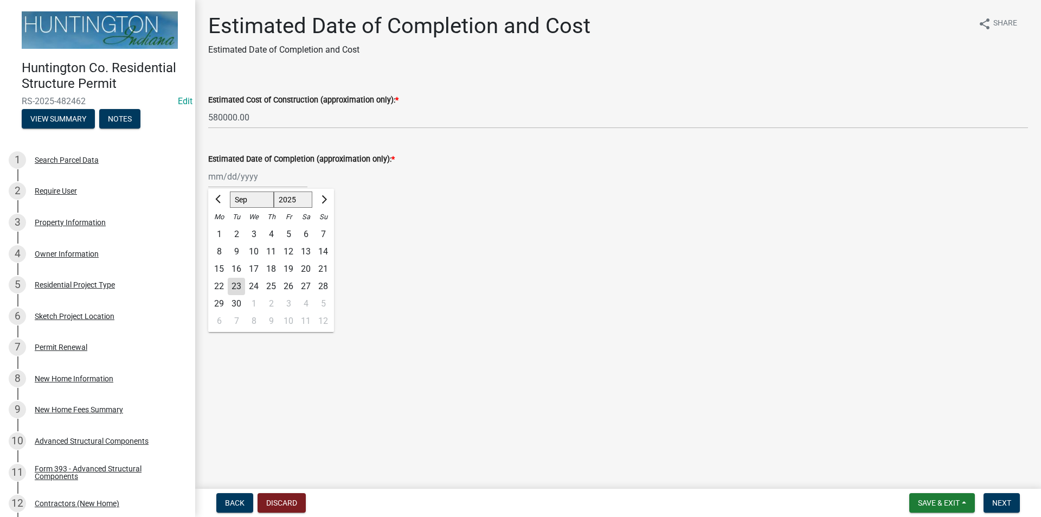
click at [238, 178] on div "[PERSON_NAME] Feb Mar Apr [PERSON_NAME][DATE] Oct Nov [DATE] 1526 1527 1528 152…" at bounding box center [257, 176] width 99 height 22
click at [300, 198] on select "1525 1526 1527 1528 1529 1530 1531 1532 1533 1534 1535 1536 1537 1538 1539 1540…" at bounding box center [293, 199] width 39 height 16
select select "2026"
click at [274, 191] on select "1525 1526 1527 1528 1529 1530 1531 1532 1533 1534 1535 1536 1537 1538 1539 1540…" at bounding box center [293, 199] width 39 height 16
click at [255, 305] on div "30" at bounding box center [253, 303] width 17 height 17
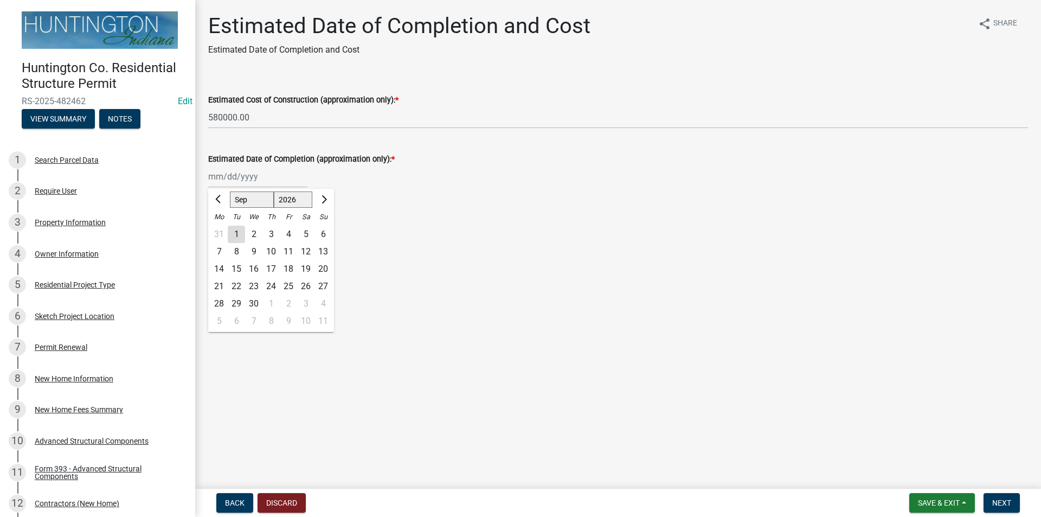
type input "[DATE]"
click at [996, 506] on span "Next" at bounding box center [1001, 502] width 19 height 9
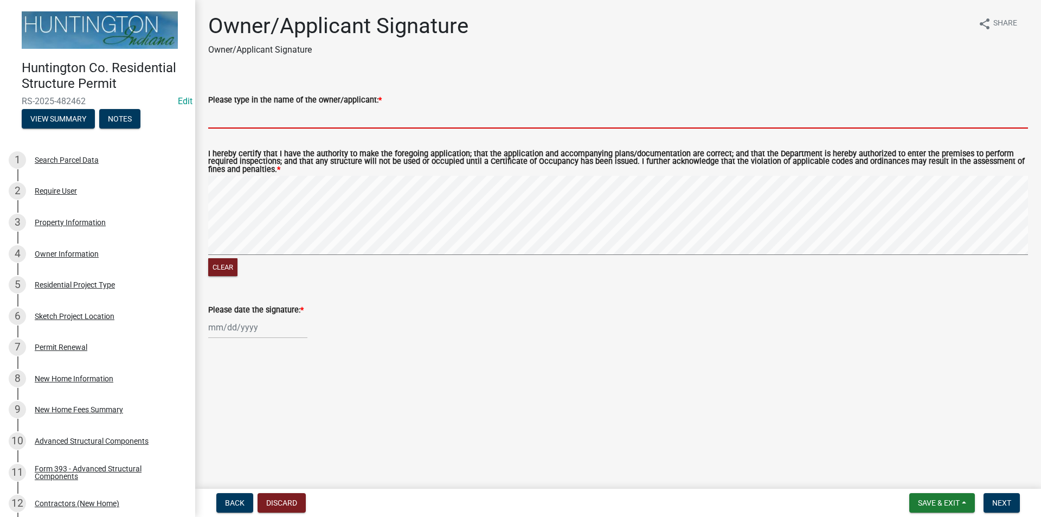
click at [259, 123] on input "Please type in the name of the owner/applicant: *" at bounding box center [618, 117] width 820 height 22
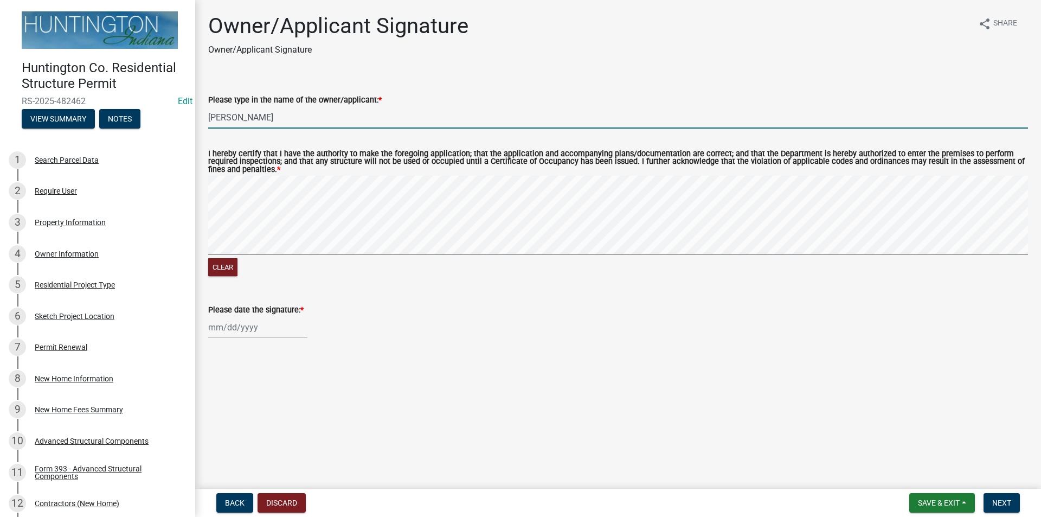
type input "[PERSON_NAME]"
click at [244, 326] on div at bounding box center [257, 327] width 99 height 22
select select "9"
select select "2025"
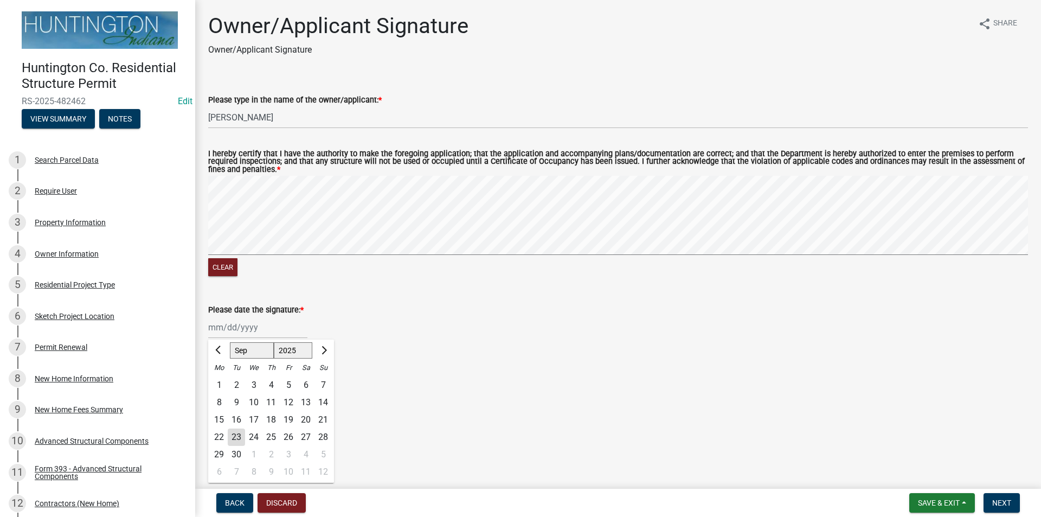
click at [238, 436] on div "23" at bounding box center [236, 436] width 17 height 17
type input "[DATE]"
click at [994, 505] on span "Next" at bounding box center [1001, 502] width 19 height 9
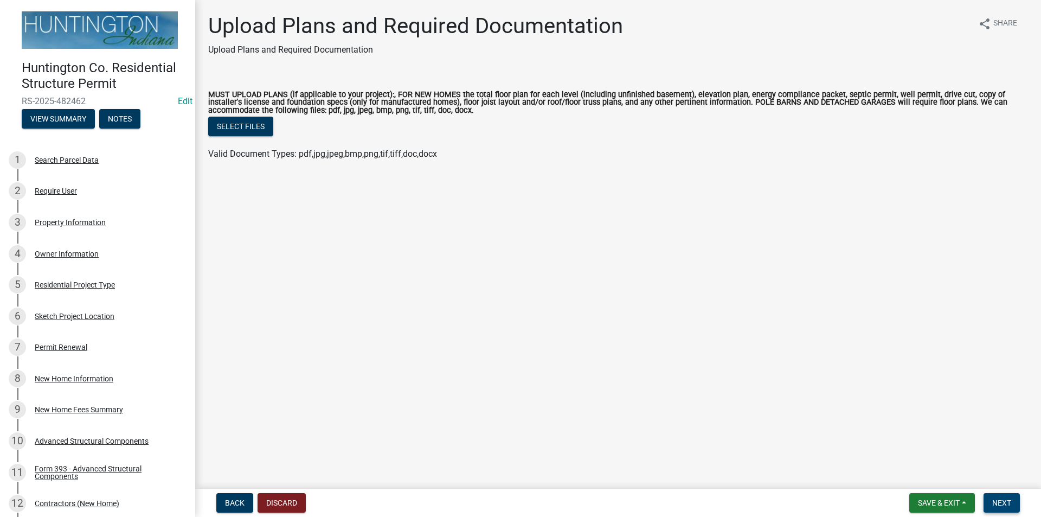
click at [999, 504] on span "Next" at bounding box center [1001, 502] width 19 height 9
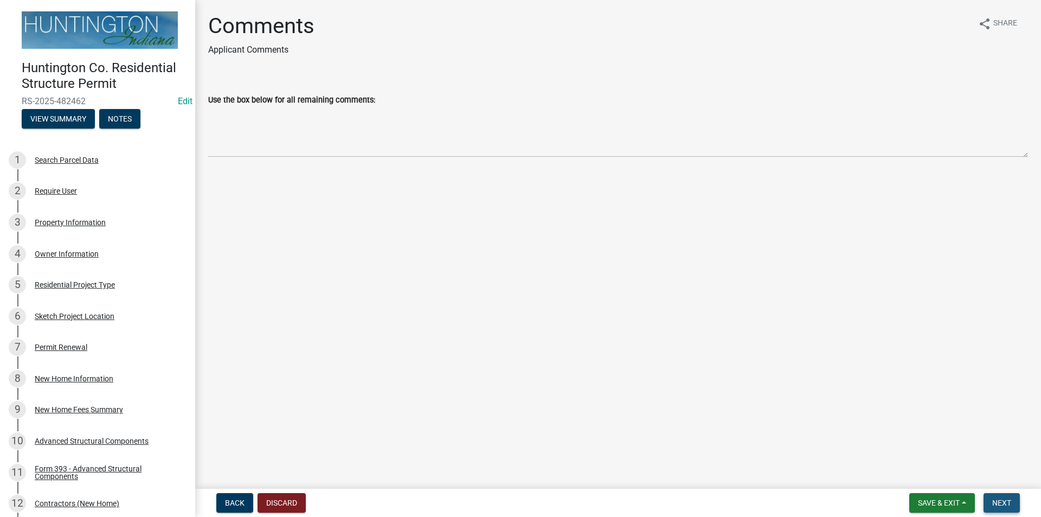
click at [1002, 494] on button "Next" at bounding box center [1002, 503] width 36 height 20
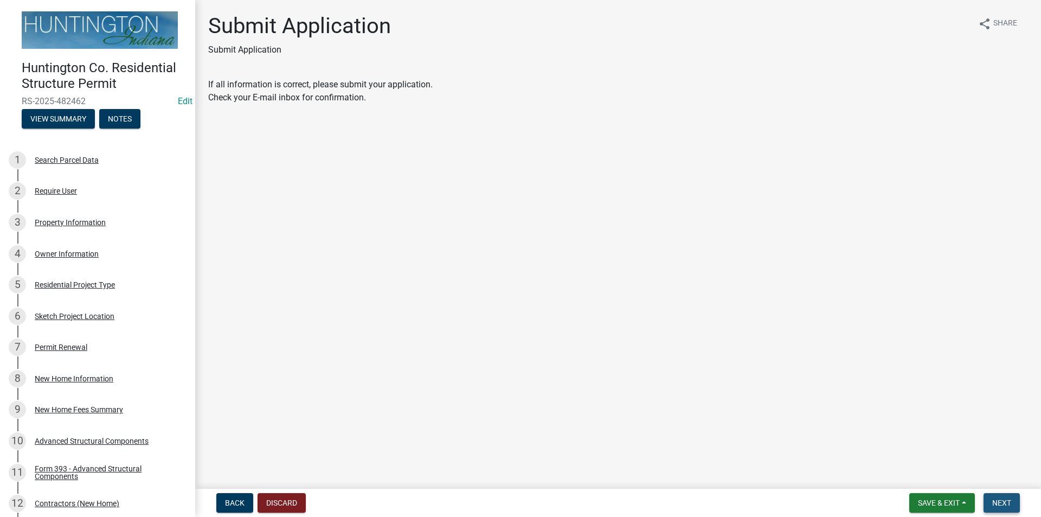
click at [1002, 494] on button "Next" at bounding box center [1002, 503] width 36 height 20
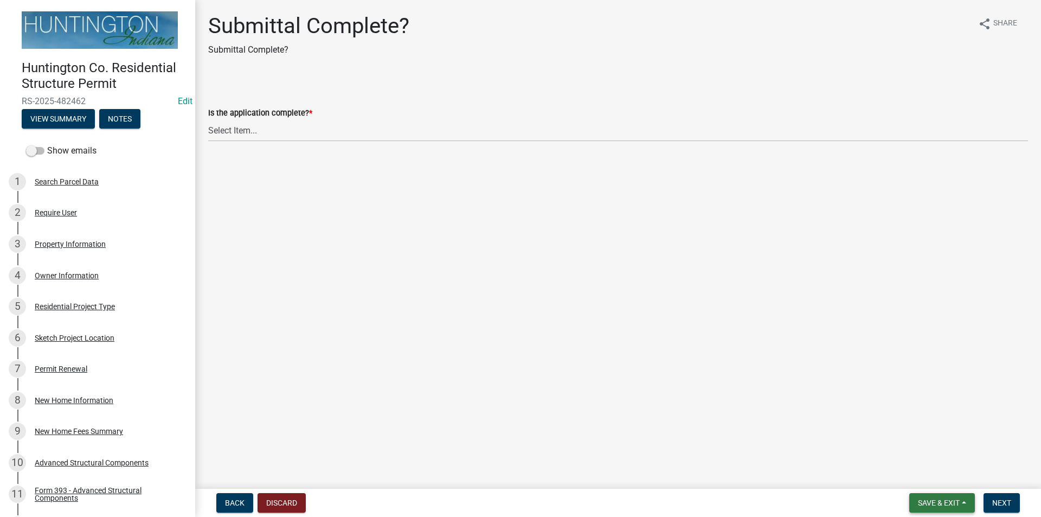
click at [941, 504] on span "Save & Exit" at bounding box center [939, 502] width 42 height 9
click at [940, 504] on span "Save & Exit" at bounding box center [939, 502] width 42 height 9
click at [918, 473] on button "Save & Exit" at bounding box center [931, 474] width 87 height 26
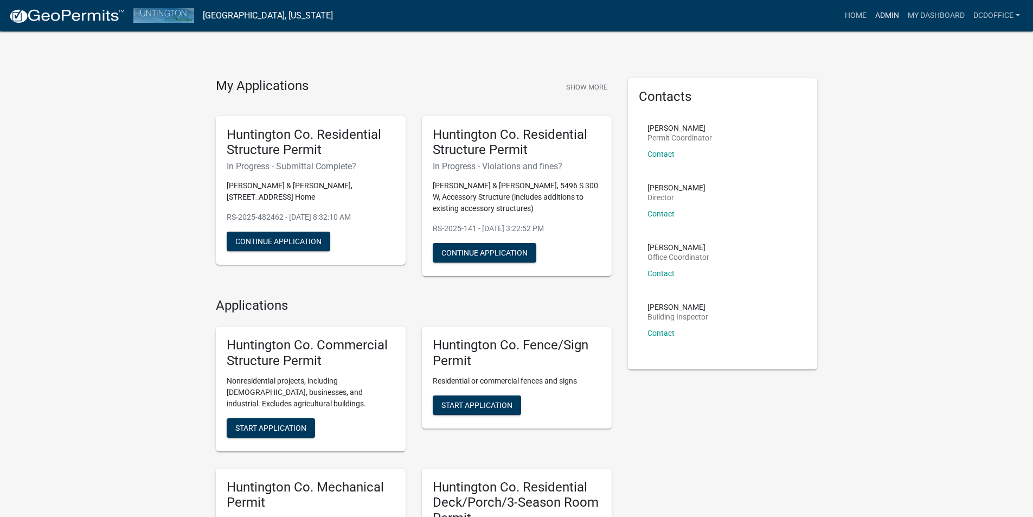
click at [878, 11] on link "Admin" at bounding box center [887, 15] width 33 height 21
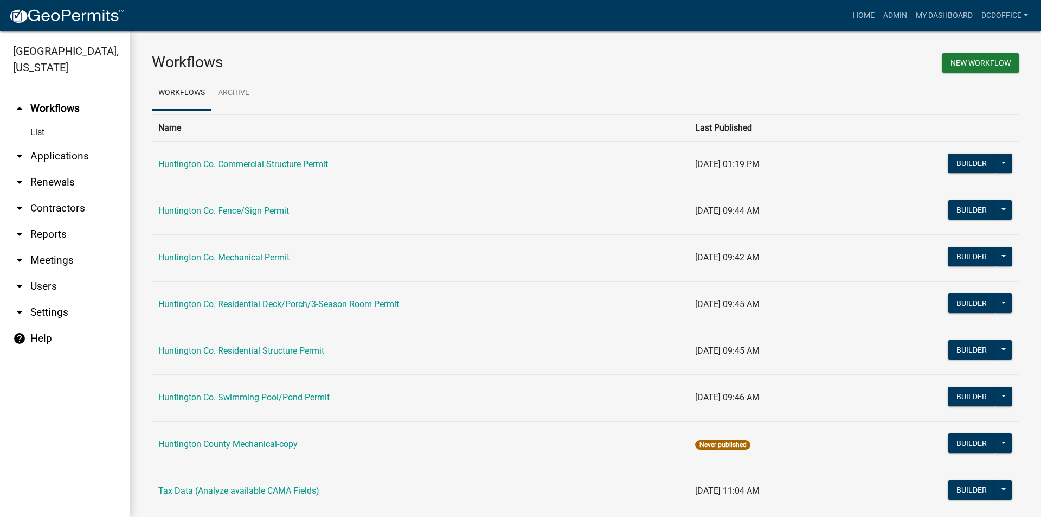
click at [54, 154] on link "arrow_drop_down Applications" at bounding box center [65, 156] width 130 height 26
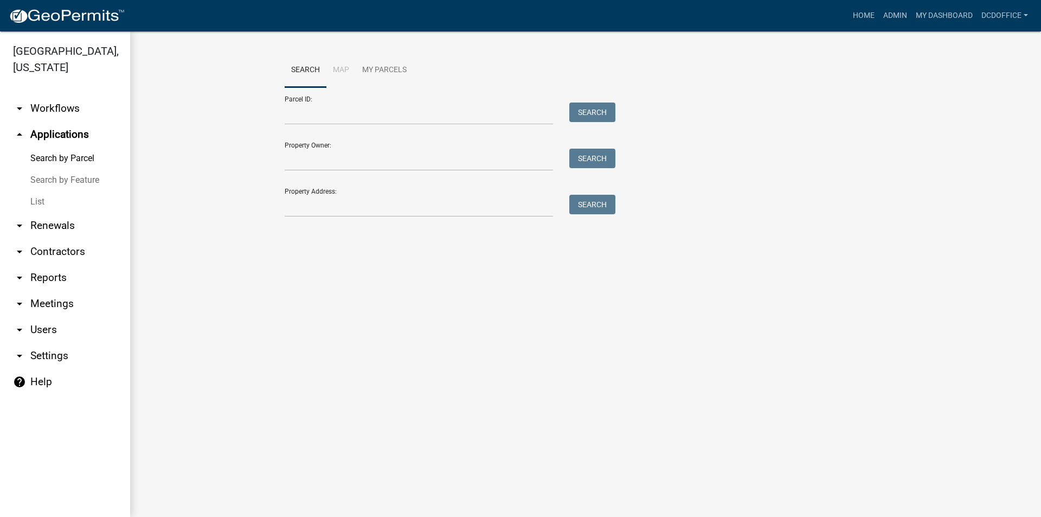
click at [40, 206] on link "List" at bounding box center [65, 202] width 130 height 22
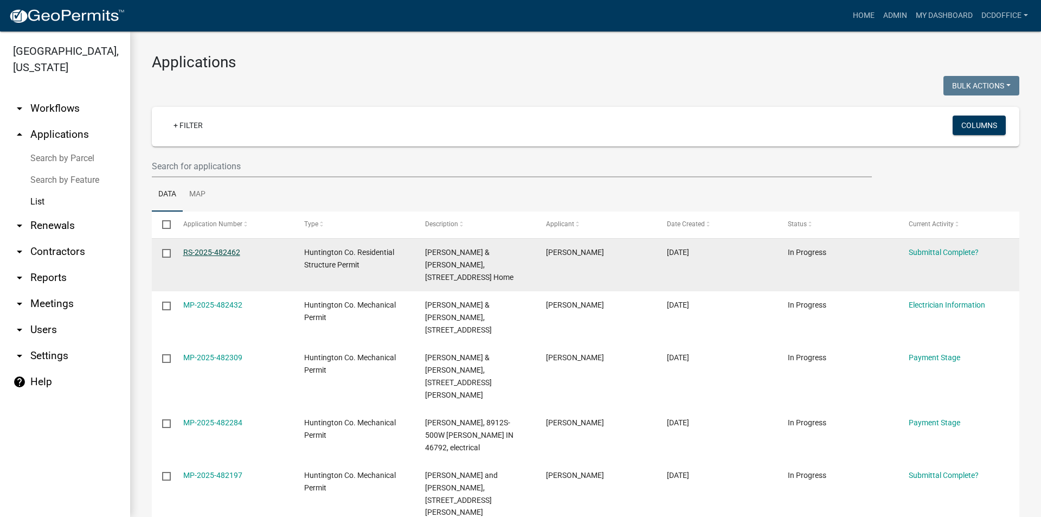
click at [213, 252] on link "RS-2025-482462" at bounding box center [211, 252] width 57 height 9
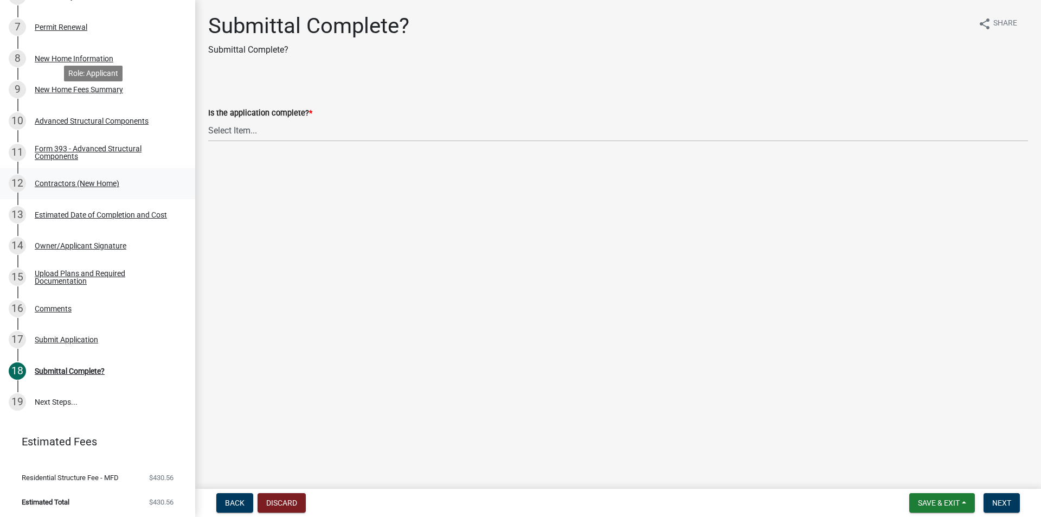
scroll to position [271, 0]
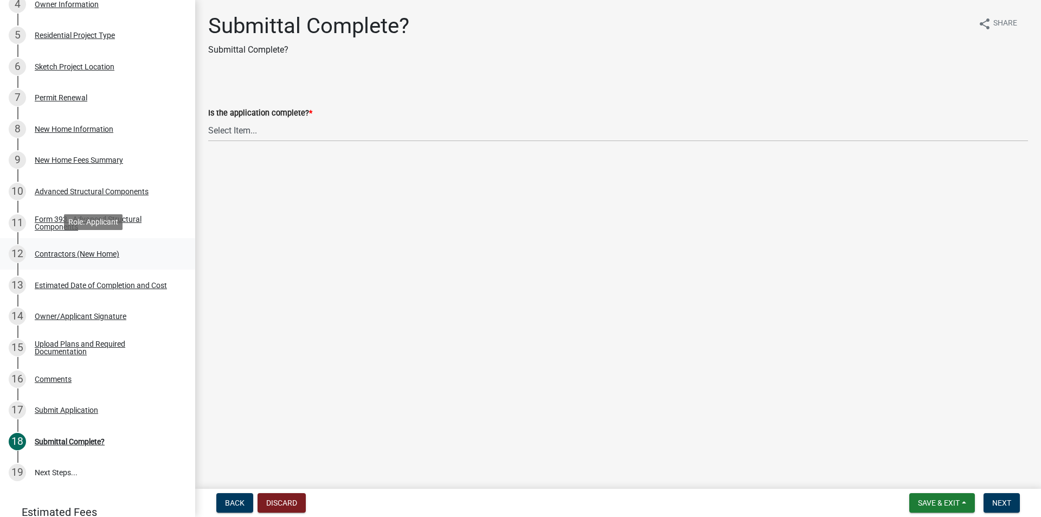
click at [85, 245] on div "12 Contractors (New Home)" at bounding box center [93, 253] width 169 height 17
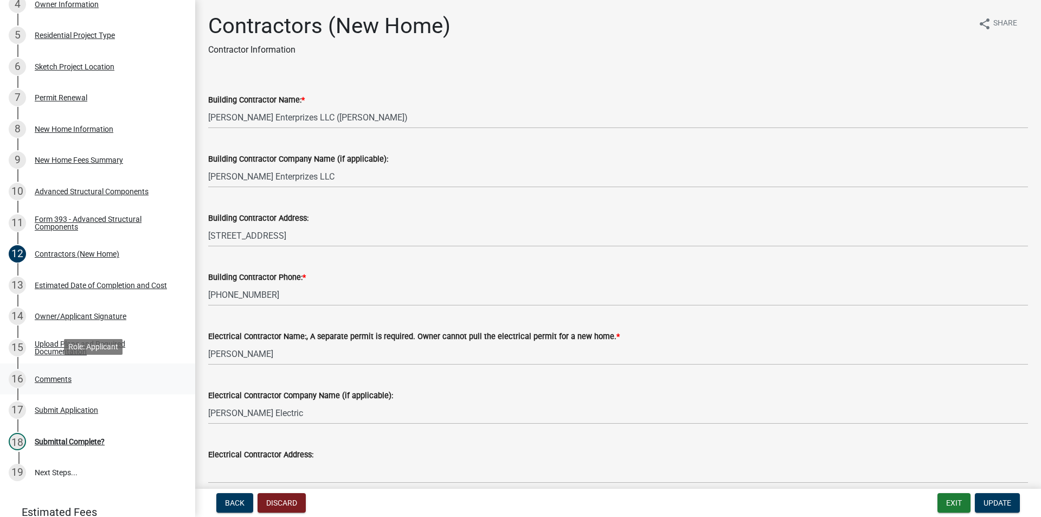
click at [79, 373] on div "16 Comments" at bounding box center [93, 378] width 169 height 17
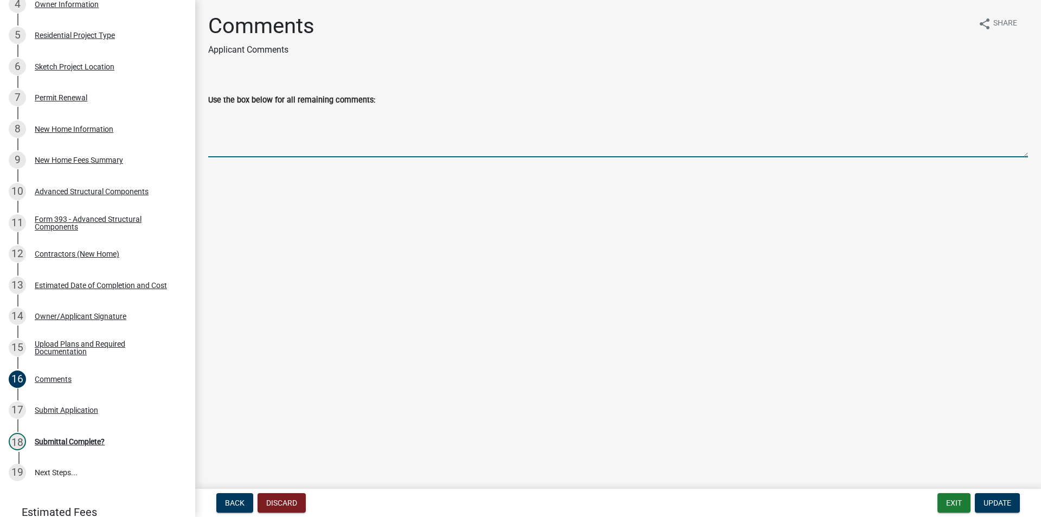
click at [275, 145] on textarea "Use the box below for all remaining comments:" at bounding box center [618, 131] width 820 height 51
click at [300, 119] on textarea "Home will be a barndominium" at bounding box center [618, 131] width 820 height 51
click at [338, 110] on textarea "Home will be a barndominium" at bounding box center [618, 131] width 820 height 51
click at [304, 116] on textarea "Home will be a barndominium" at bounding box center [618, 131] width 820 height 51
type textarea "Home will be a barn dominium."
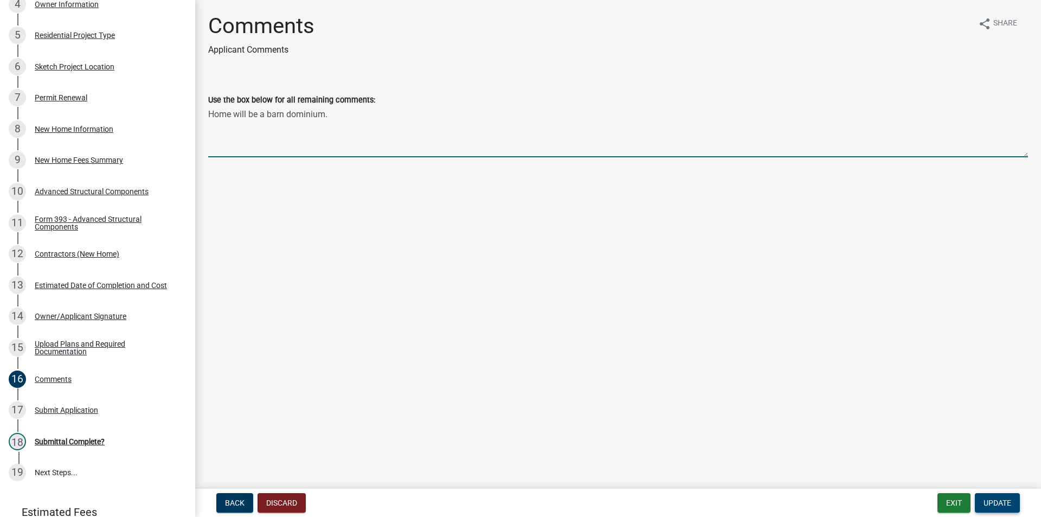
click at [995, 501] on span "Update" at bounding box center [998, 502] width 28 height 9
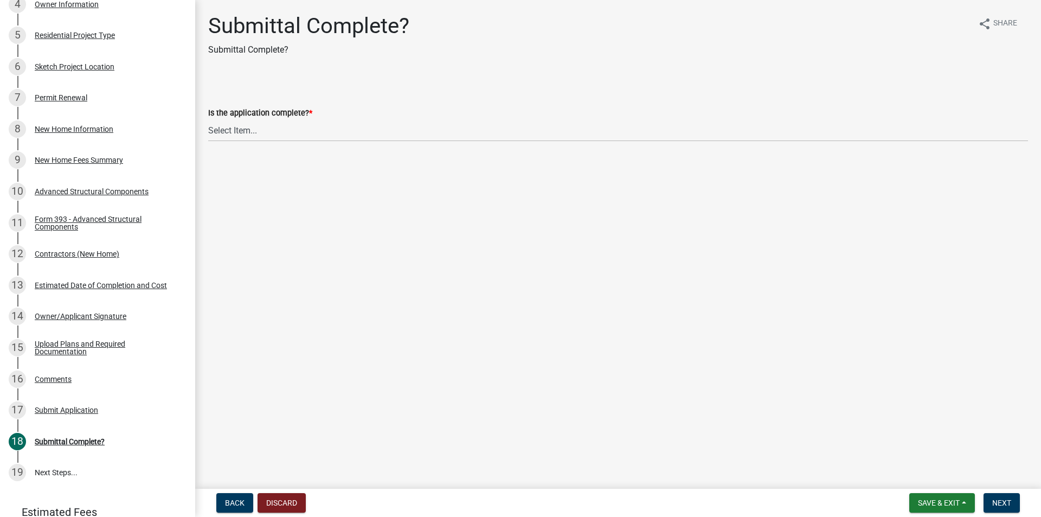
click at [863, 507] on div "Back Discard Save & Exit Save Save & Exit Next" at bounding box center [618, 503] width 829 height 20
click at [928, 506] on span "Save & Exit" at bounding box center [939, 502] width 42 height 9
click at [900, 470] on button "Save & Exit" at bounding box center [931, 474] width 87 height 26
